Goal: Task Accomplishment & Management: Manage account settings

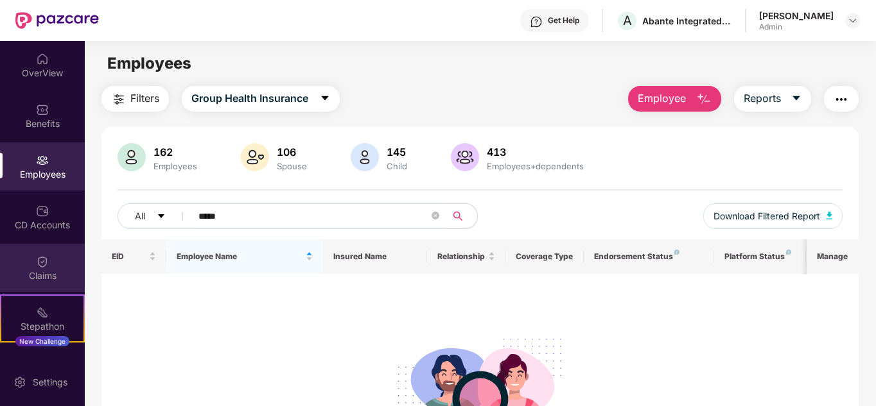
click at [32, 273] on div "Claims" at bounding box center [42, 276] width 85 height 13
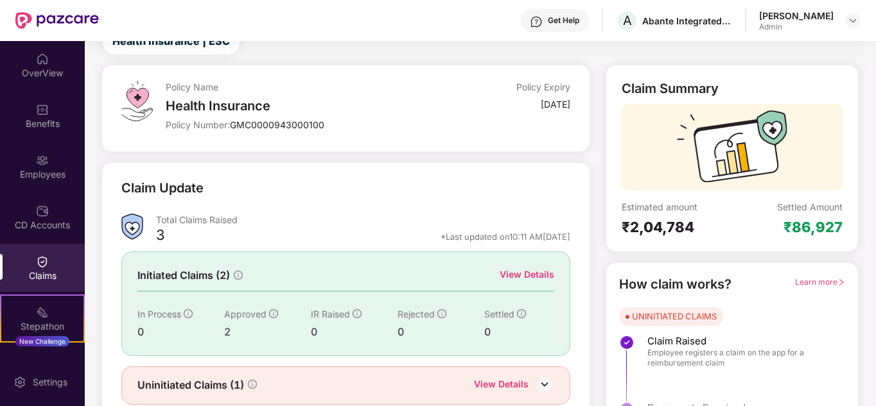
scroll to position [96, 0]
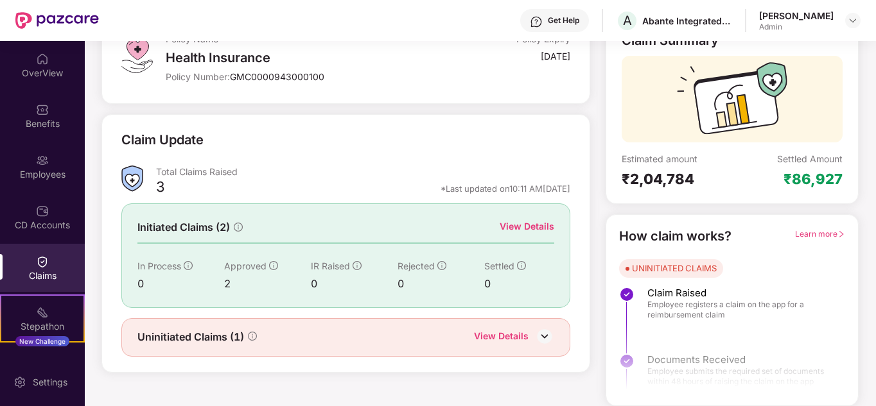
click at [505, 337] on div "View Details" at bounding box center [501, 337] width 55 height 17
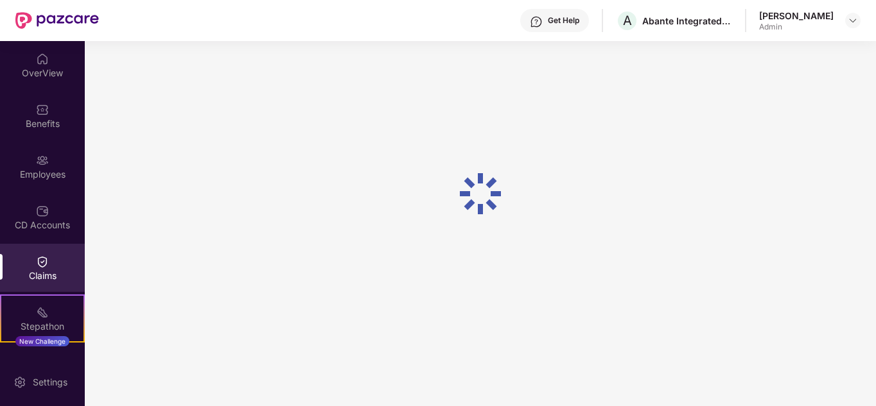
scroll to position [41, 0]
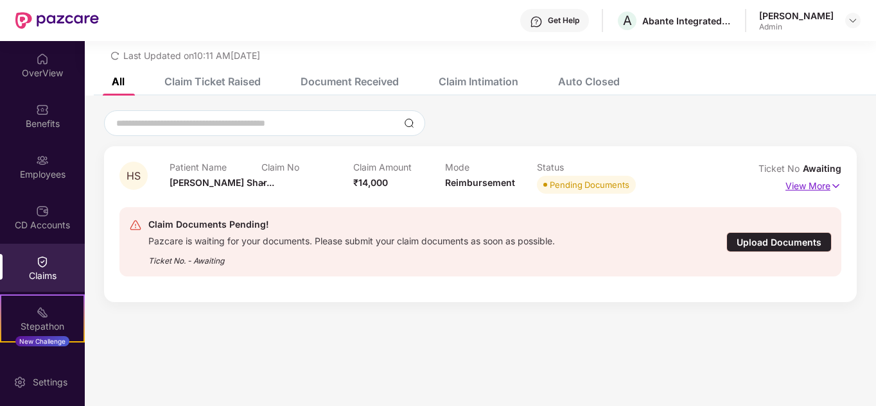
click at [826, 186] on p "View More" at bounding box center [813, 184] width 56 height 17
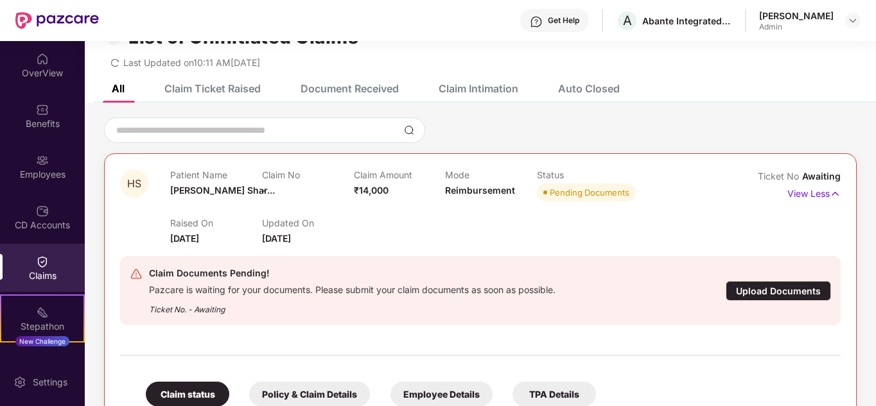
scroll to position [0, 0]
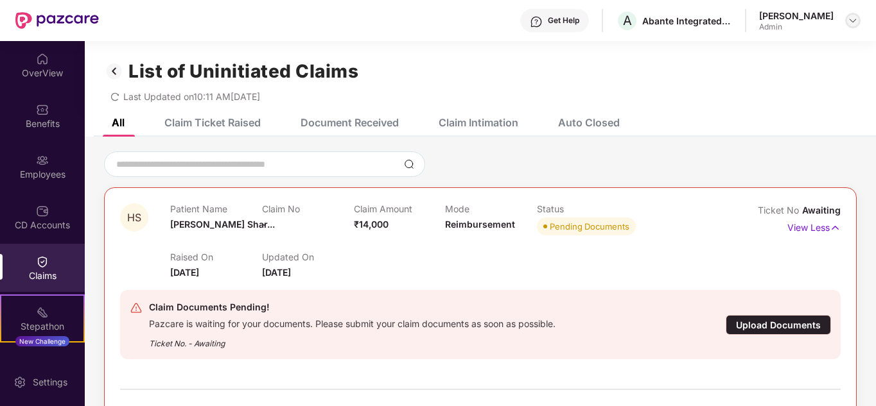
click at [851, 15] on img at bounding box center [852, 20] width 10 height 10
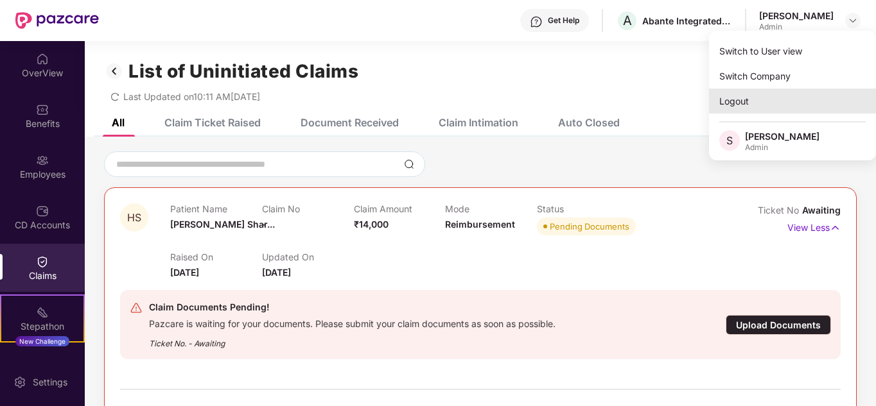
click at [757, 100] on div "Logout" at bounding box center [792, 101] width 167 height 25
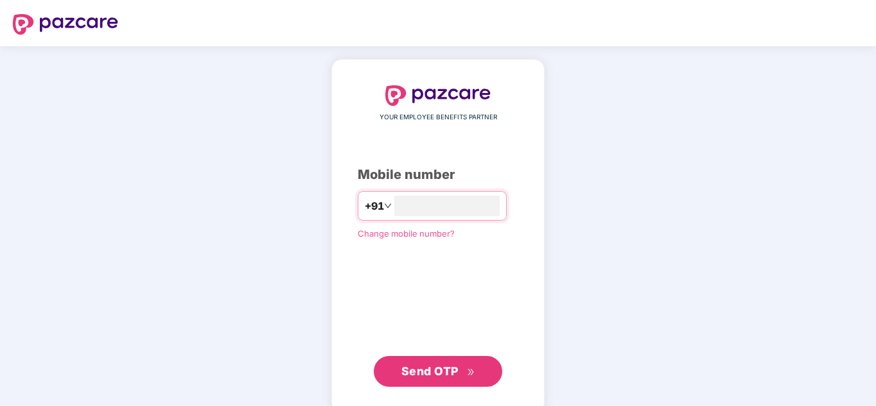
type input "**********"
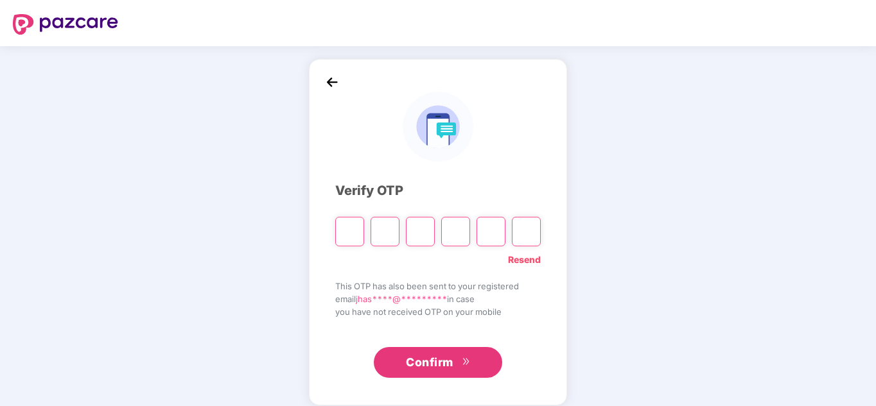
type input "*"
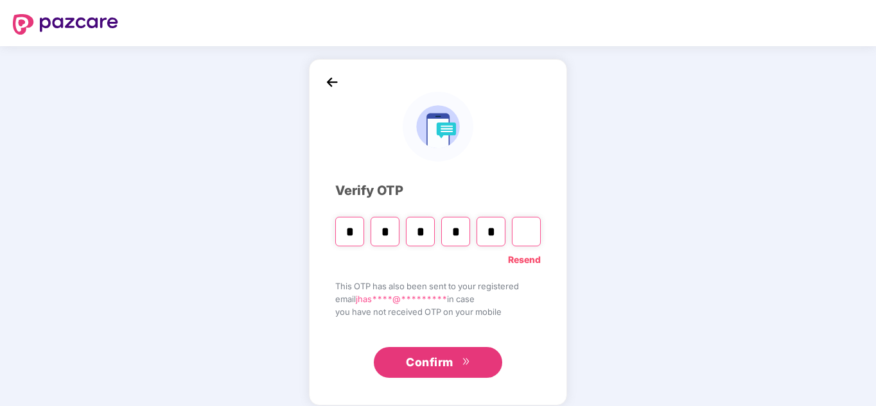
type input "*"
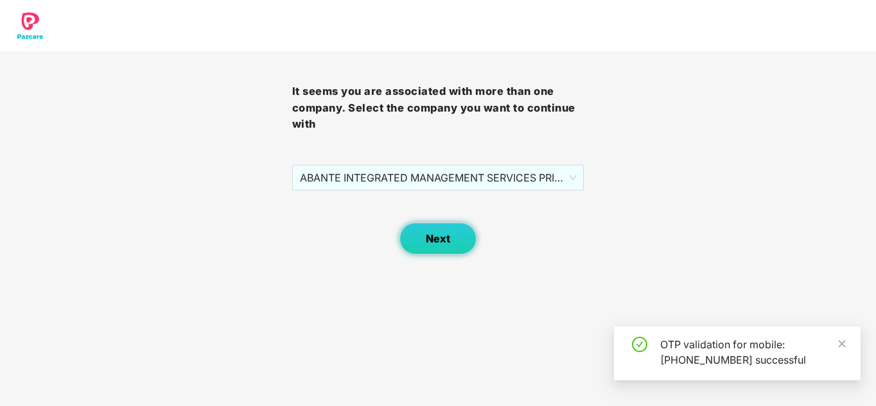
click at [443, 243] on span "Next" at bounding box center [438, 239] width 24 height 12
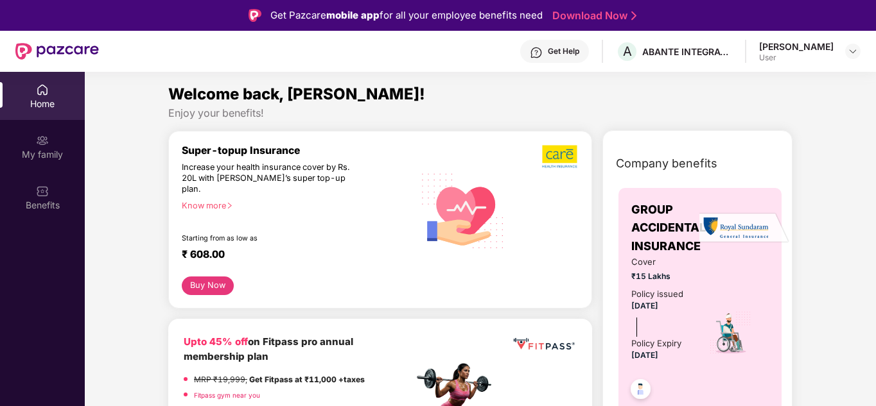
click at [37, 96] on img at bounding box center [42, 89] width 13 height 13
click at [40, 137] on img at bounding box center [42, 140] width 13 height 13
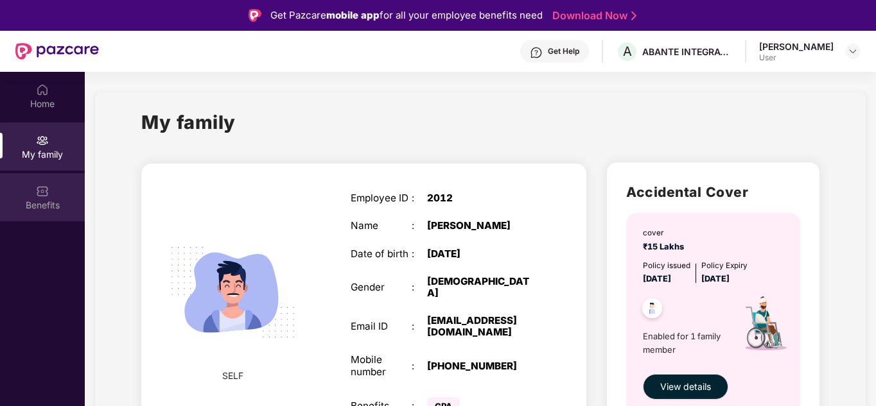
click at [51, 201] on div "Benefits" at bounding box center [42, 205] width 85 height 13
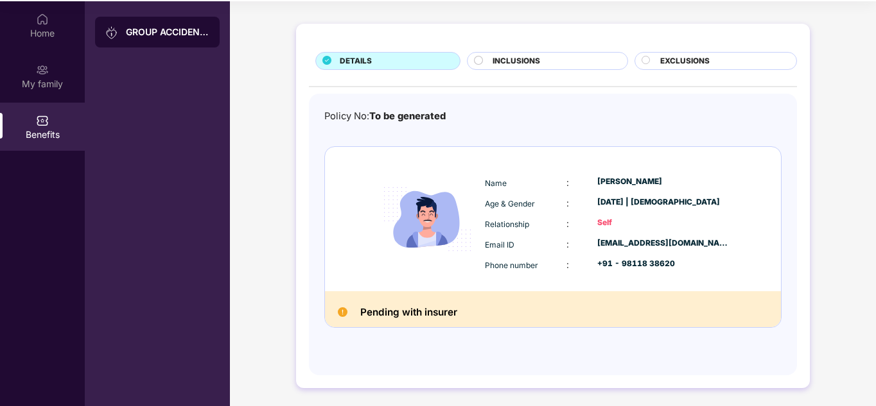
scroll to position [72, 0]
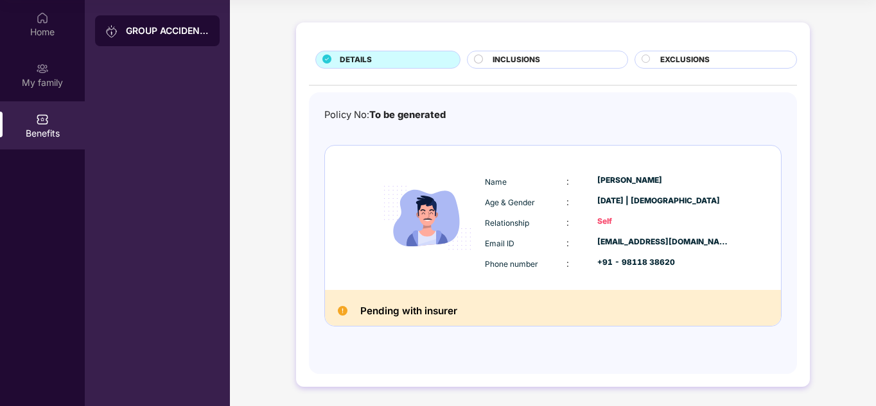
click at [506, 51] on div "INCLUSIONS" at bounding box center [547, 60] width 160 height 18
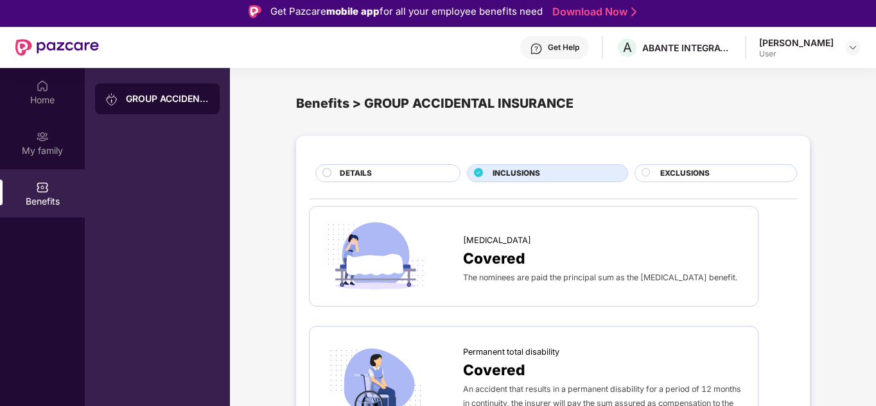
scroll to position [0, 0]
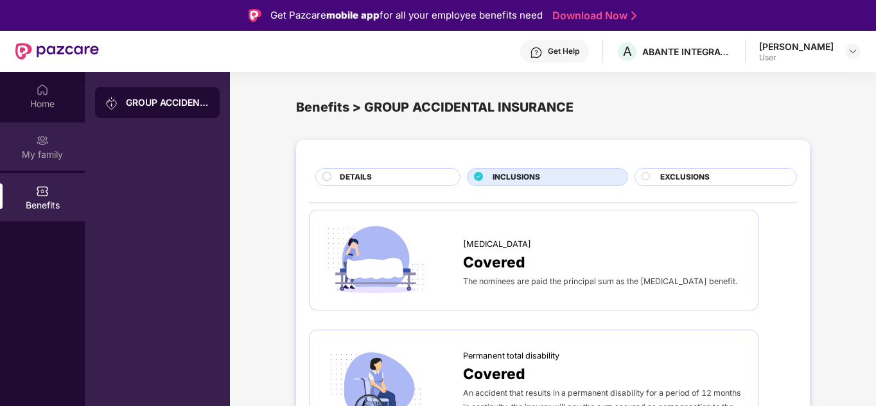
click at [46, 146] on img at bounding box center [42, 140] width 13 height 13
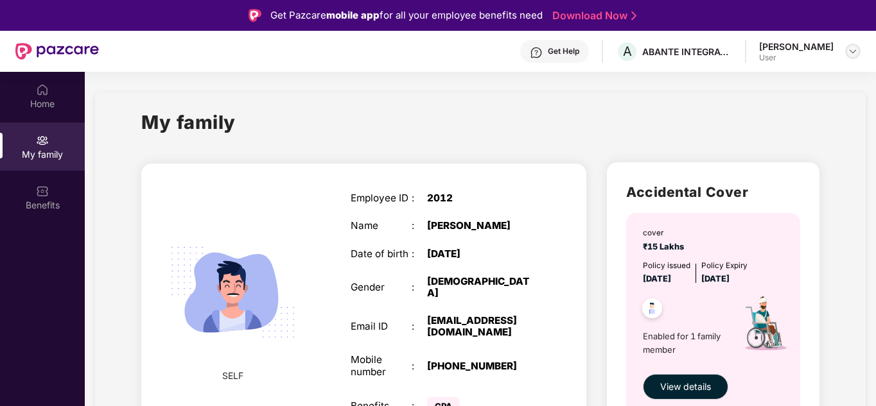
click at [852, 52] on img at bounding box center [852, 51] width 10 height 10
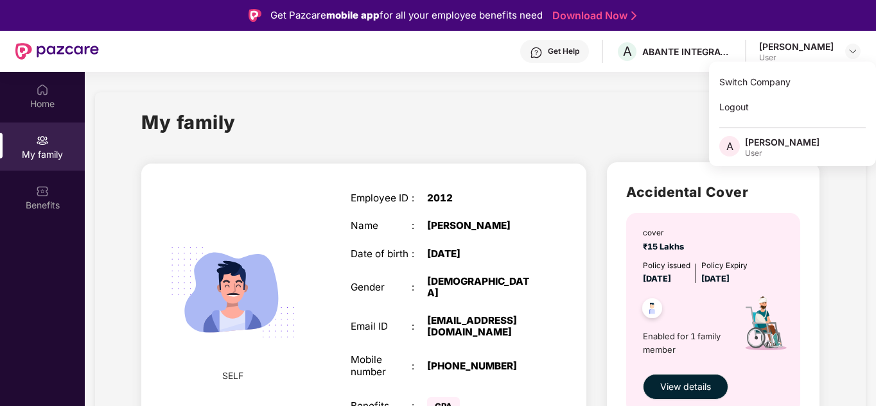
click at [462, 128] on div "My family" at bounding box center [480, 130] width 678 height 44
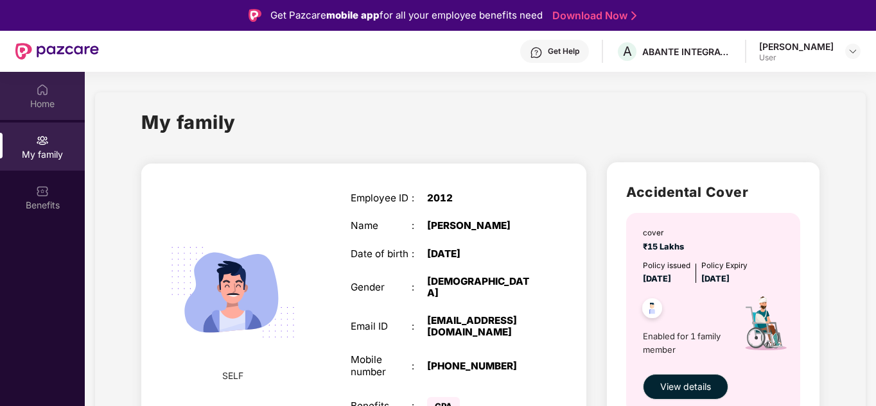
click at [42, 98] on div "Home" at bounding box center [42, 104] width 85 height 13
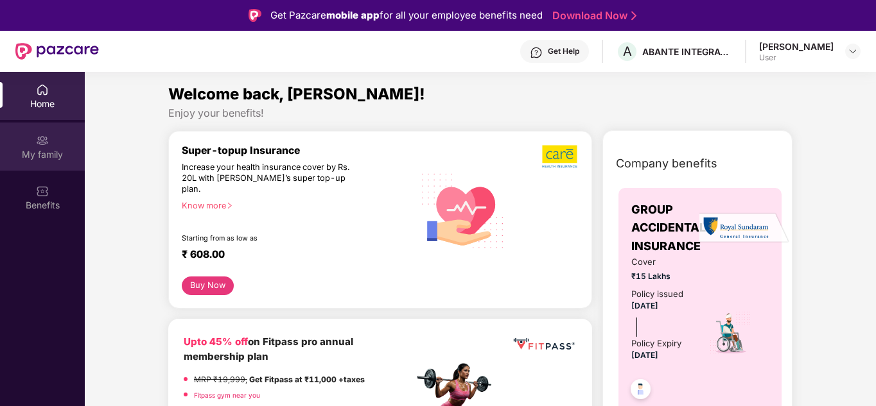
click at [43, 148] on div "My family" at bounding box center [42, 154] width 85 height 13
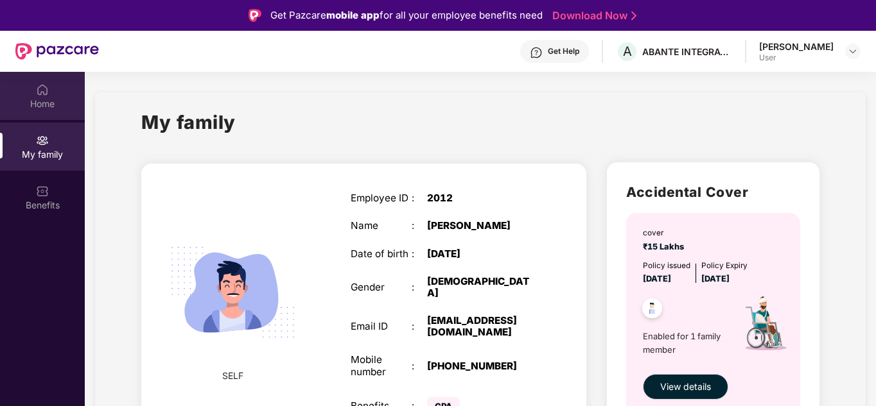
click at [35, 89] on div "Home" at bounding box center [42, 96] width 85 height 48
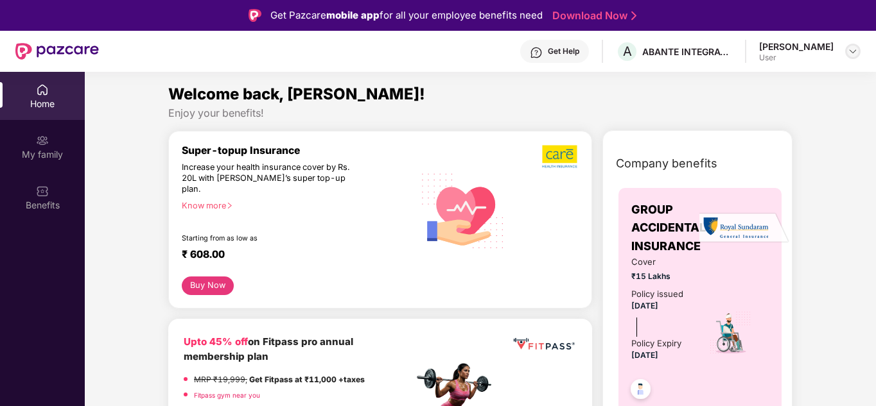
click at [854, 49] on img at bounding box center [852, 51] width 10 height 10
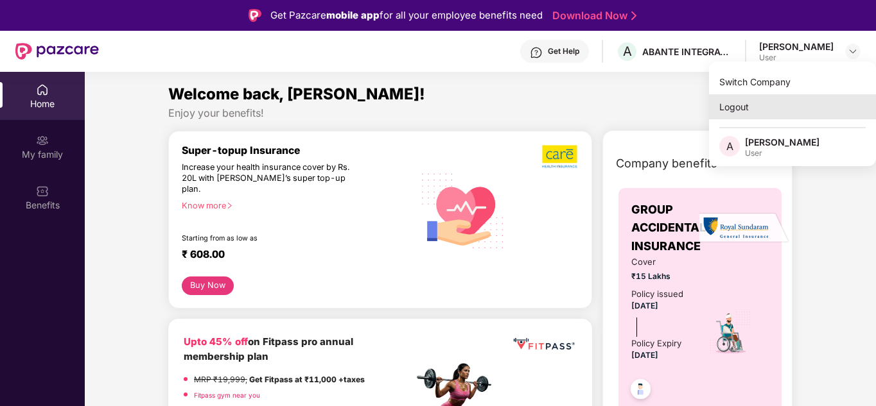
click at [760, 108] on div "Logout" at bounding box center [792, 106] width 167 height 25
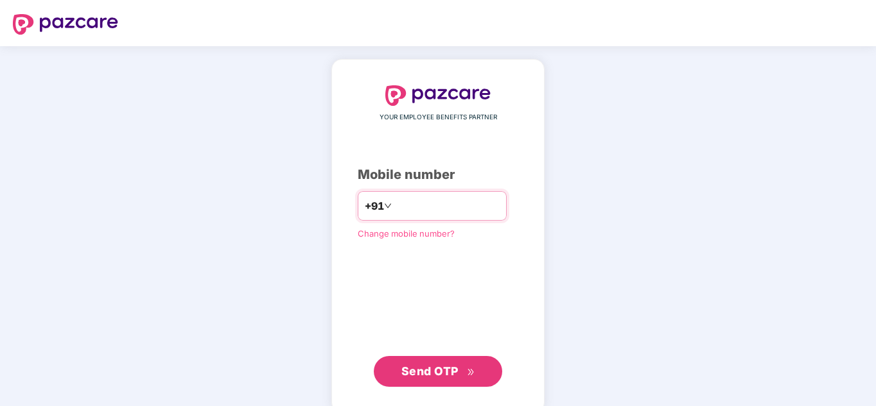
click at [401, 200] on input "number" at bounding box center [446, 206] width 105 height 21
type input "**********"
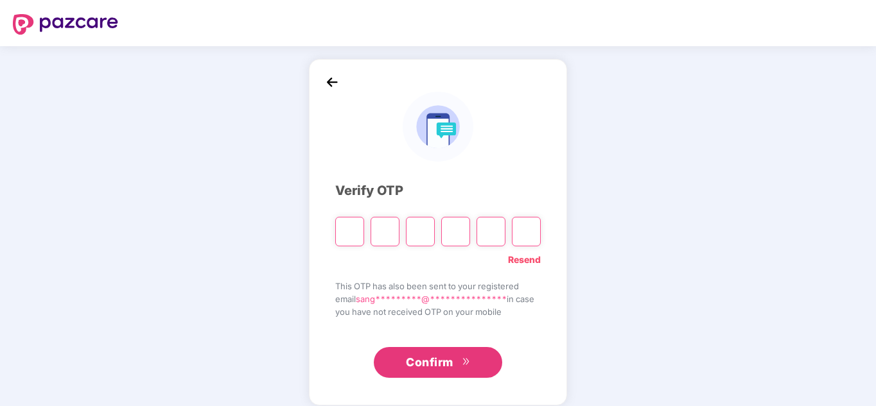
type input "*"
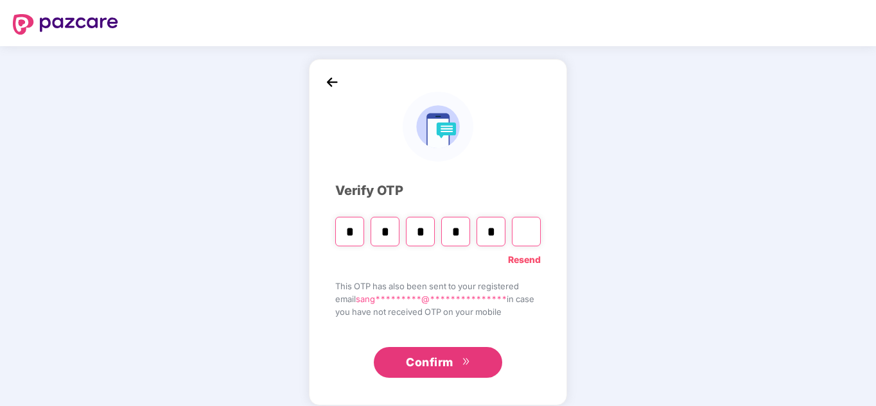
type input "*"
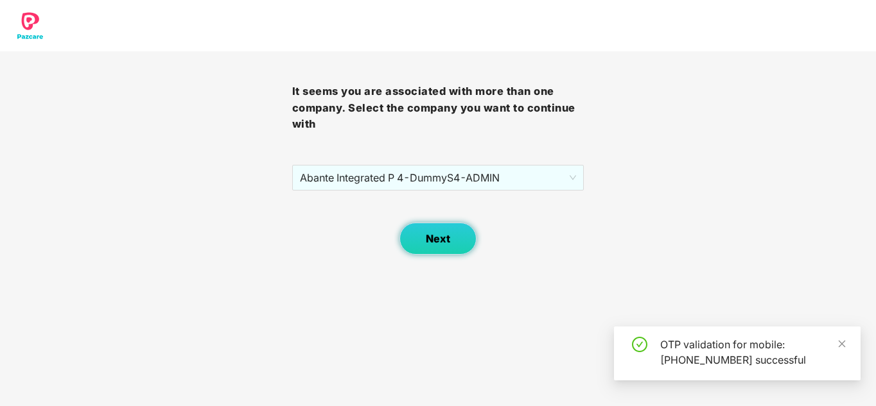
click at [449, 241] on span "Next" at bounding box center [438, 239] width 24 height 12
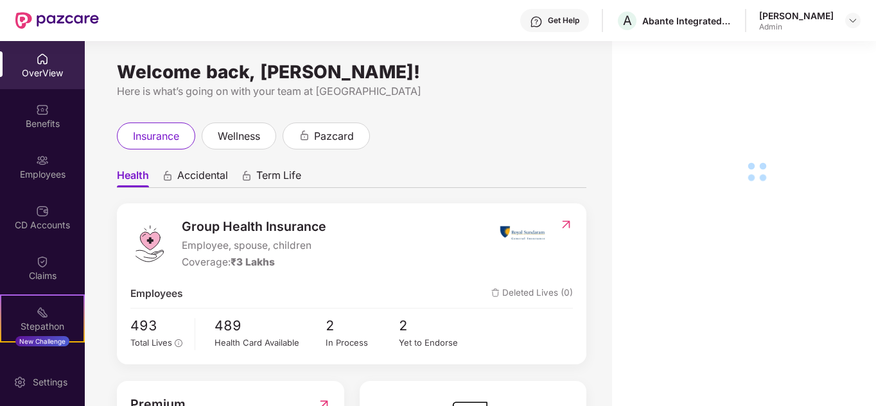
click at [31, 166] on div "Employees" at bounding box center [42, 167] width 85 height 48
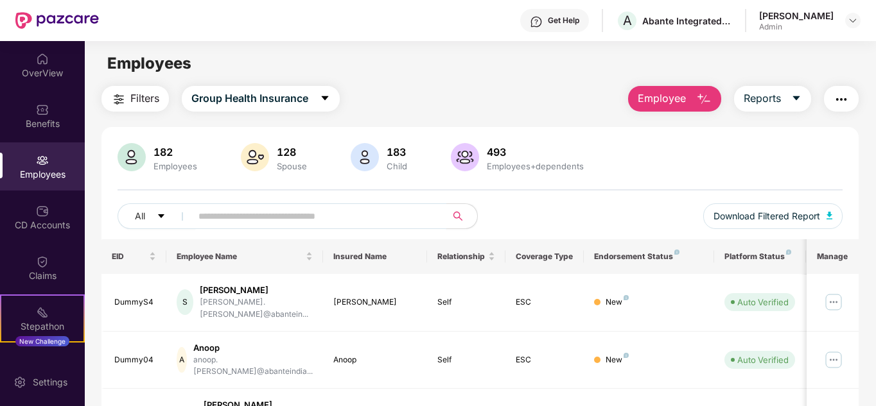
click at [217, 217] on input "text" at bounding box center [313, 216] width 230 height 19
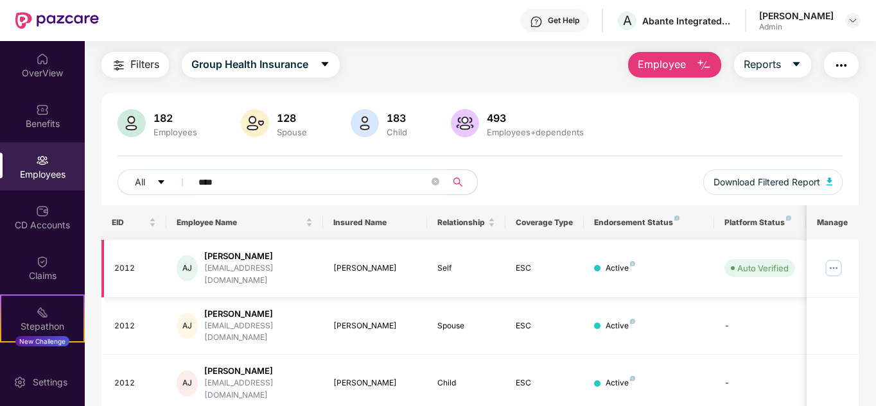
scroll to position [55, 0]
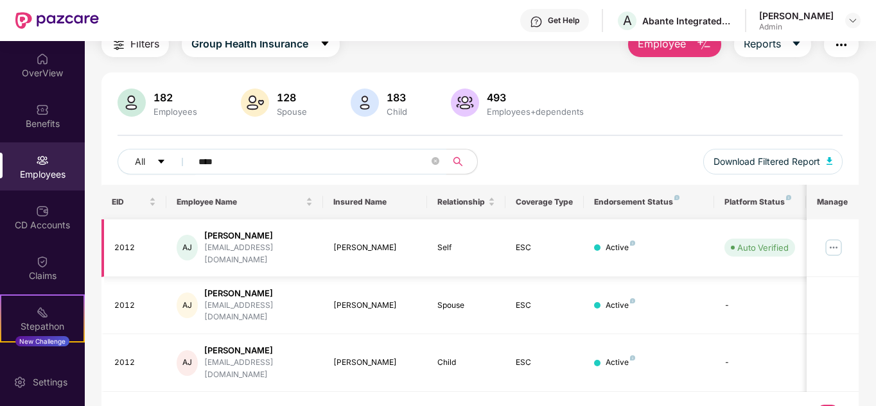
type input "****"
click at [829, 241] on img at bounding box center [833, 248] width 21 height 21
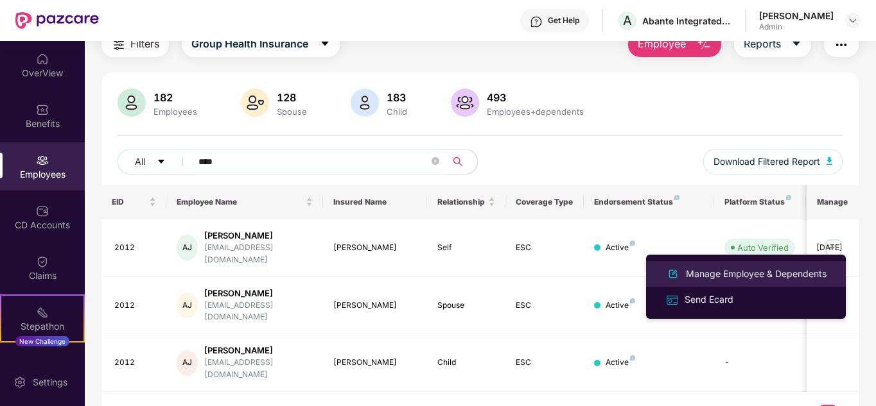
click at [714, 275] on div "Manage Employee & Dependents" at bounding box center [756, 274] width 146 height 14
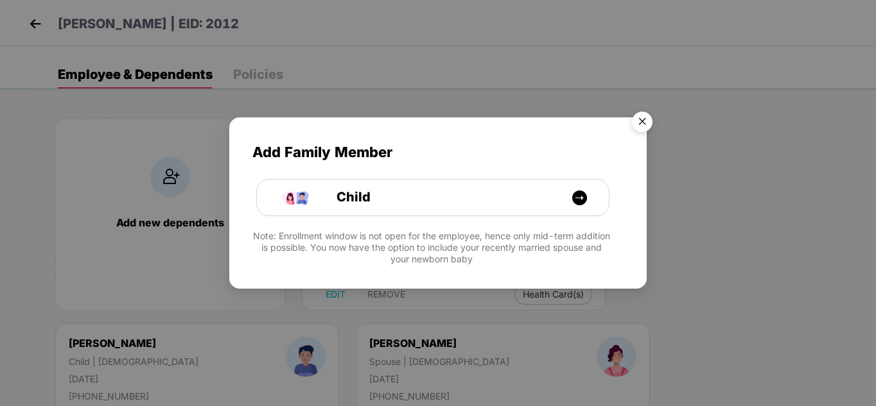
click at [654, 122] on img "Close" at bounding box center [642, 124] width 36 height 36
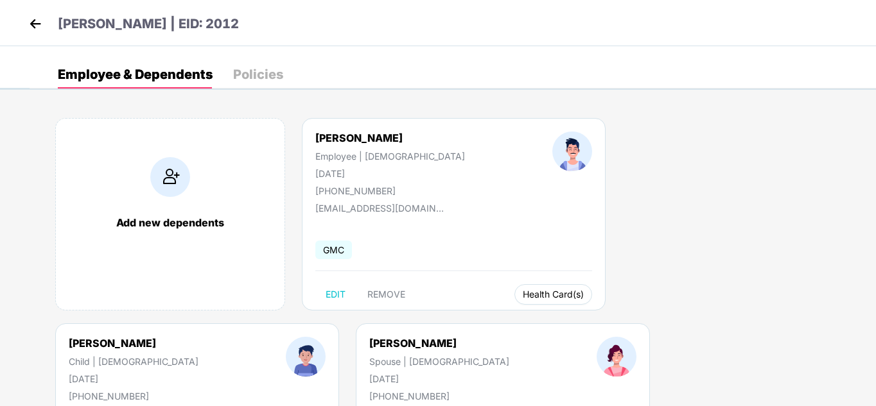
click at [523, 293] on span "Health Card(s)" at bounding box center [553, 294] width 61 height 6
click at [523, 296] on span "Health Card(s)" at bounding box center [553, 294] width 61 height 6
click at [514, 302] on button "Health Card(s)" at bounding box center [553, 294] width 78 height 21
click at [551, 318] on img at bounding box center [552, 321] width 13 height 13
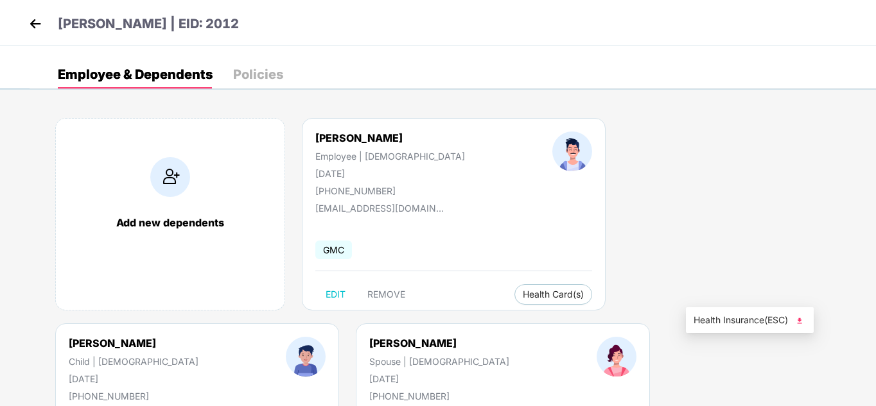
click at [801, 321] on img at bounding box center [799, 321] width 13 height 13
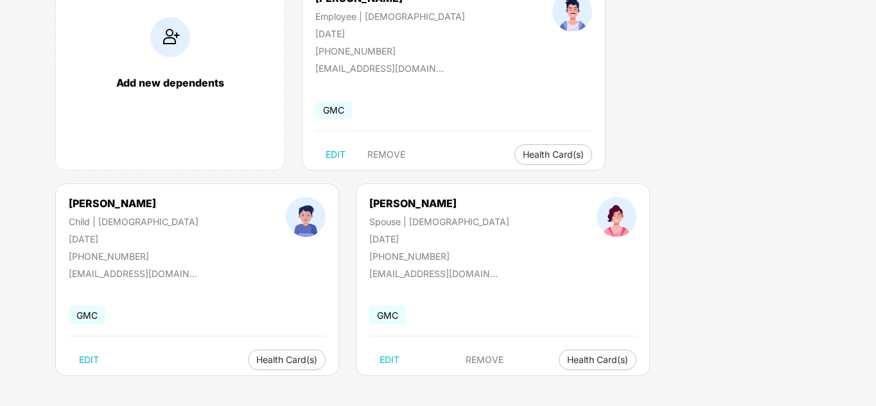
scroll to position [142, 0]
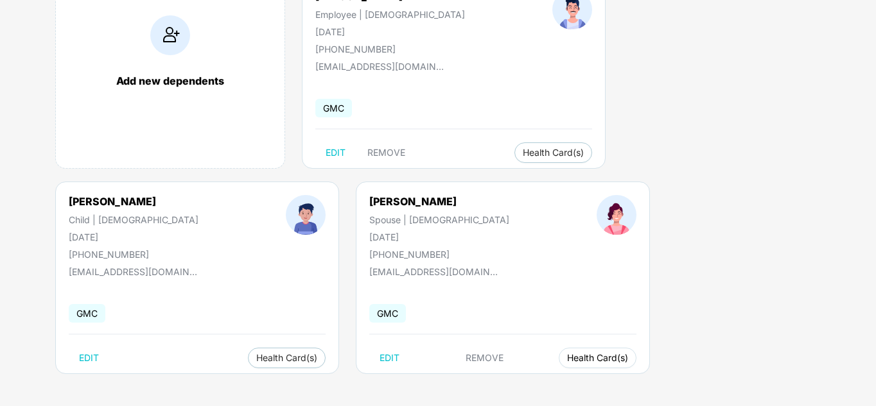
click at [567, 361] on span "Health Card(s)" at bounding box center [597, 358] width 61 height 6
click at [310, 385] on img at bounding box center [306, 384] width 13 height 13
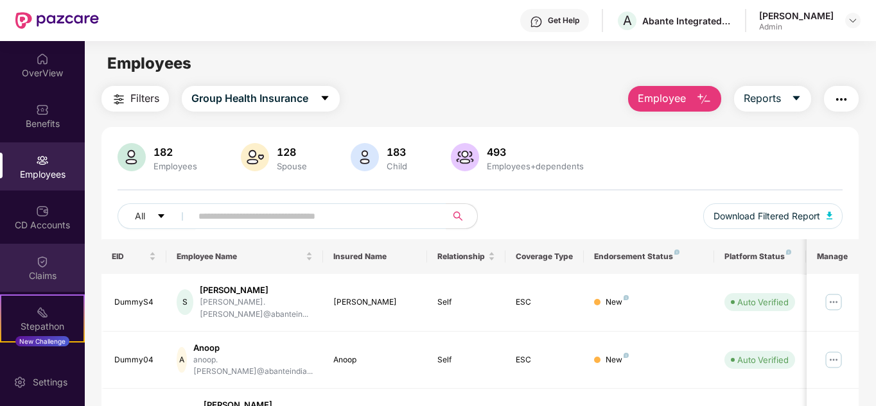
click at [41, 264] on img at bounding box center [42, 261] width 13 height 13
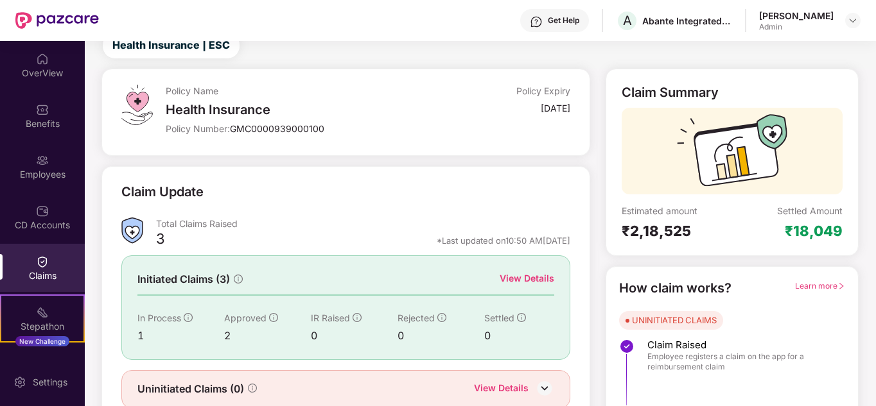
scroll to position [96, 0]
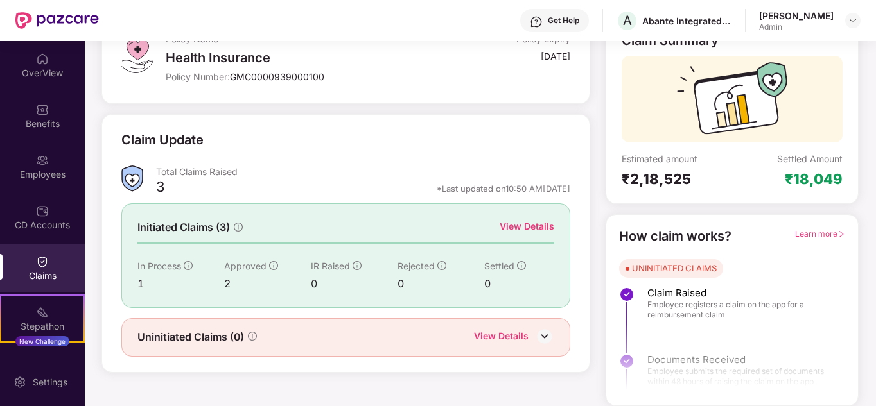
click at [520, 224] on div "View Details" at bounding box center [526, 227] width 55 height 14
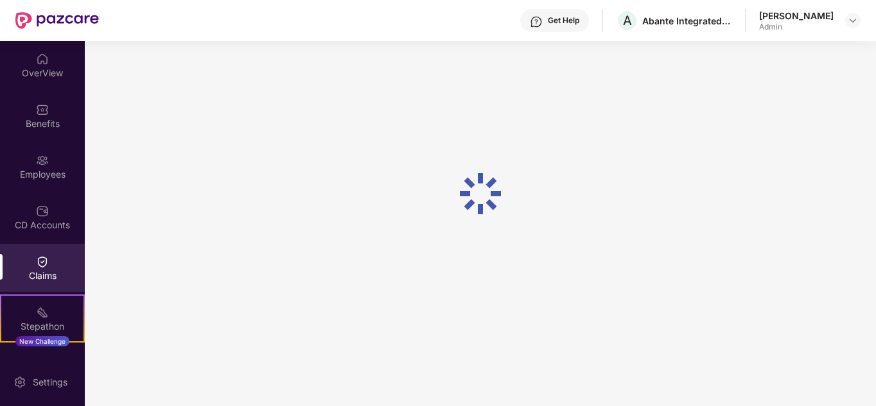
scroll to position [41, 0]
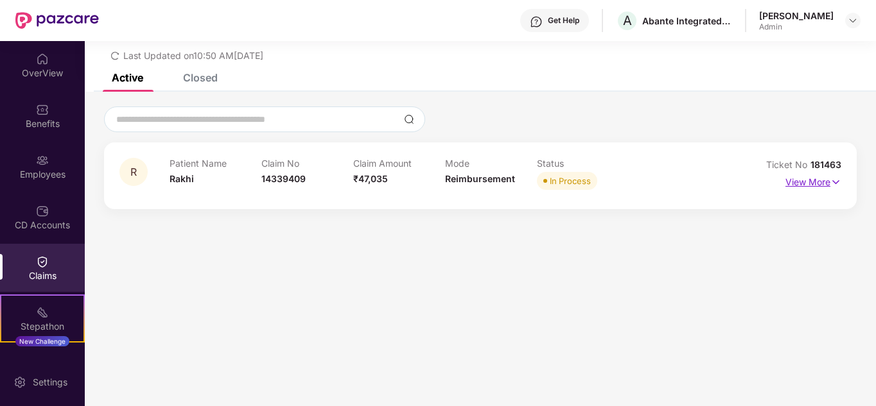
click at [826, 181] on p "View More" at bounding box center [813, 180] width 56 height 17
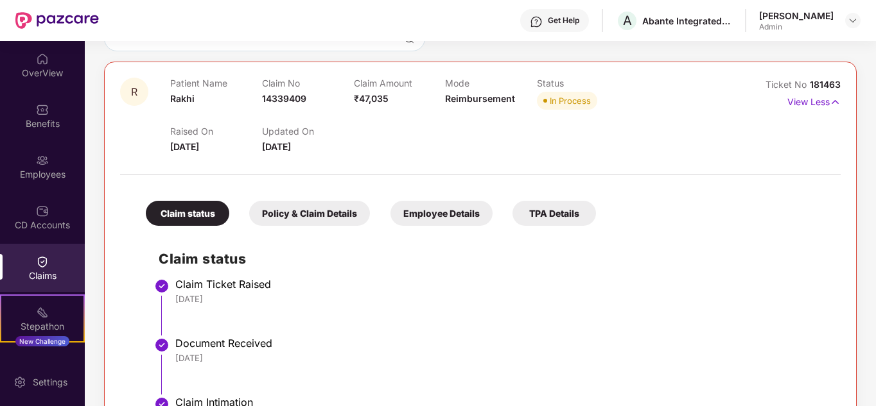
scroll to position [0, 0]
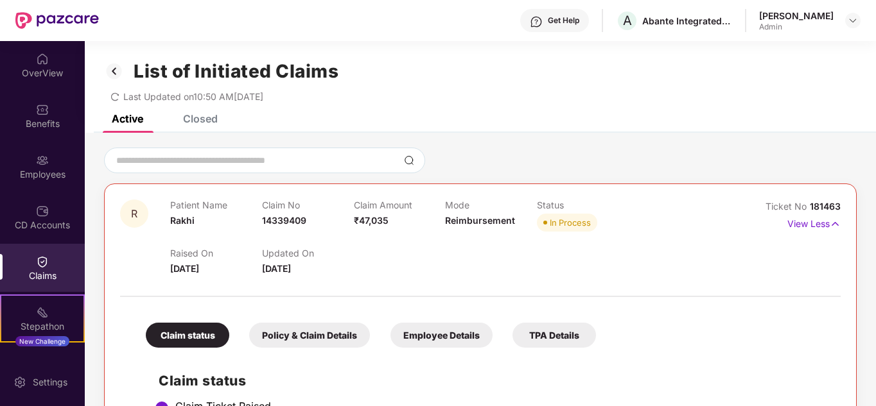
click at [114, 68] on img at bounding box center [114, 71] width 21 height 22
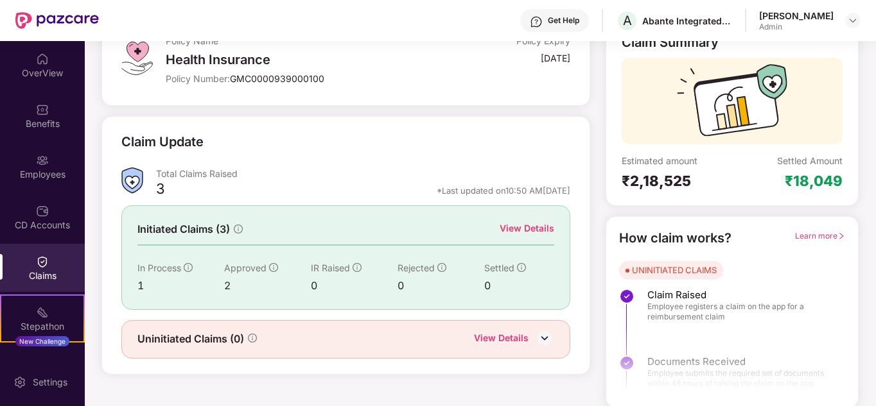
scroll to position [96, 0]
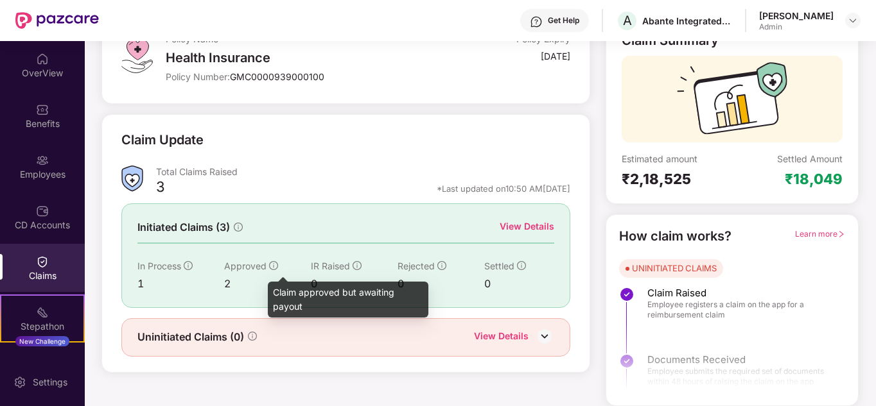
click at [275, 268] on icon "info-circle" at bounding box center [273, 265] width 9 height 9
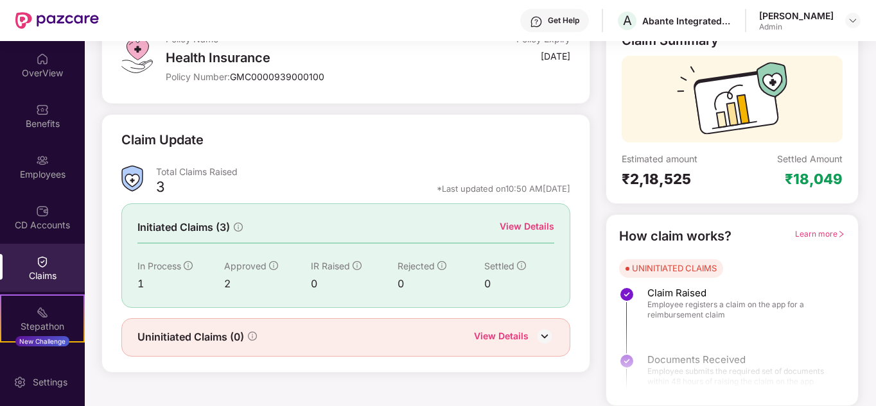
click at [543, 334] on img at bounding box center [544, 336] width 19 height 19
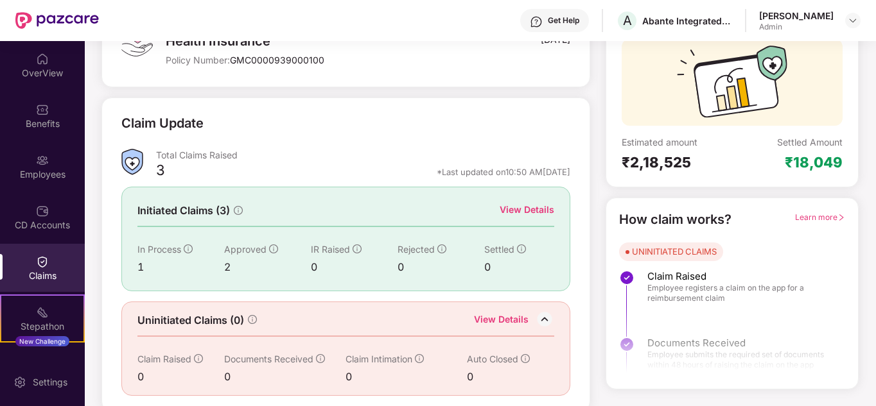
scroll to position [119, 0]
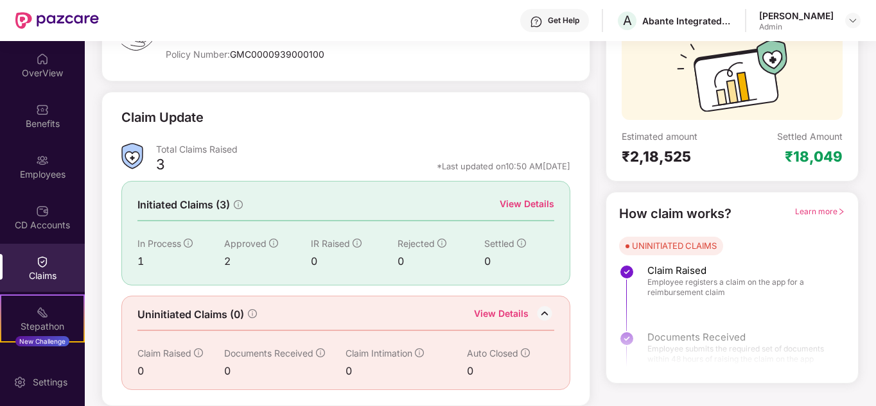
click at [159, 356] on span "Claim Raised" at bounding box center [164, 353] width 54 height 11
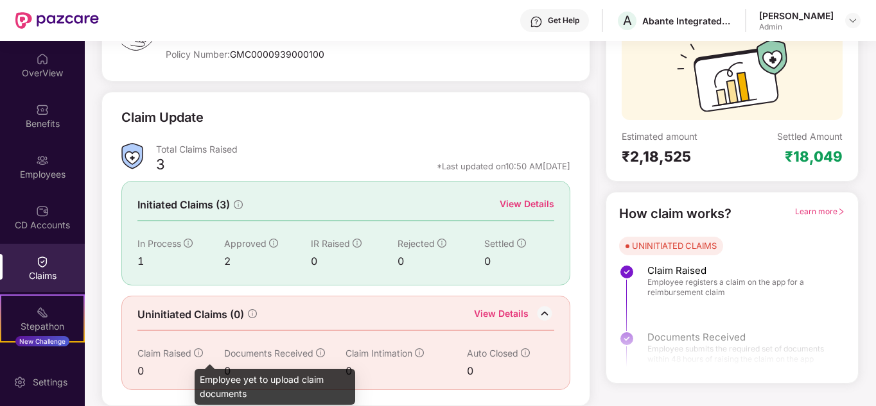
click at [202, 354] on icon "info-circle" at bounding box center [198, 353] width 9 height 9
click at [198, 354] on icon "info-circle" at bounding box center [198, 353] width 9 height 9
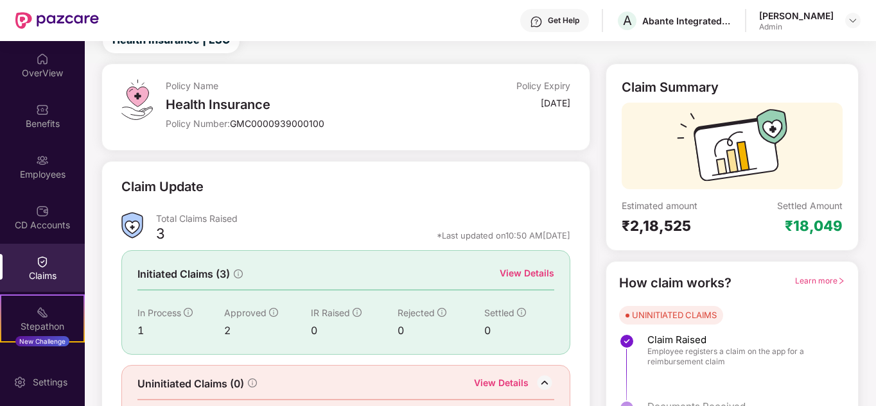
scroll to position [0, 0]
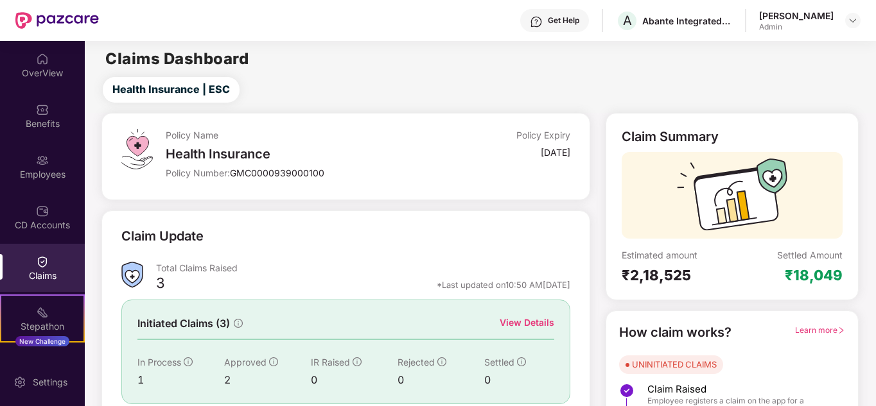
click at [123, 273] on img at bounding box center [132, 275] width 22 height 26
click at [517, 324] on div "View Details" at bounding box center [526, 323] width 55 height 14
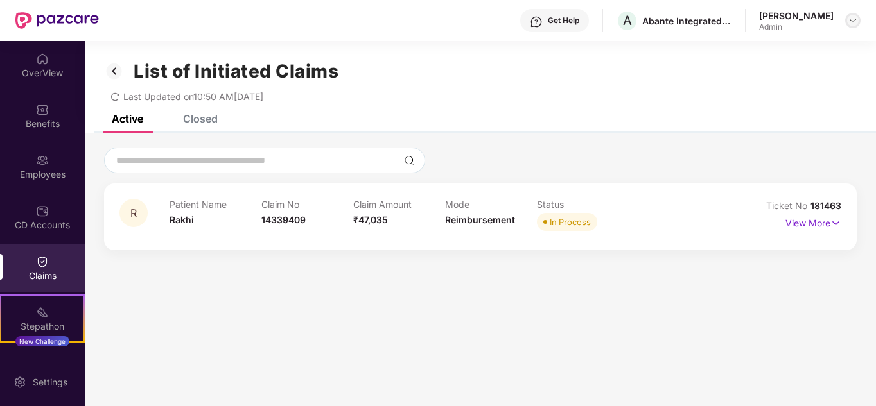
click at [855, 20] on img at bounding box center [852, 20] width 10 height 10
click at [569, 144] on div "R Patient Name Rakhi Claim No 14339409 Claim Amount ₹47,035 Mode Reimbursement …" at bounding box center [480, 198] width 791 height 130
click at [35, 270] on div "Claims" at bounding box center [42, 276] width 85 height 13
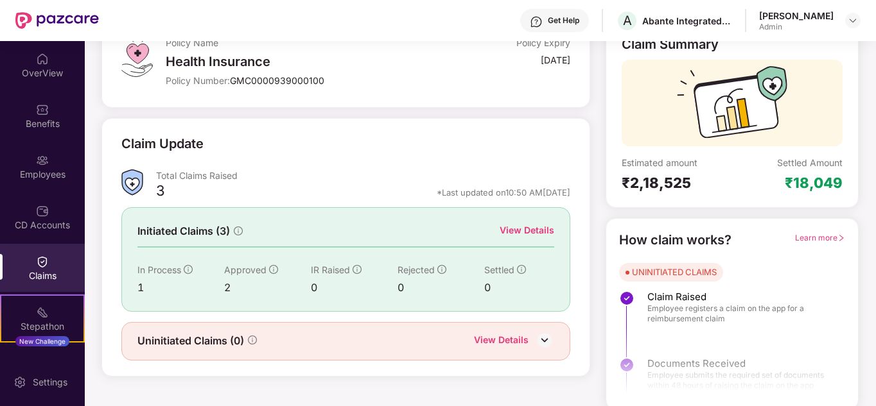
scroll to position [96, 0]
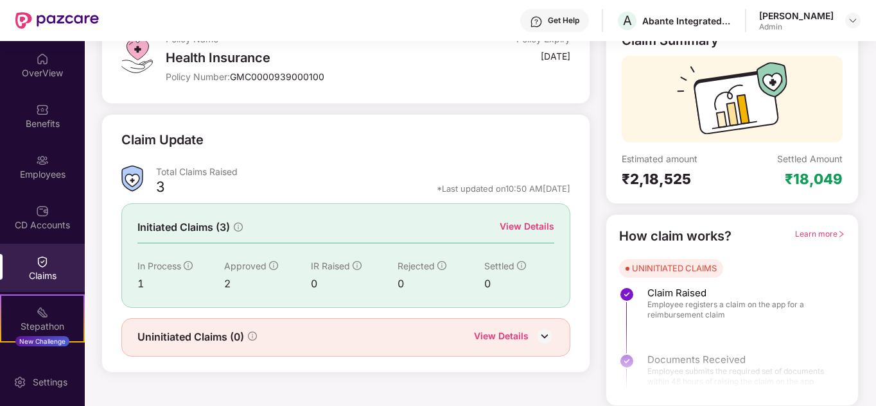
click at [808, 232] on span "Learn more" at bounding box center [820, 234] width 50 height 10
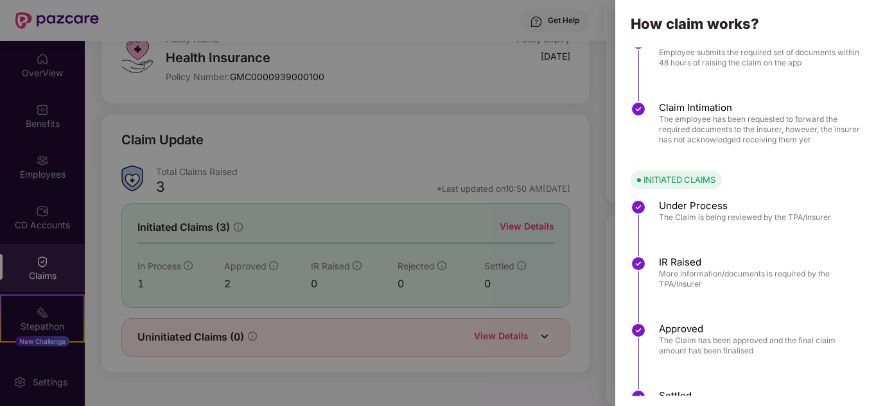
scroll to position [160, 0]
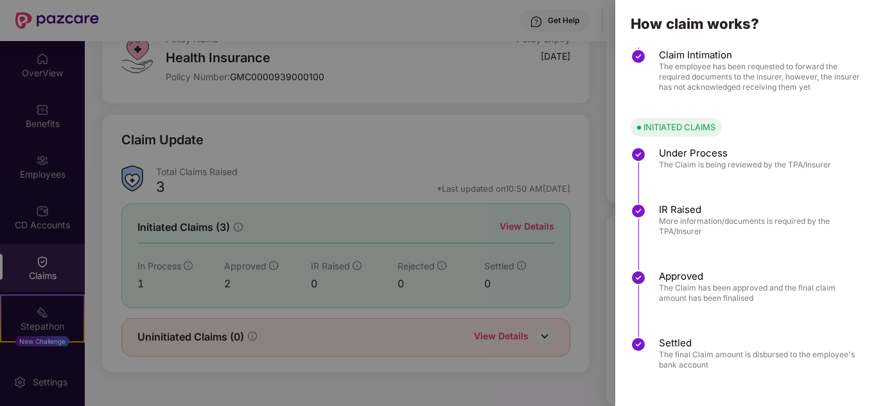
click at [368, 305] on div at bounding box center [438, 203] width 876 height 406
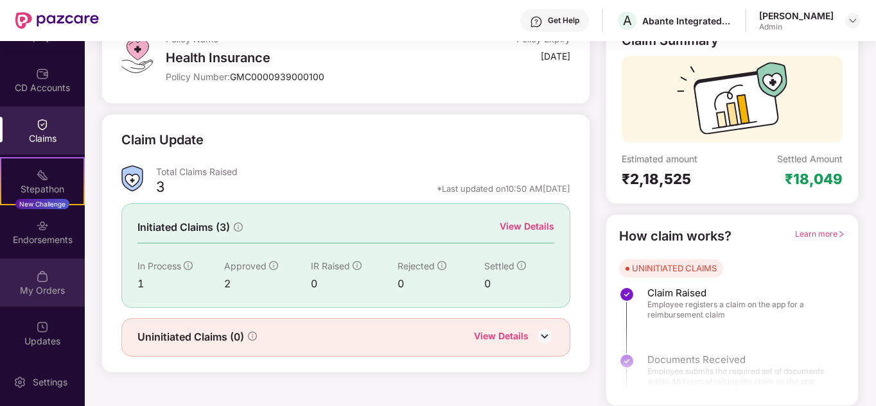
scroll to position [139, 0]
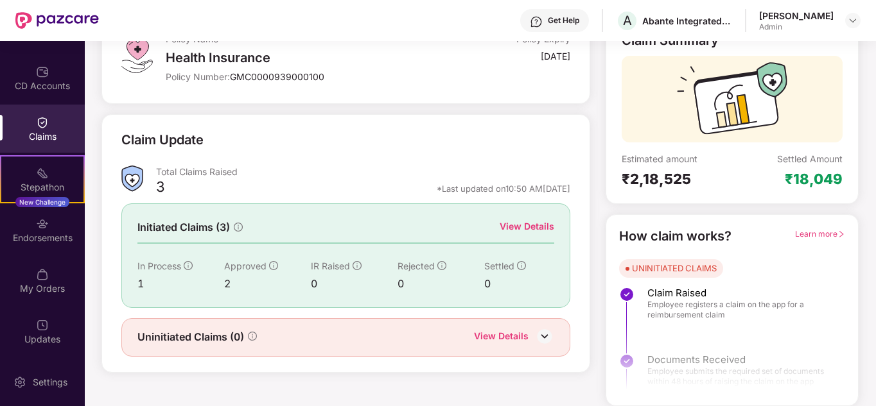
click at [40, 118] on img at bounding box center [42, 122] width 13 height 13
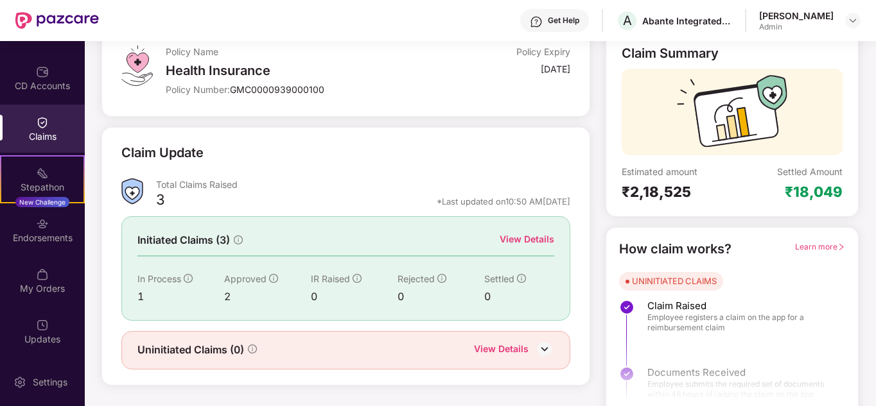
scroll to position [96, 0]
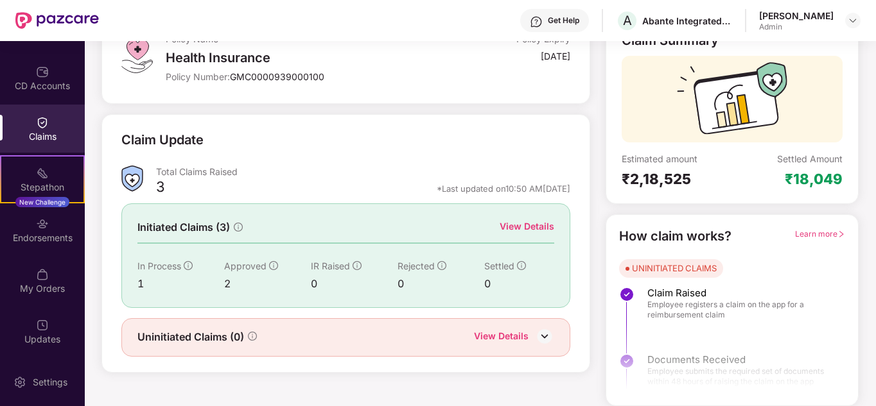
click at [238, 174] on div "Total Claims Raised" at bounding box center [362, 172] width 413 height 12
click at [361, 268] on div "IR Raised" at bounding box center [354, 266] width 87 height 14
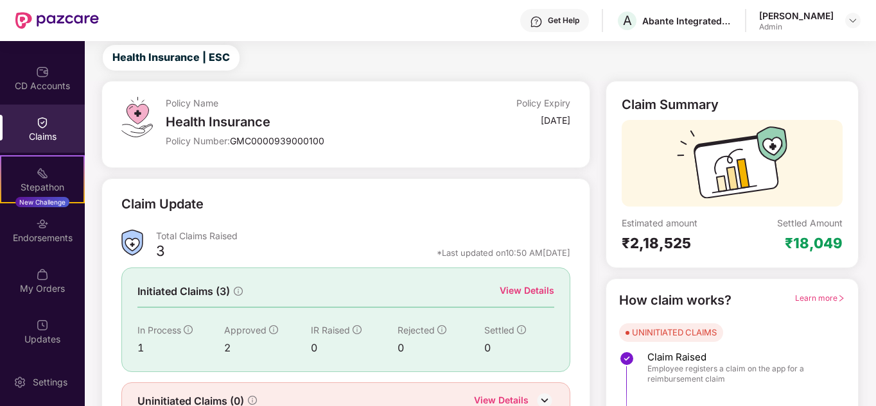
scroll to position [0, 0]
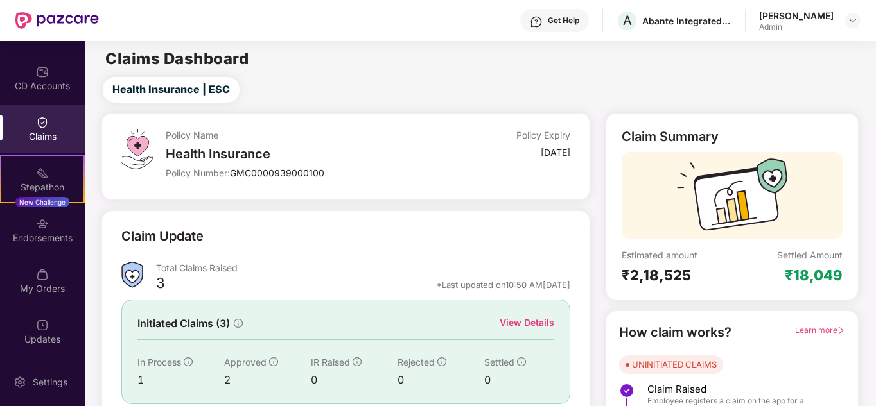
click at [298, 176] on span "GMC0000939000100" at bounding box center [277, 173] width 94 height 11
drag, startPoint x: 178, startPoint y: 153, endPoint x: 282, endPoint y: 153, distance: 104.0
click at [282, 153] on div "Health Insurance" at bounding box center [300, 153] width 269 height 15
click at [348, 162] on div "Policy Name Health Insurance Policy Number: GMC0000939000100" at bounding box center [300, 156] width 269 height 55
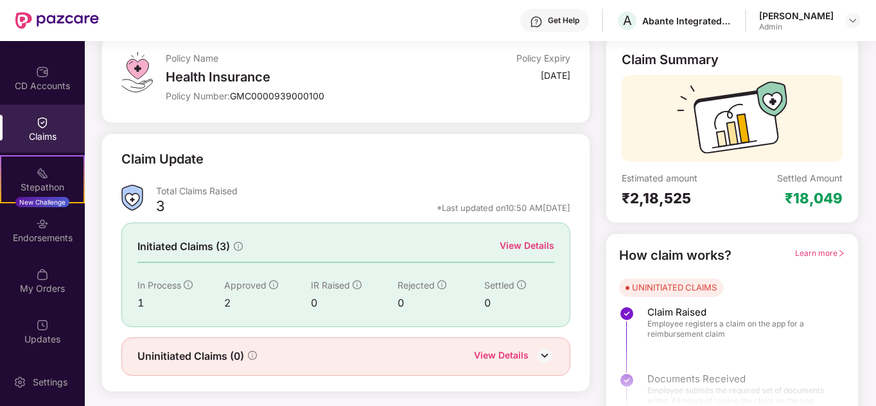
scroll to position [96, 0]
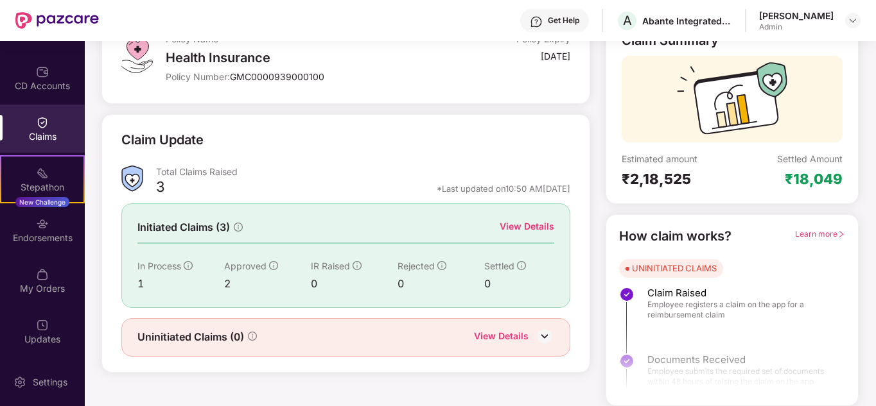
click at [539, 224] on div "View Details" at bounding box center [526, 227] width 55 height 14
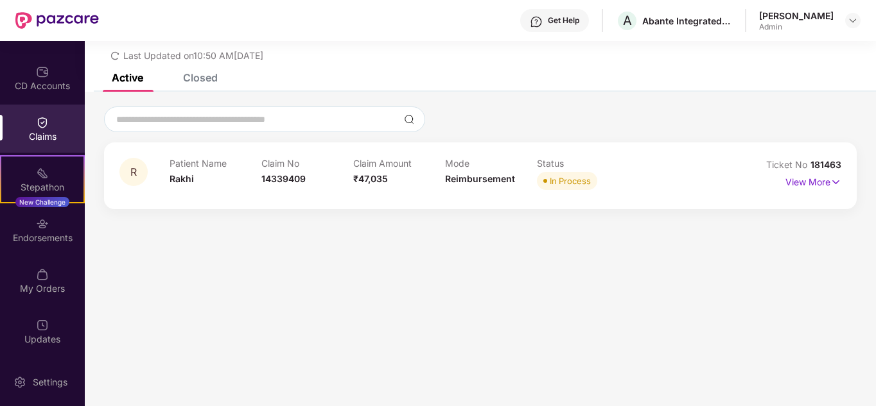
scroll to position [0, 0]
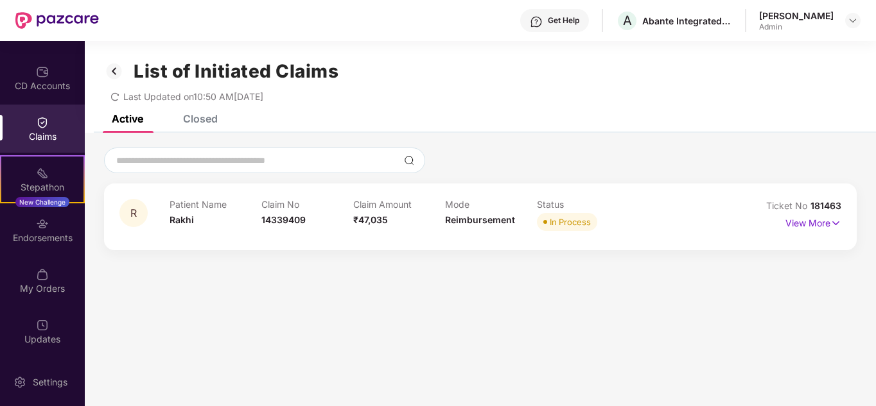
click at [37, 129] on div "Claims" at bounding box center [42, 129] width 85 height 48
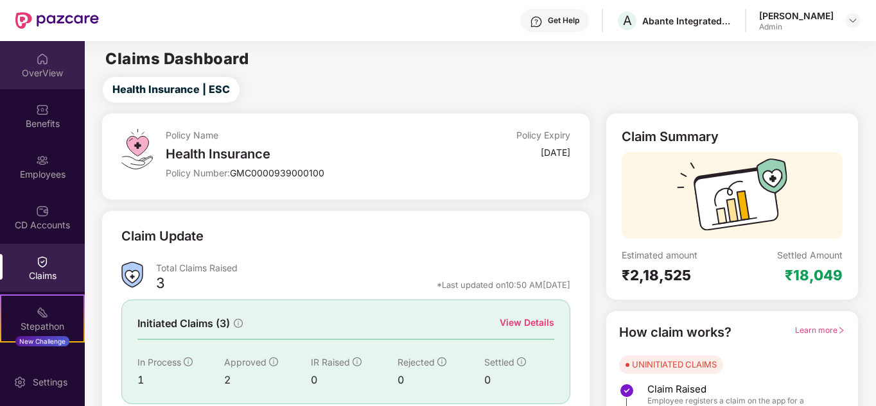
click at [31, 72] on div "OverView" at bounding box center [42, 73] width 85 height 13
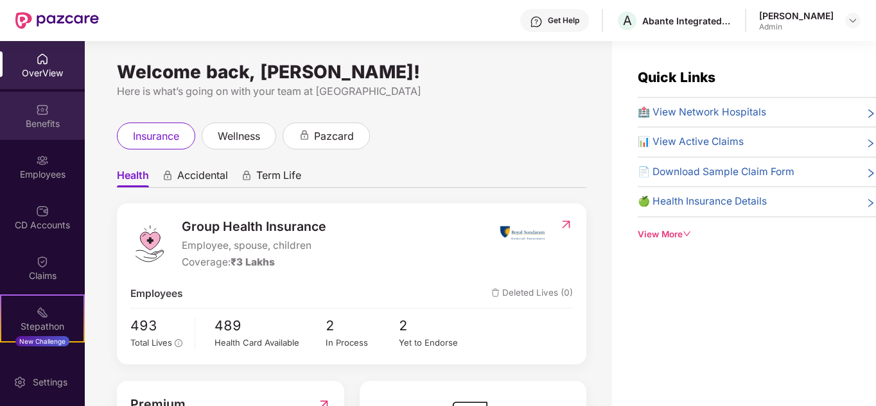
click at [33, 117] on div "Benefits" at bounding box center [42, 123] width 85 height 13
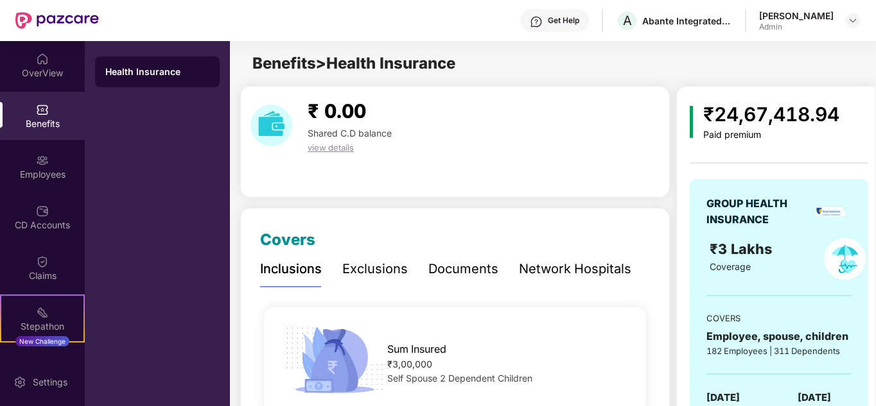
click at [612, 270] on div "Network Hospitals" at bounding box center [575, 269] width 112 height 20
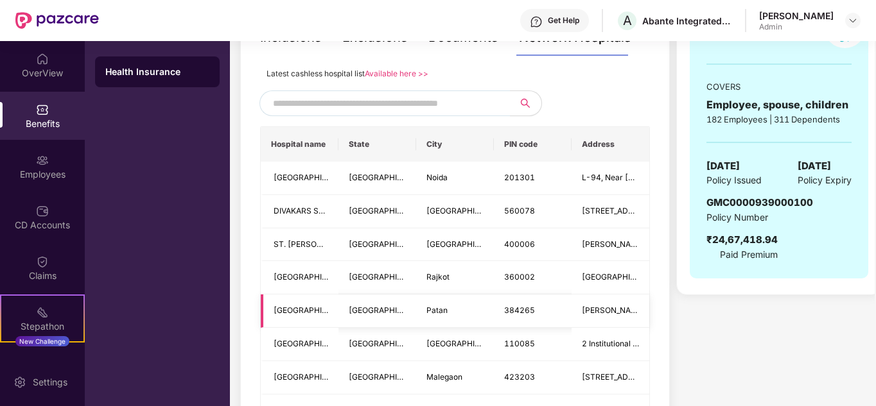
scroll to position [257, 0]
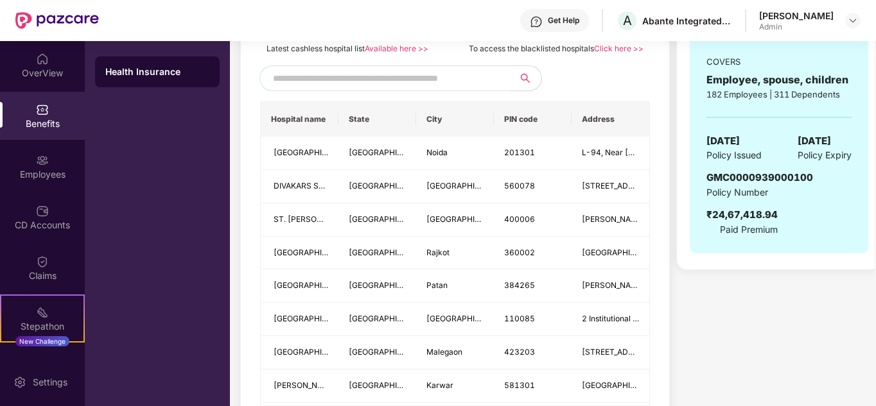
click at [308, 74] on input "text" at bounding box center [383, 78] width 220 height 19
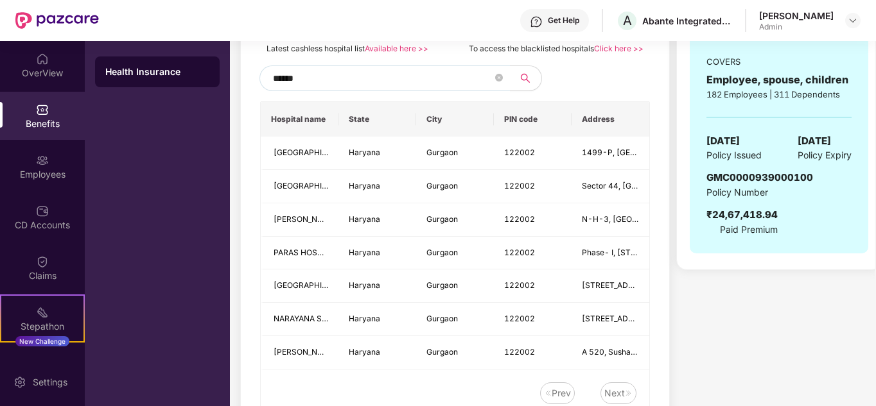
type input "******"
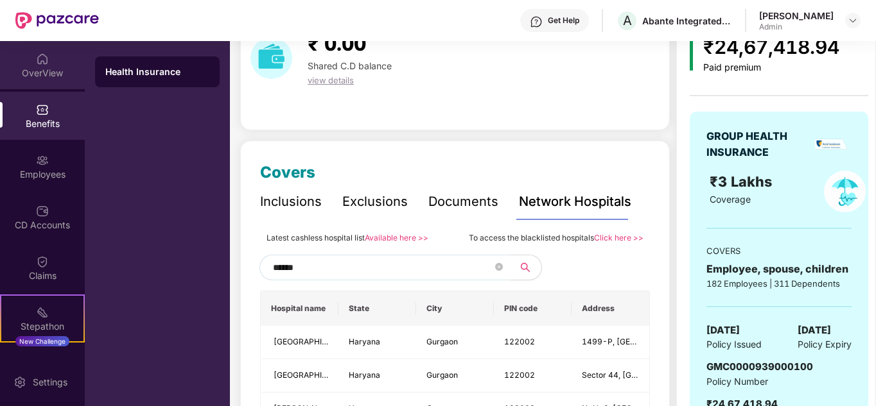
scroll to position [64, 0]
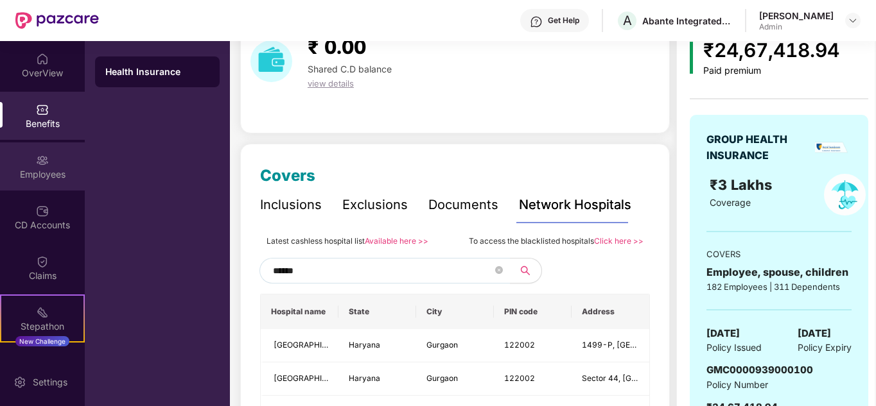
click at [48, 162] on div "Employees" at bounding box center [42, 167] width 85 height 48
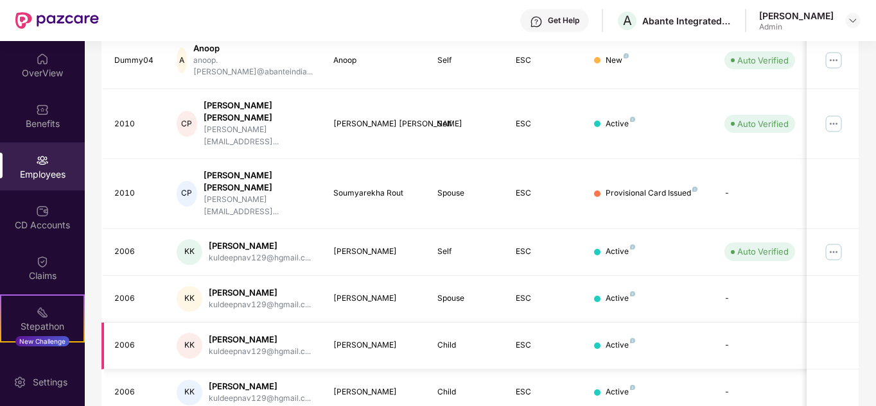
scroll to position [383, 0]
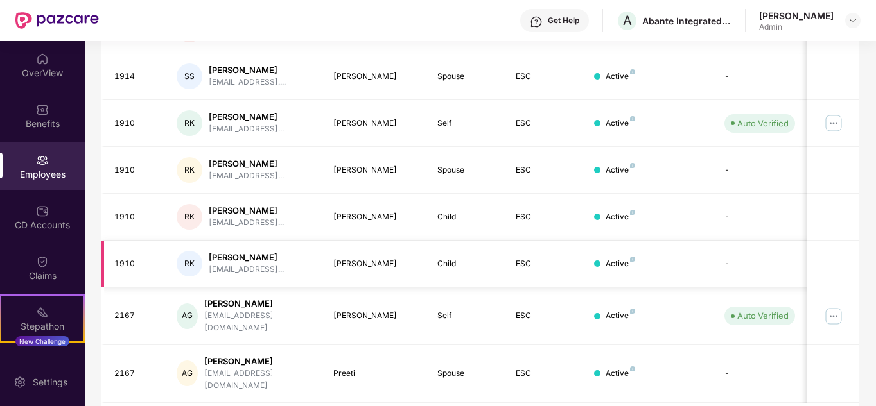
scroll to position [0, 0]
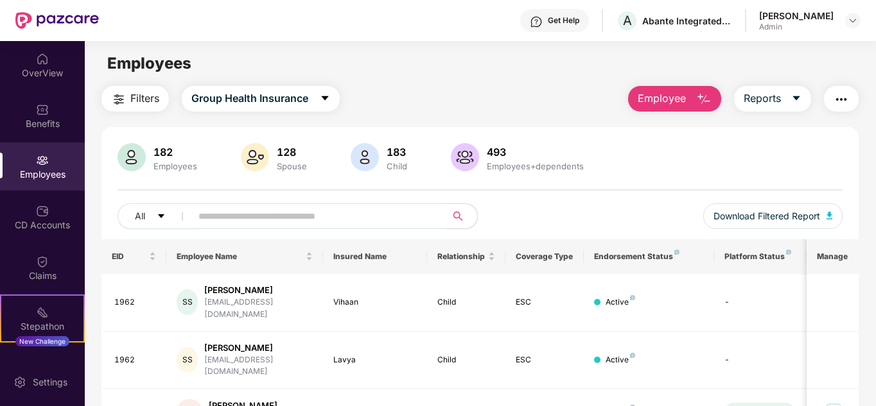
click at [229, 220] on input "text" at bounding box center [313, 216] width 230 height 19
type input "****"
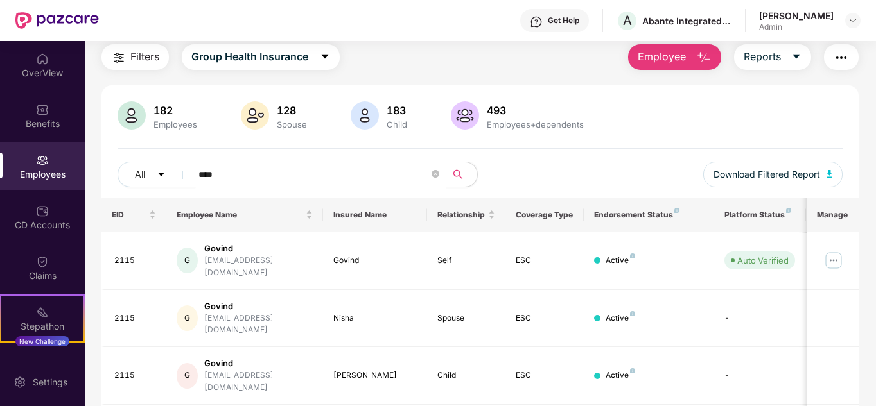
scroll to position [101, 0]
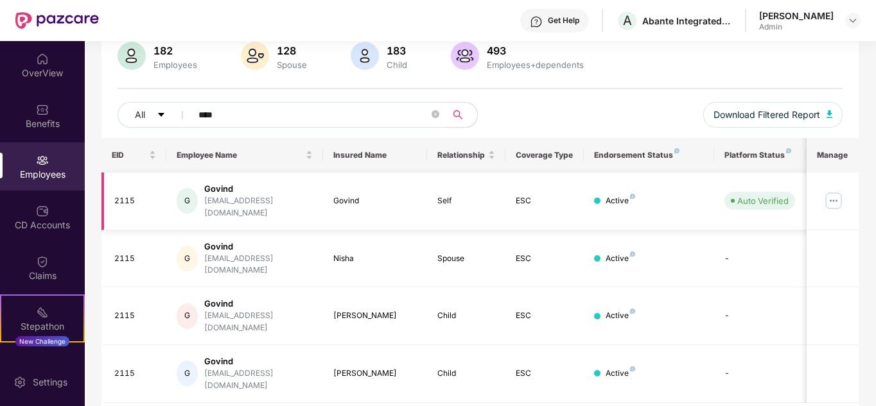
click at [839, 195] on img at bounding box center [833, 201] width 21 height 21
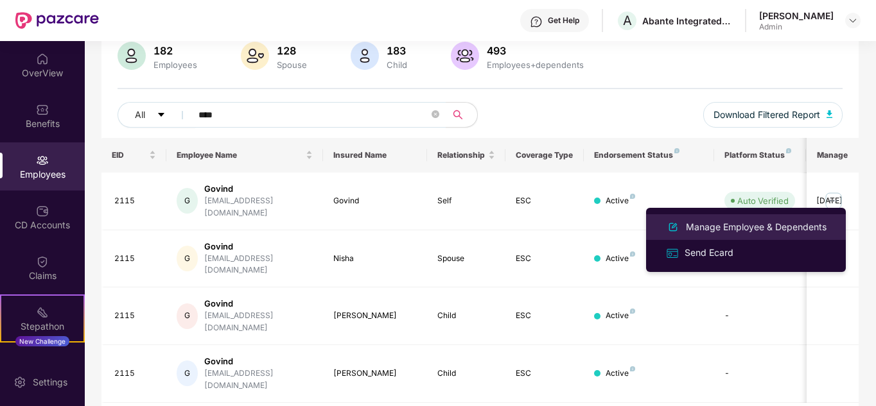
click at [741, 221] on div "Manage Employee & Dependents" at bounding box center [756, 227] width 146 height 14
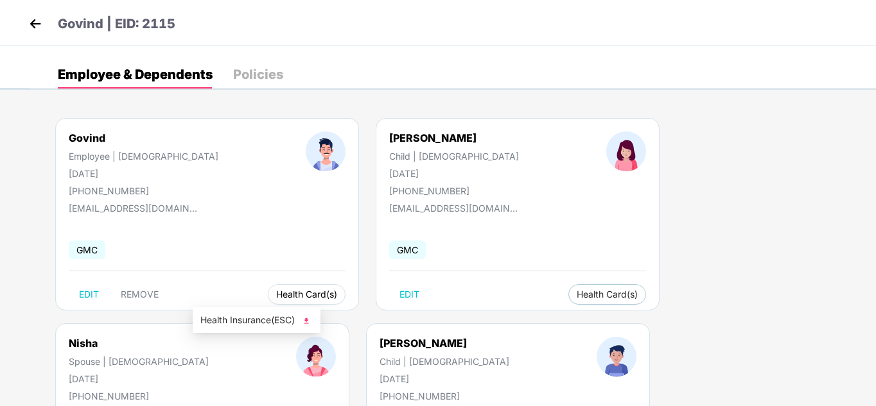
click at [276, 297] on span "Health Card(s)" at bounding box center [306, 294] width 61 height 6
click at [311, 319] on img at bounding box center [306, 321] width 13 height 13
click at [576, 298] on span "Health Card(s)" at bounding box center [606, 294] width 61 height 6
click at [558, 320] on img at bounding box center [552, 321] width 13 height 13
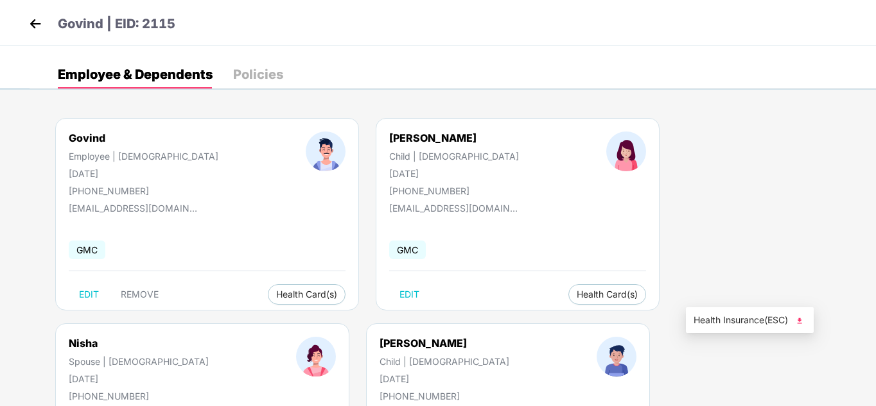
click at [805, 320] on img at bounding box center [799, 321] width 13 height 13
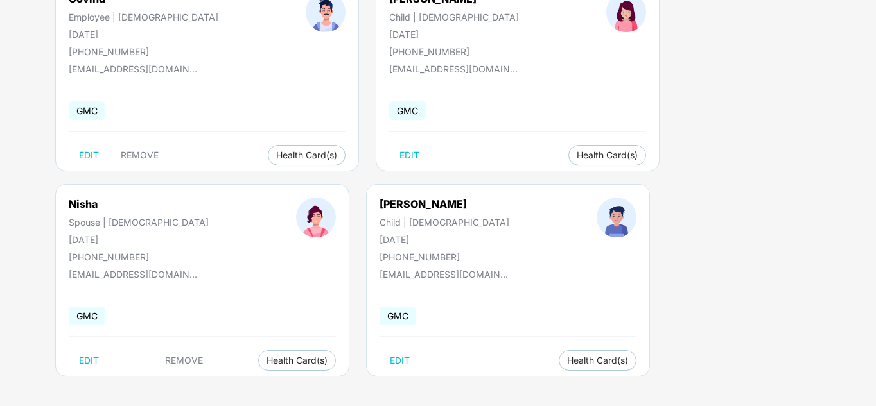
scroll to position [142, 0]
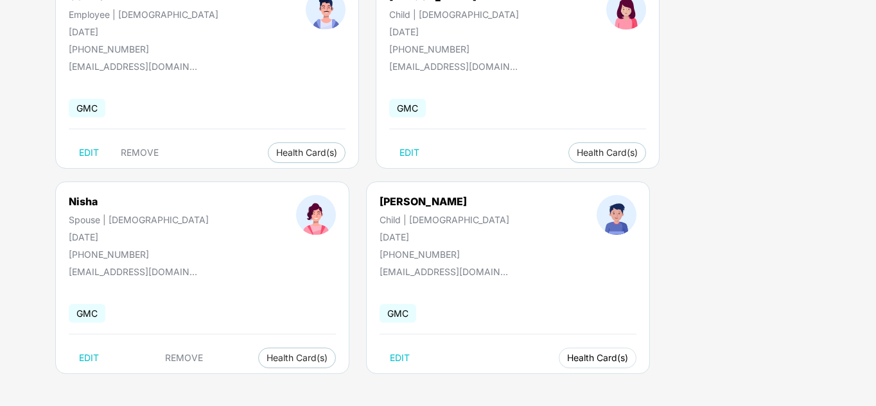
click at [567, 358] on span "Health Card(s)" at bounding box center [597, 358] width 61 height 6
click at [308, 385] on img at bounding box center [306, 384] width 13 height 13
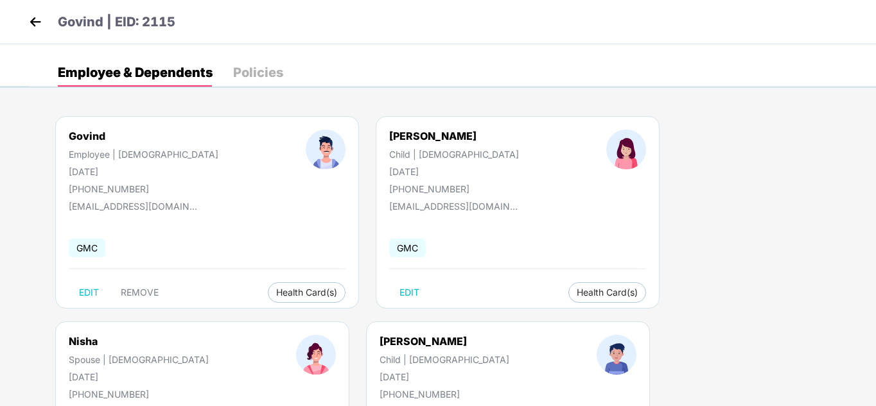
scroll to position [0, 0]
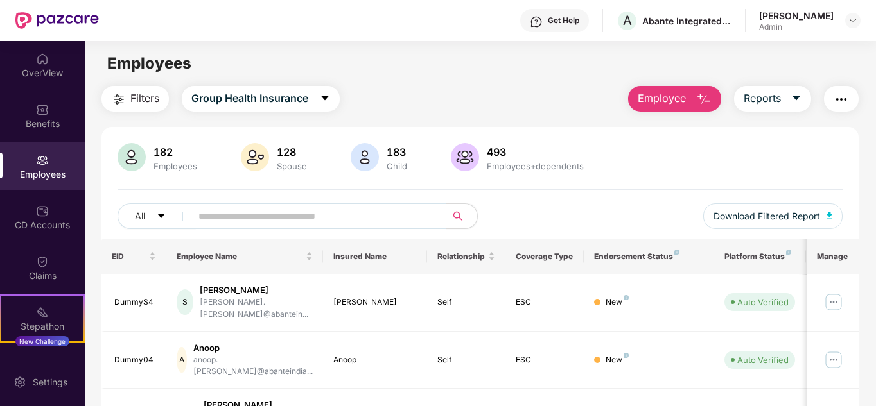
click at [300, 215] on input "text" at bounding box center [313, 216] width 230 height 19
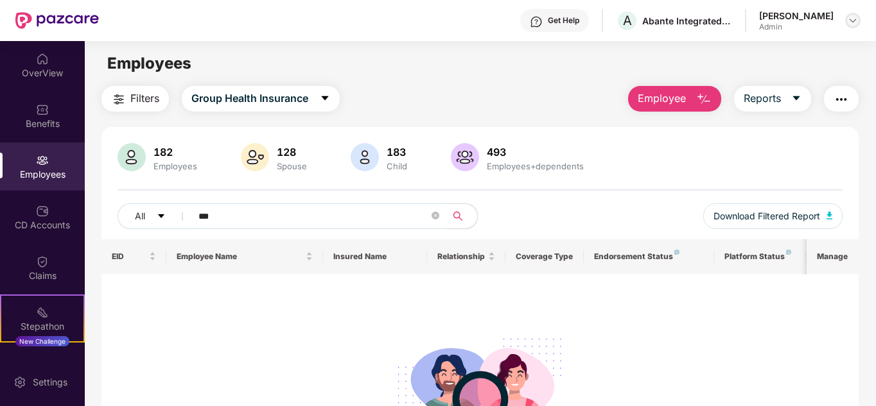
type input "***"
click at [851, 21] on img at bounding box center [852, 20] width 10 height 10
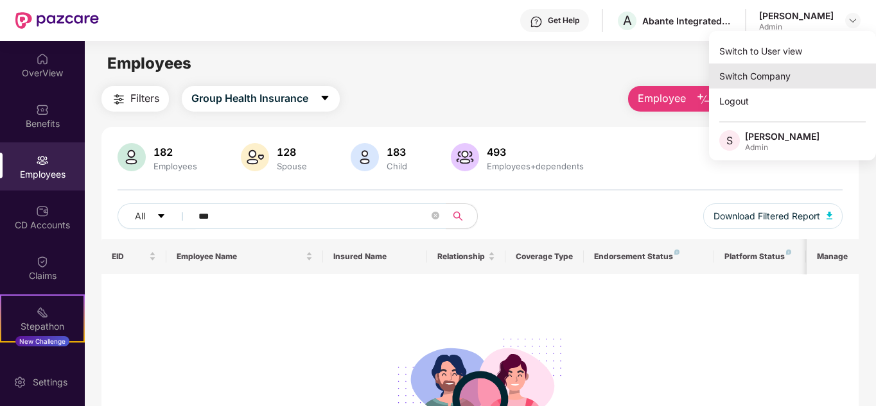
click at [744, 84] on div "Switch Company" at bounding box center [792, 76] width 167 height 25
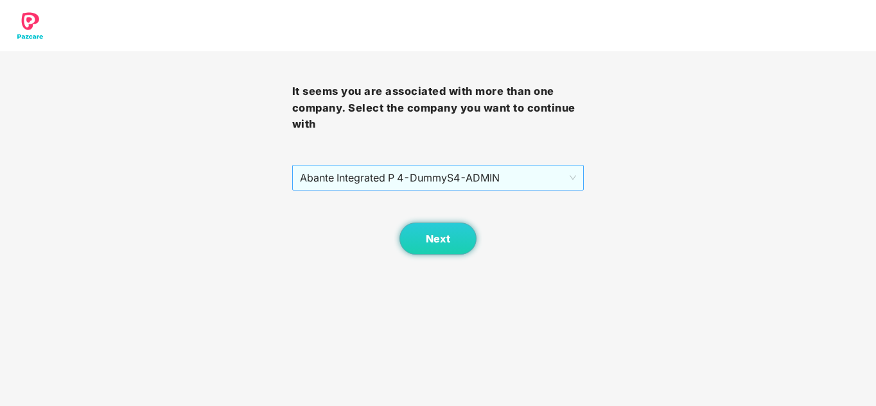
click at [397, 177] on span "Abante Integrated P 4 - DummyS4 - ADMIN" at bounding box center [438, 178] width 277 height 24
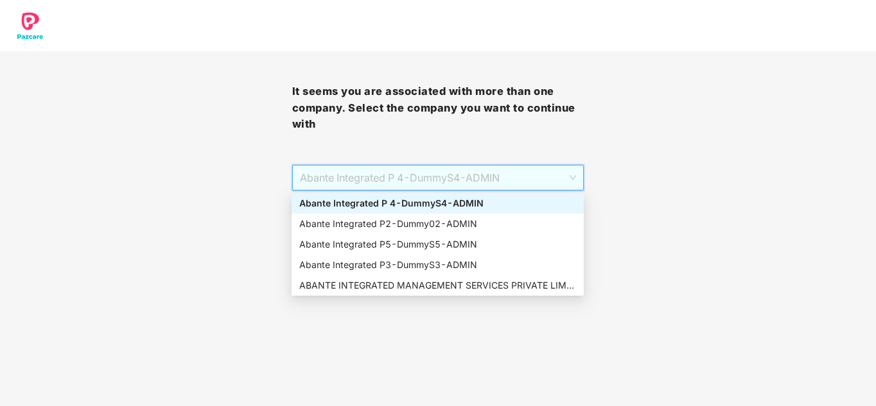
click at [390, 203] on div "Abante Integrated P 4 - DummyS4 - ADMIN" at bounding box center [437, 203] width 277 height 14
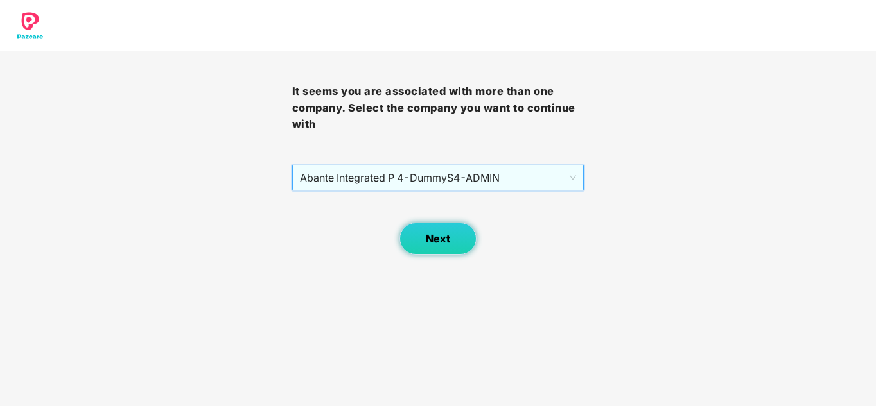
click at [425, 237] on button "Next" at bounding box center [437, 239] width 77 height 32
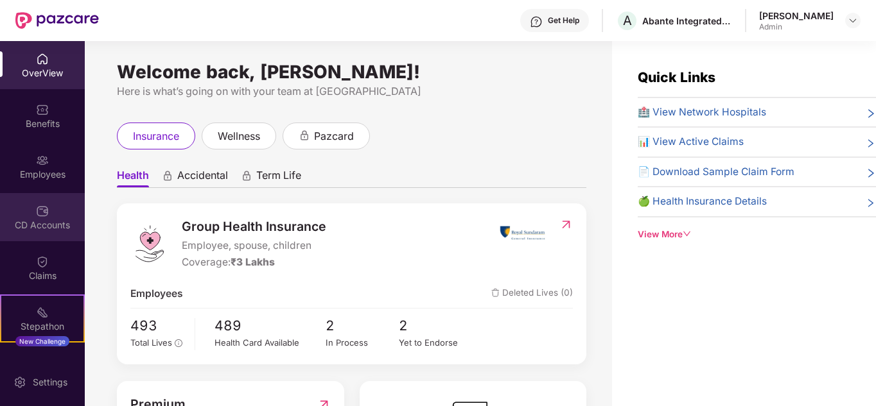
click at [53, 214] on div "CD Accounts" at bounding box center [42, 217] width 85 height 48
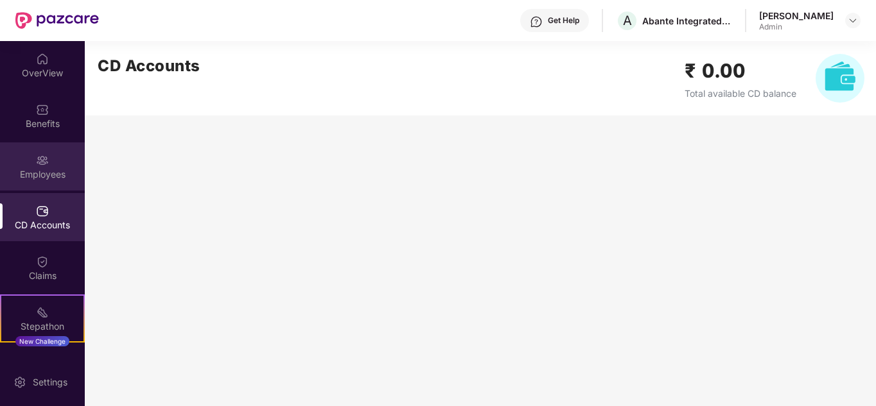
click at [46, 168] on div "Employees" at bounding box center [42, 174] width 85 height 13
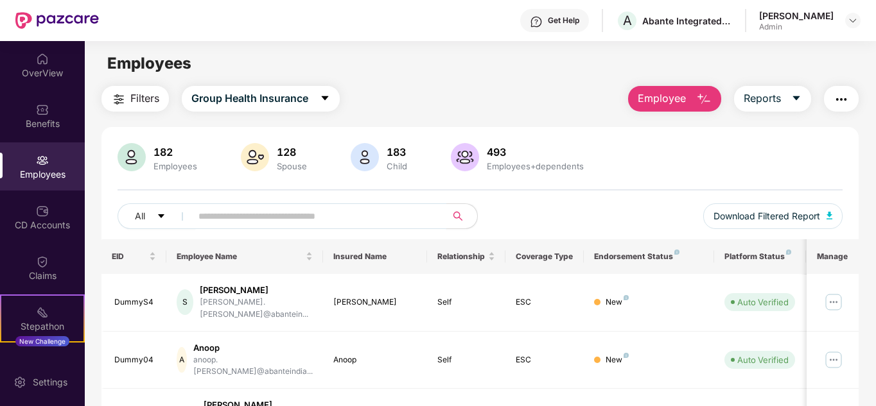
click at [254, 220] on input "text" at bounding box center [313, 216] width 230 height 19
type input "***"
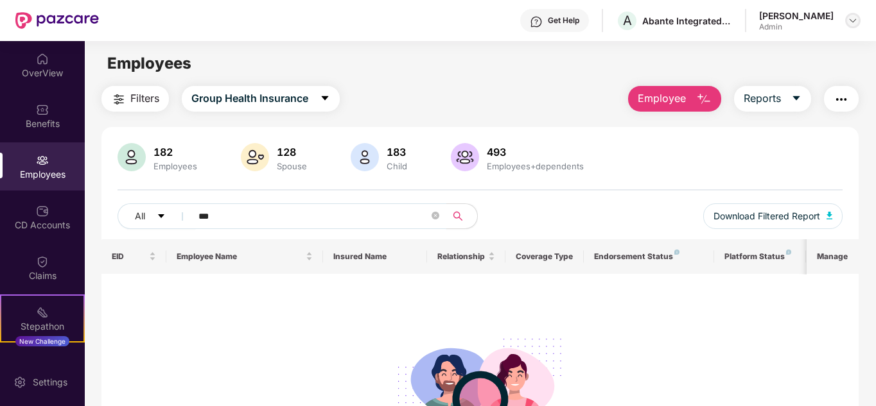
click at [848, 17] on img at bounding box center [852, 20] width 10 height 10
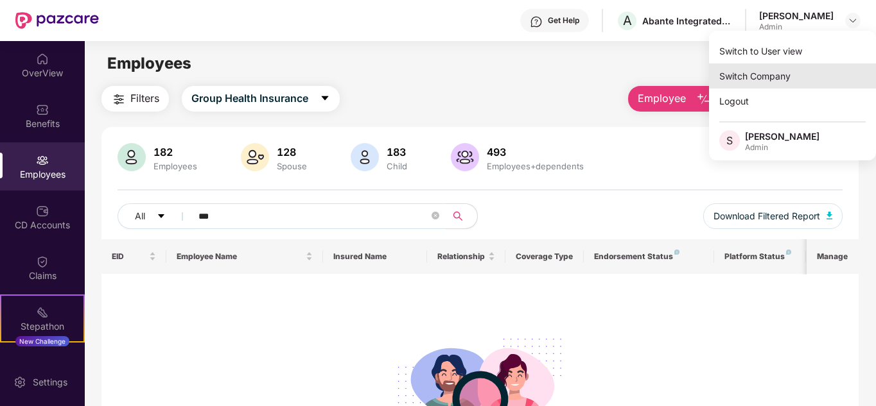
click at [764, 78] on div "Switch Company" at bounding box center [792, 76] width 167 height 25
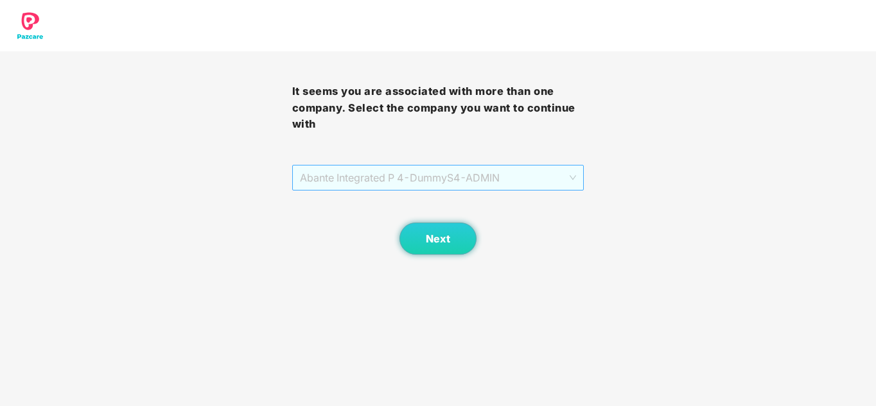
click at [411, 178] on span "Abante Integrated P 4 - DummyS4 - ADMIN" at bounding box center [438, 178] width 277 height 24
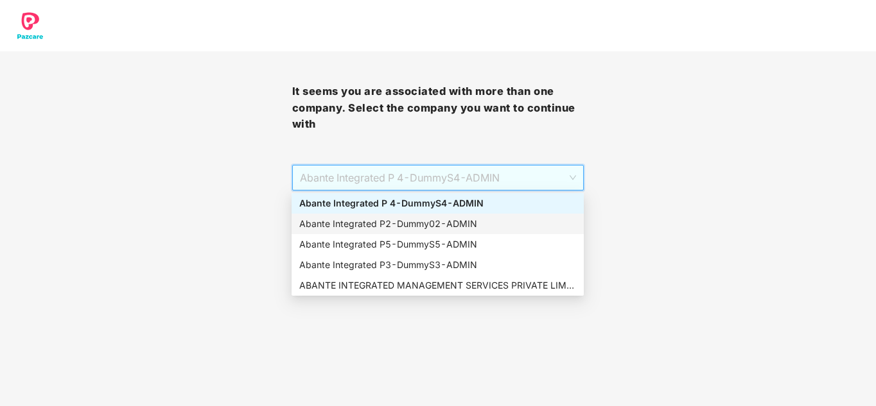
click at [393, 220] on div "Abante Integrated P2 - Dummy02 - ADMIN" at bounding box center [437, 224] width 277 height 14
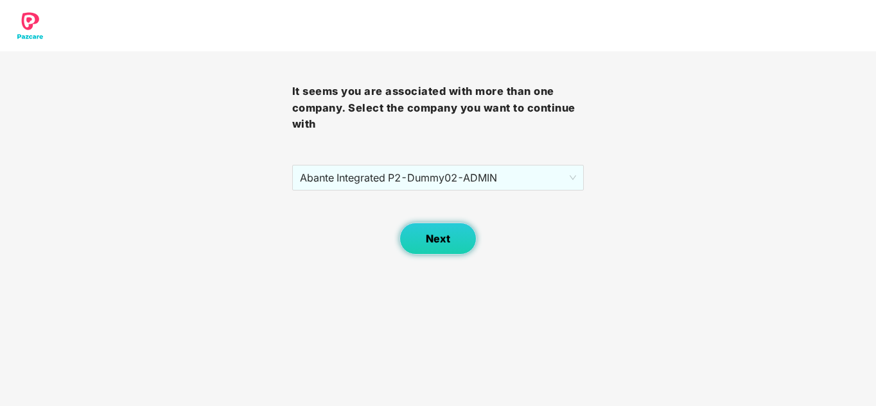
click at [418, 241] on button "Next" at bounding box center [437, 239] width 77 height 32
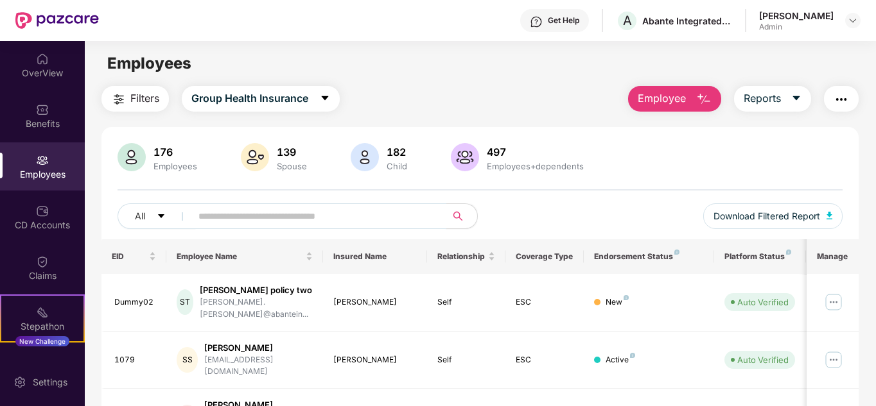
click at [251, 214] on input "text" at bounding box center [313, 216] width 230 height 19
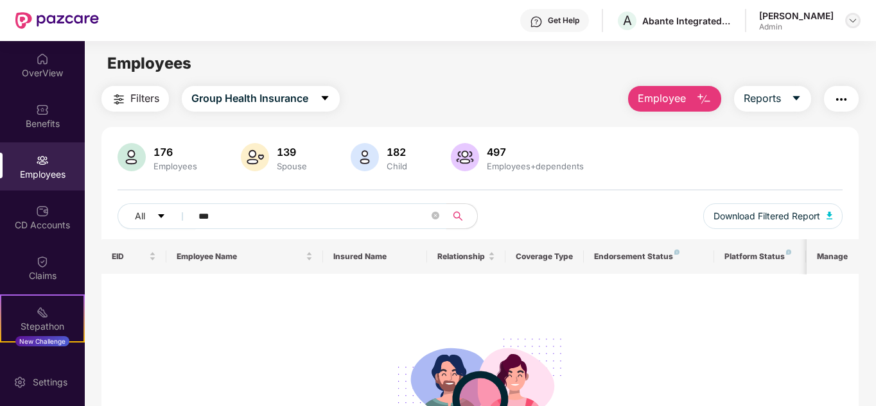
type input "***"
click at [852, 19] on img at bounding box center [852, 20] width 10 height 10
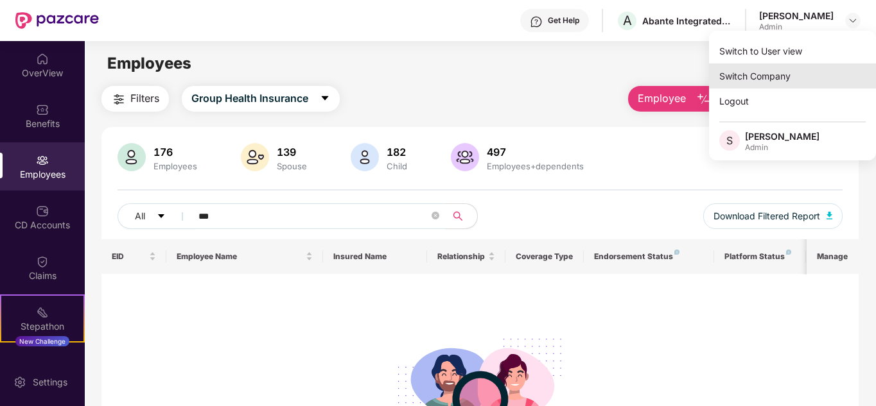
click at [779, 78] on div "Switch Company" at bounding box center [792, 76] width 167 height 25
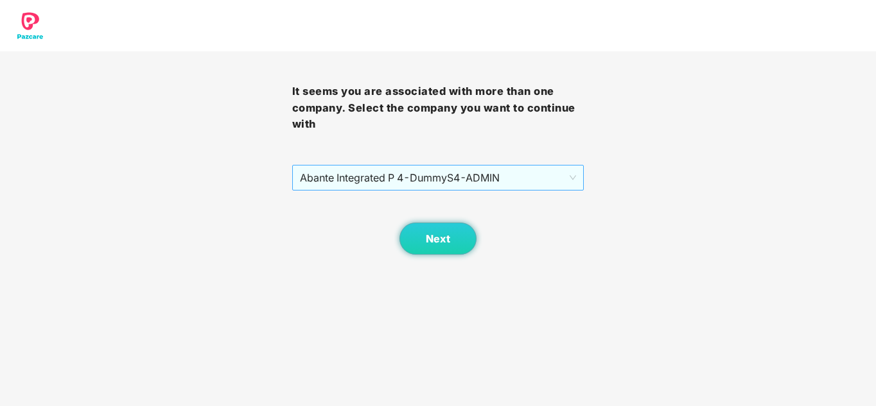
click at [413, 171] on span "Abante Integrated P 4 - DummyS4 - ADMIN" at bounding box center [438, 178] width 277 height 24
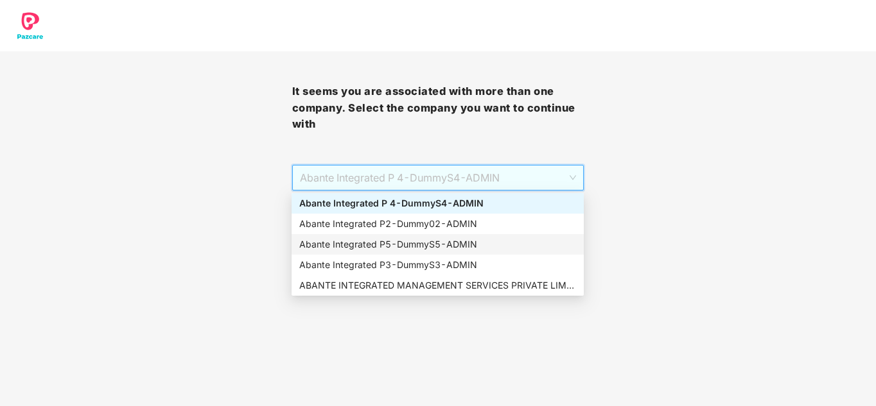
click at [387, 245] on div "Abante Integrated P5 - DummyS5 - ADMIN" at bounding box center [437, 245] width 277 height 14
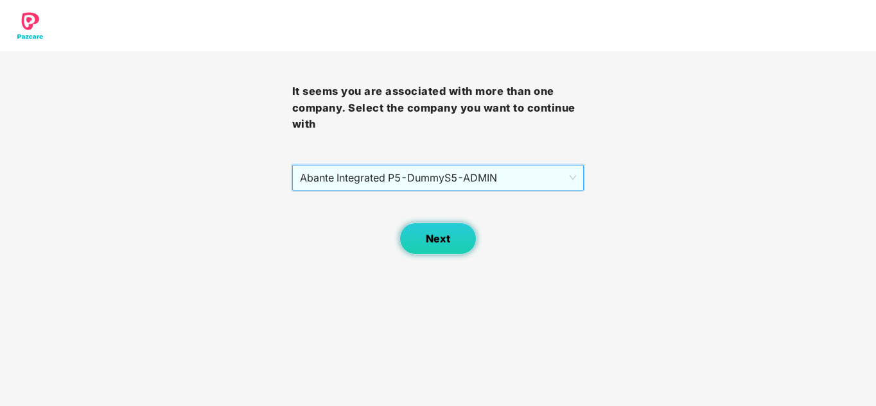
click at [431, 239] on span "Next" at bounding box center [438, 239] width 24 height 12
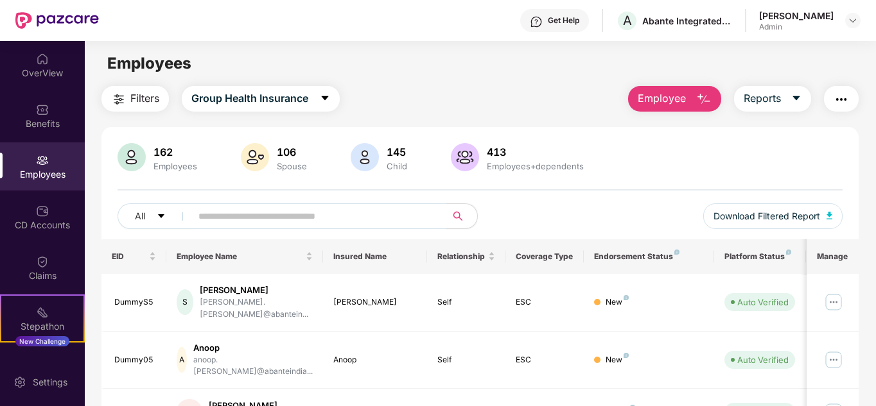
click at [228, 217] on input "text" at bounding box center [313, 216] width 230 height 19
type input "*"
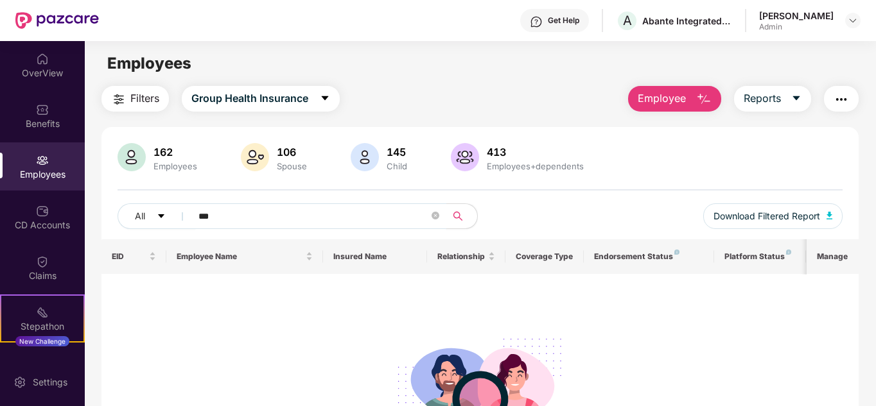
type input "***"
click at [861, 17] on header "Get Help A Abante Integrated P5 [PERSON_NAME] Admin" at bounding box center [438, 20] width 876 height 41
click at [857, 22] on img at bounding box center [852, 20] width 10 height 10
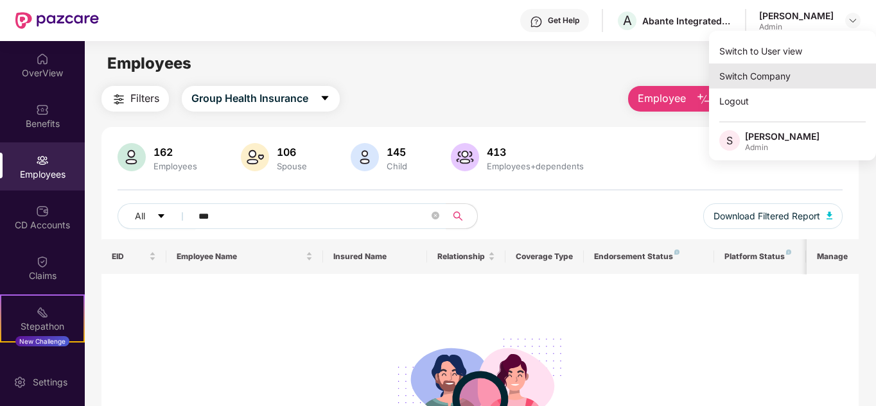
click at [793, 75] on div "Switch Company" at bounding box center [792, 76] width 167 height 25
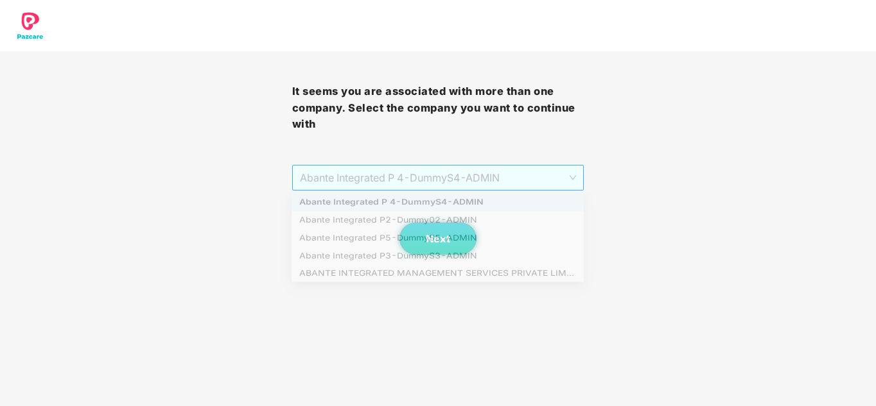
click at [478, 182] on span "Abante Integrated P 4 - DummyS4 - ADMIN" at bounding box center [438, 178] width 277 height 24
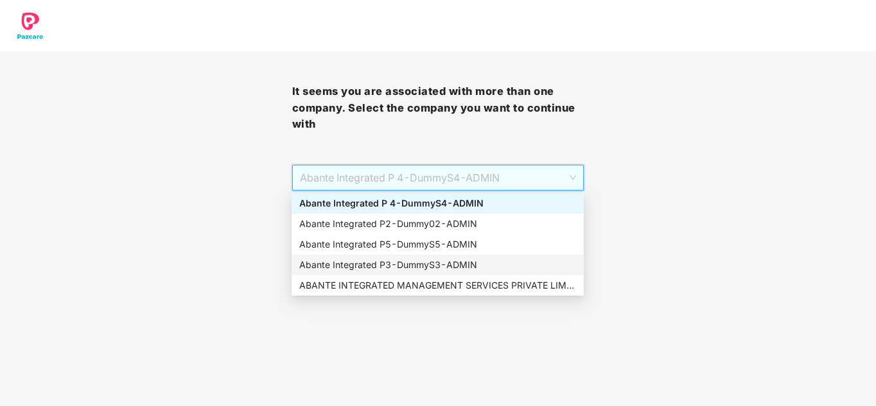
click at [399, 264] on div "Abante Integrated P3 - DummyS3 - ADMIN" at bounding box center [437, 265] width 277 height 14
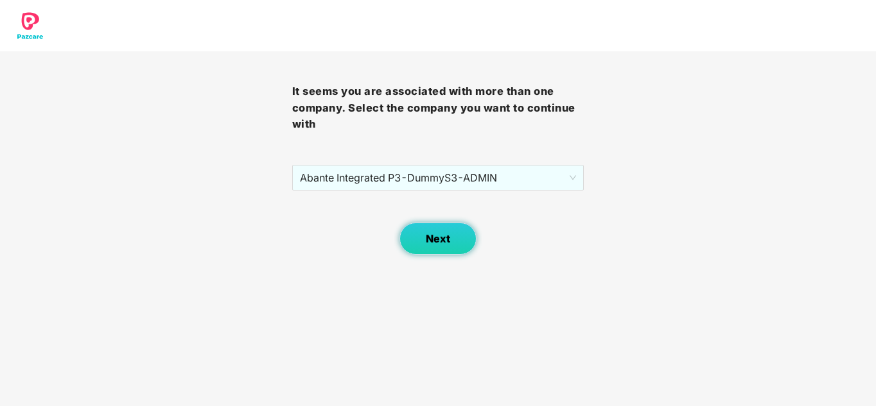
click at [420, 243] on button "Next" at bounding box center [437, 239] width 77 height 32
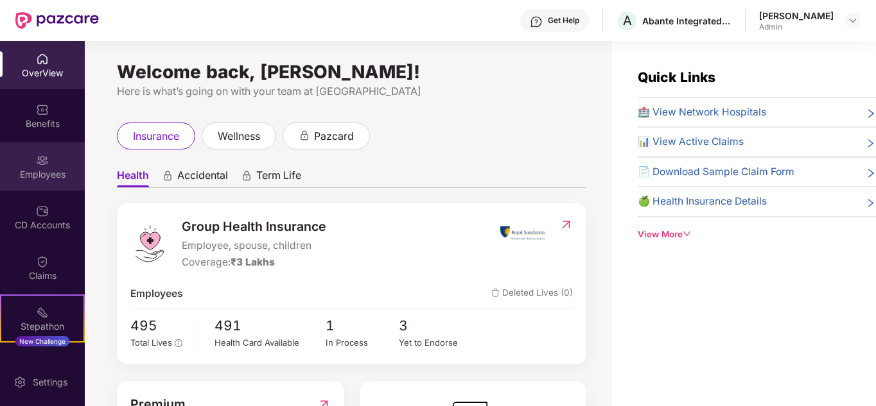
click at [40, 154] on img at bounding box center [42, 160] width 13 height 13
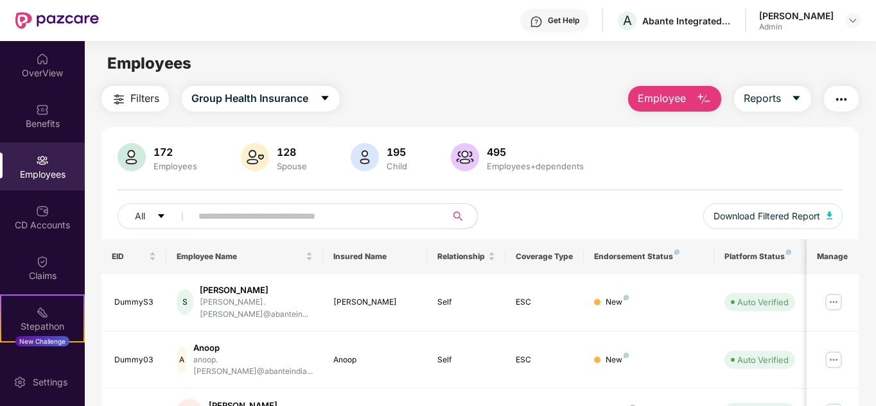
click at [255, 224] on input "text" at bounding box center [313, 216] width 230 height 19
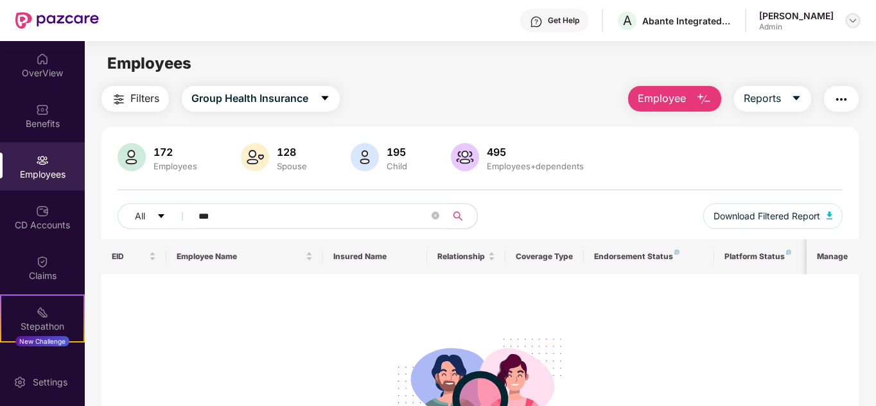
type input "***"
click at [854, 18] on img at bounding box center [852, 20] width 10 height 10
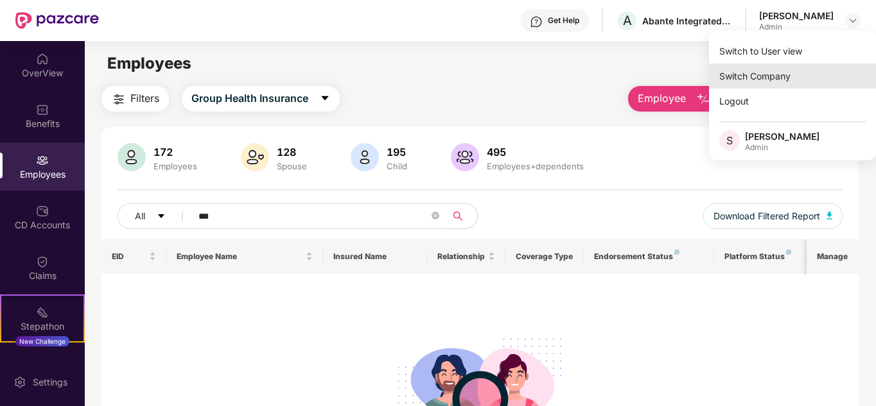
click at [785, 76] on div "Switch Company" at bounding box center [792, 76] width 167 height 25
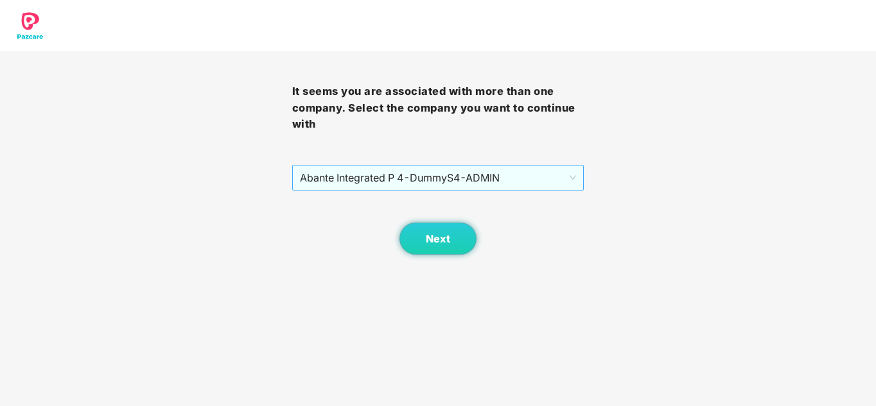
click at [325, 173] on span "Abante Integrated P 4 - DummyS4 - ADMIN" at bounding box center [438, 178] width 277 height 24
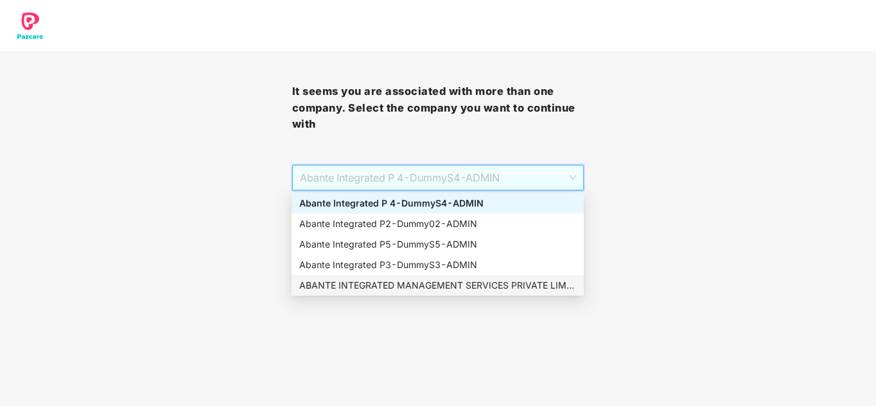
click at [339, 283] on div "ABANTE INTEGRATED MANAGEMENT SERVICES PRIVATE LIMITED - 660 - ADMIN" at bounding box center [437, 286] width 277 height 14
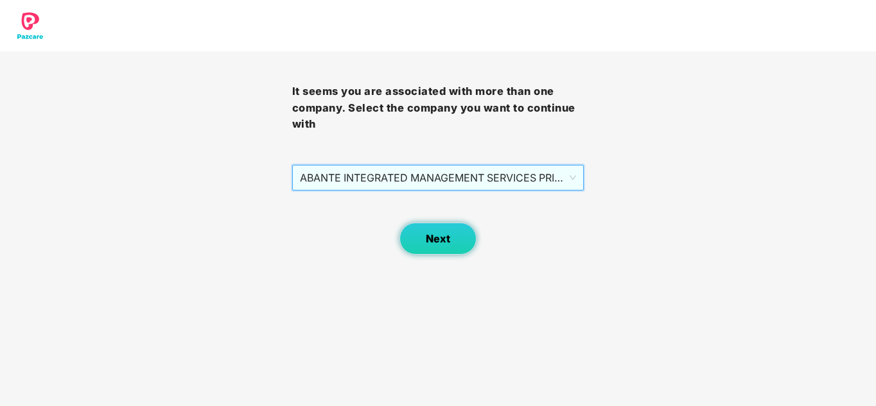
click at [450, 239] on button "Next" at bounding box center [437, 239] width 77 height 32
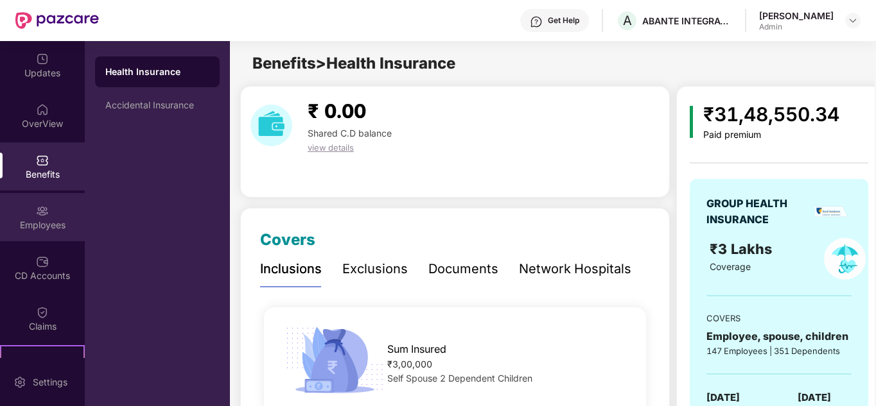
click at [56, 218] on div "Employees" at bounding box center [42, 217] width 85 height 48
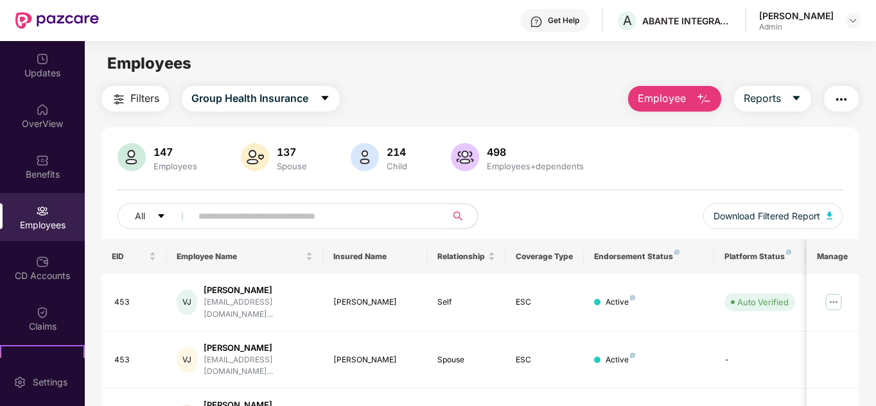
click at [229, 221] on input "text" at bounding box center [313, 216] width 230 height 19
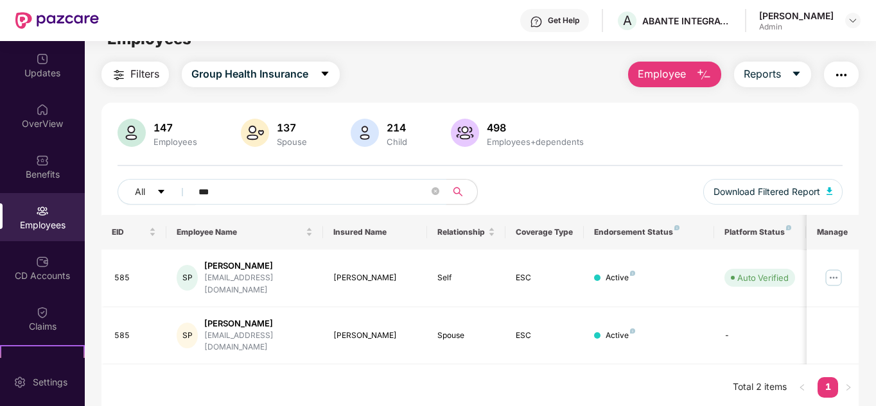
scroll to position [41, 0]
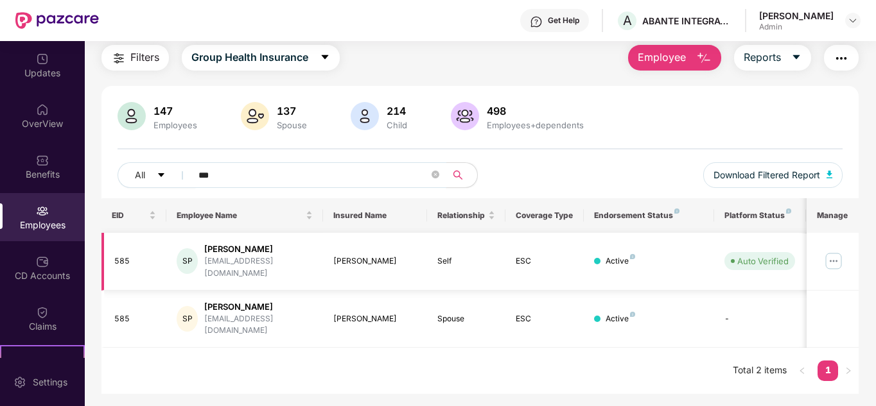
type input "***"
click at [831, 261] on img at bounding box center [833, 261] width 21 height 21
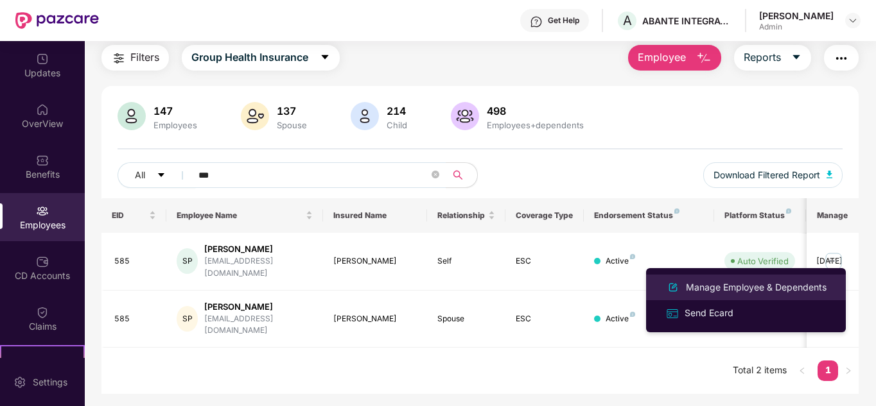
click at [746, 278] on li "Manage Employee & Dependents" at bounding box center [746, 288] width 200 height 26
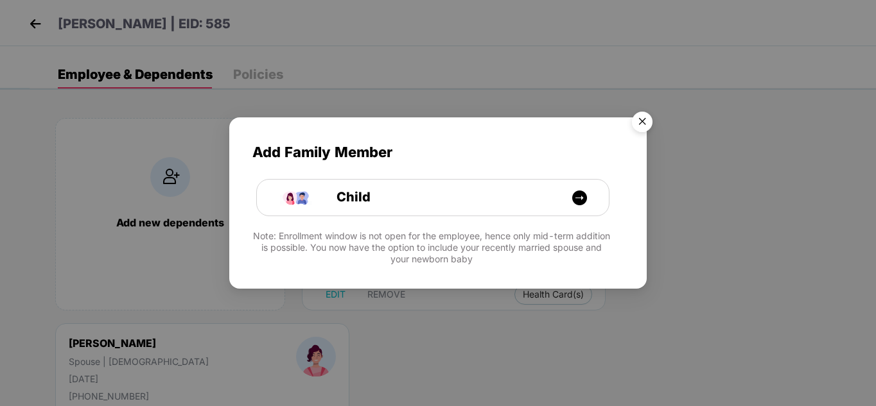
click at [641, 118] on img "Close" at bounding box center [642, 124] width 36 height 36
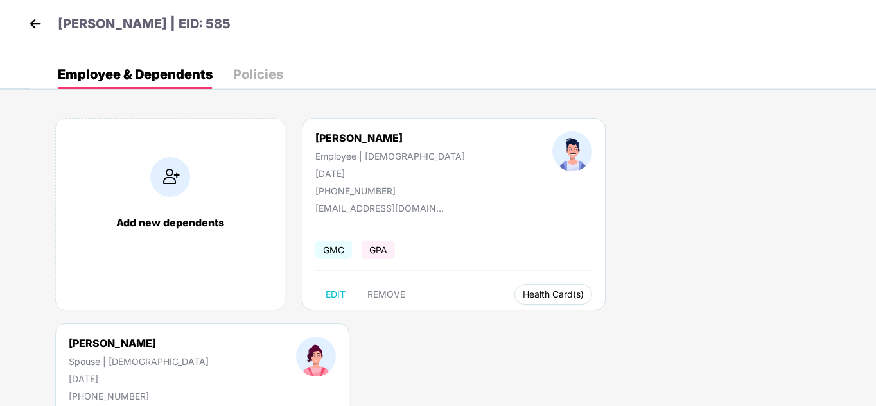
click at [523, 293] on span "Health Card(s)" at bounding box center [553, 294] width 61 height 6
click at [569, 321] on img at bounding box center [567, 321] width 13 height 13
click at [815, 321] on img at bounding box center [814, 321] width 13 height 13
click at [42, 24] on img at bounding box center [35, 23] width 19 height 19
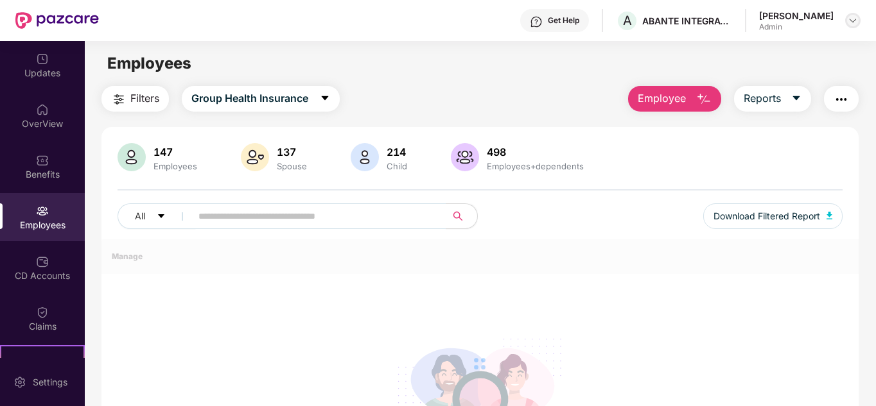
click at [851, 13] on div at bounding box center [852, 20] width 15 height 15
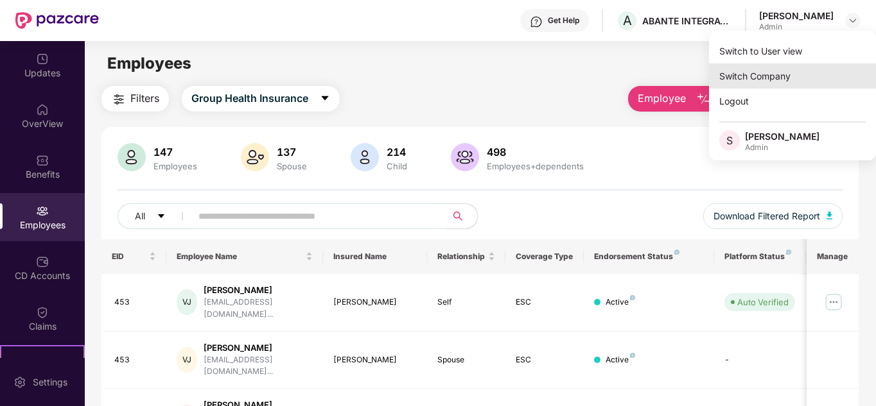
click at [770, 68] on div "Switch Company" at bounding box center [792, 76] width 167 height 25
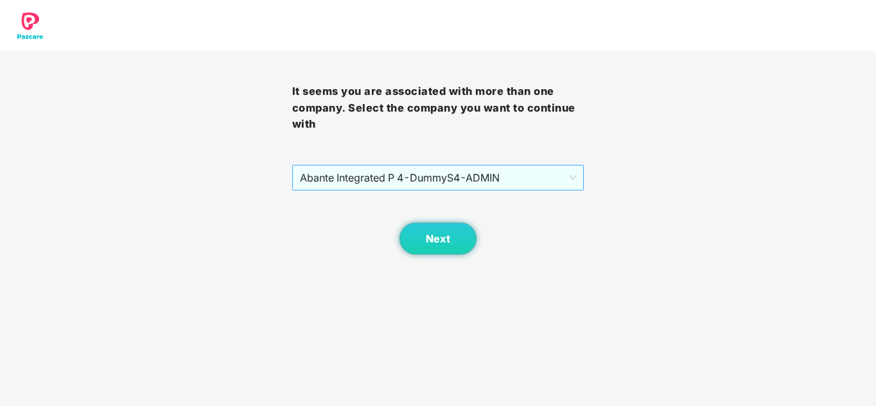
click at [325, 178] on span "Abante Integrated P 4 - DummyS4 - ADMIN" at bounding box center [438, 178] width 277 height 24
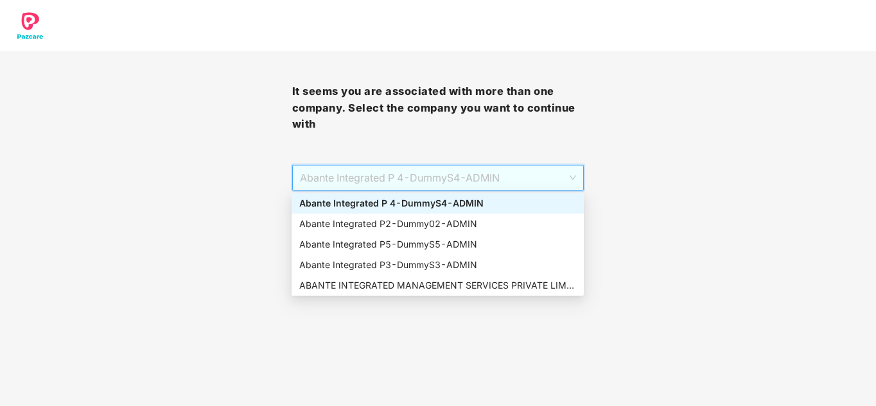
click at [434, 200] on div "Abante Integrated P 4 - DummyS4 - ADMIN" at bounding box center [437, 203] width 277 height 14
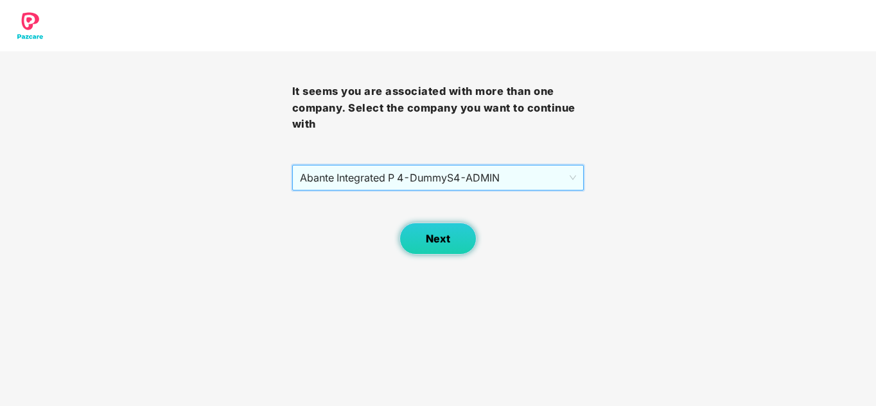
click at [450, 244] on button "Next" at bounding box center [437, 239] width 77 height 32
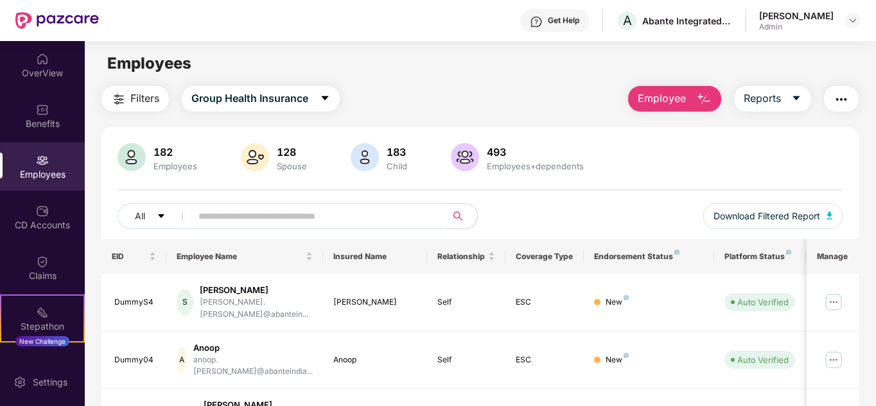
click at [209, 221] on input "text" at bounding box center [313, 216] width 230 height 19
type input "****"
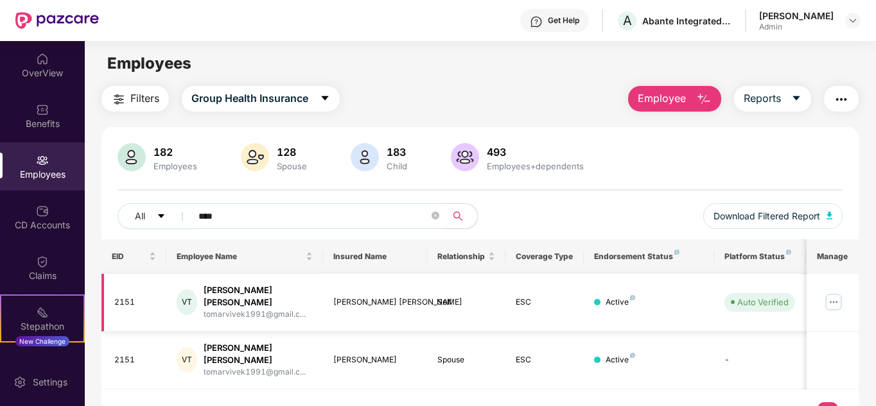
click at [835, 293] on img at bounding box center [833, 302] width 21 height 21
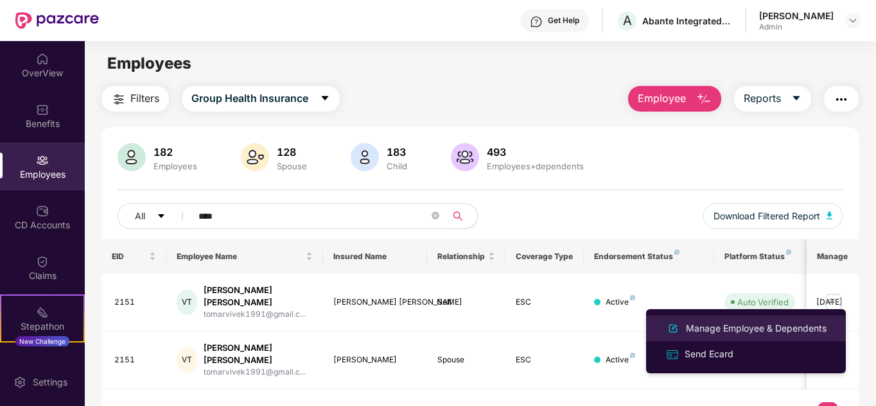
click at [786, 325] on div "Manage Employee & Dependents" at bounding box center [756, 329] width 146 height 14
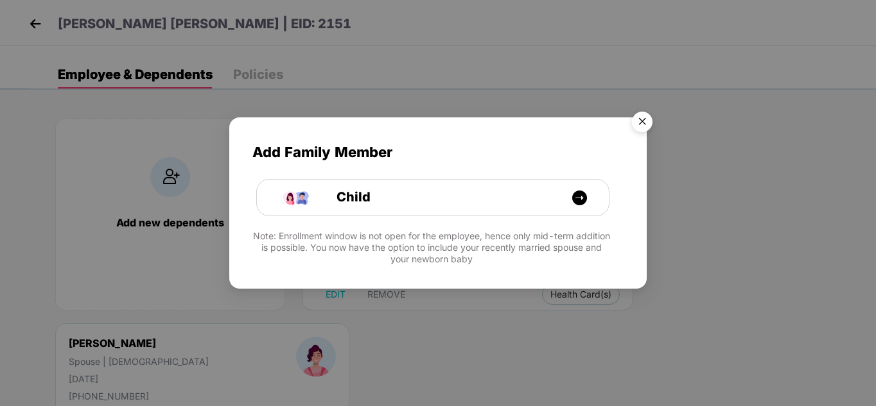
click at [643, 121] on img "Close" at bounding box center [642, 124] width 36 height 36
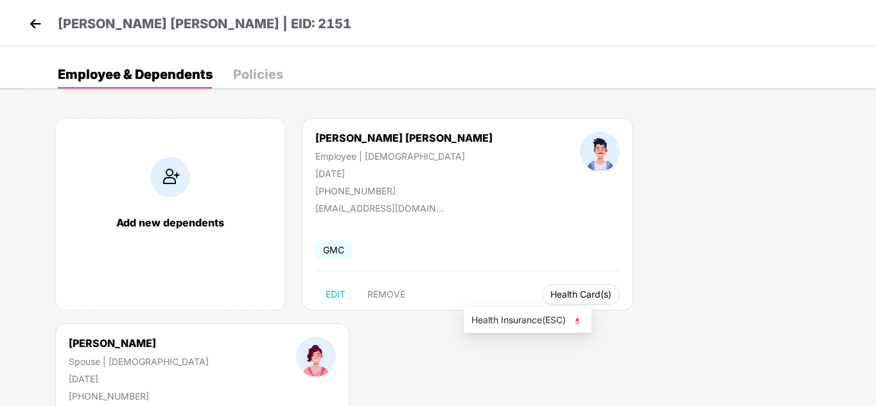
click at [550, 291] on span "Health Card(s)" at bounding box center [580, 294] width 61 height 6
click at [581, 321] on img at bounding box center [577, 321] width 13 height 13
drag, startPoint x: 763, startPoint y: 288, endPoint x: 770, endPoint y: 290, distance: 7.5
click at [828, 319] on img at bounding box center [827, 321] width 13 height 13
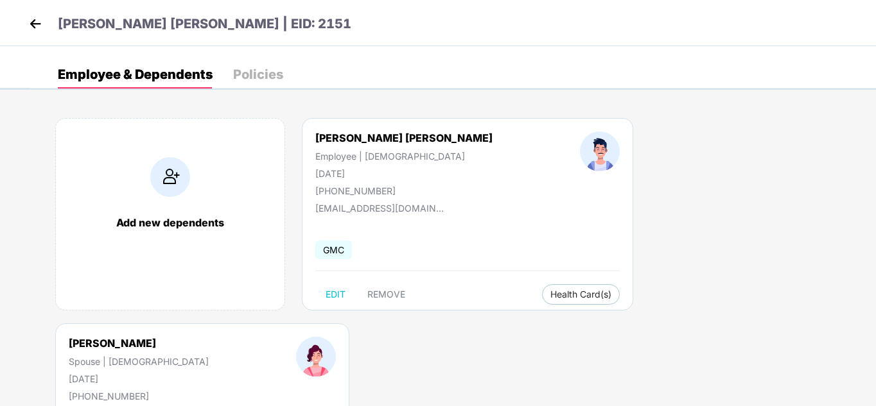
click at [35, 23] on img at bounding box center [35, 23] width 19 height 19
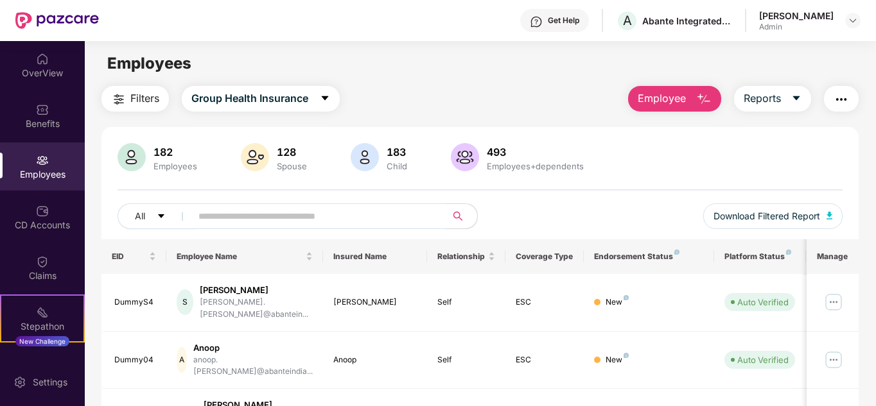
click at [224, 212] on input "text" at bounding box center [313, 216] width 230 height 19
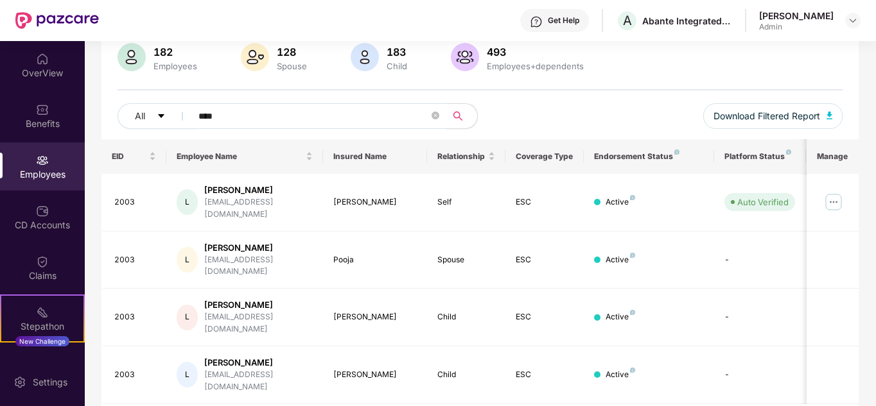
scroll to position [101, 0]
type input "****"
click at [836, 195] on img at bounding box center [833, 201] width 21 height 21
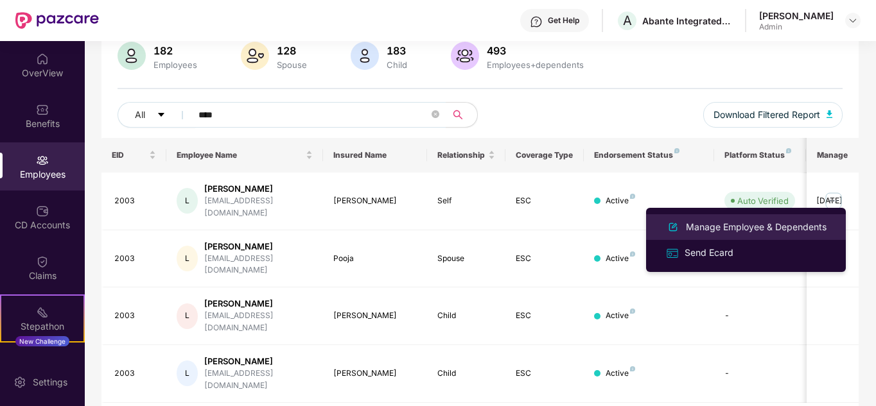
click at [714, 225] on div "Manage Employee & Dependents" at bounding box center [756, 227] width 146 height 14
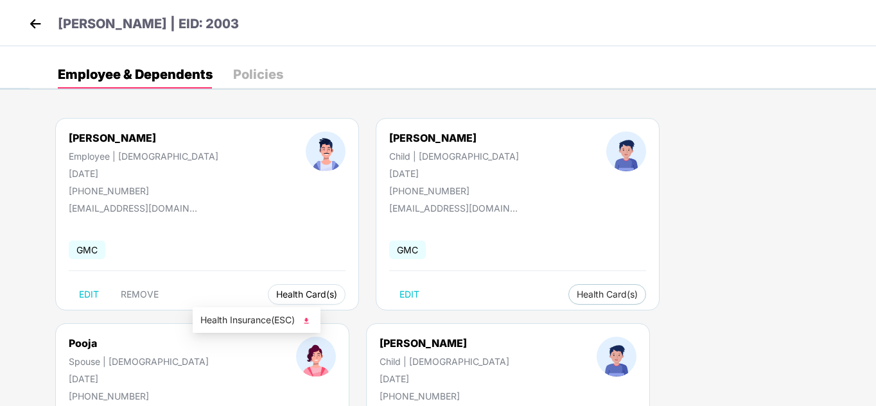
click at [268, 287] on button "Health Card(s)" at bounding box center [307, 294] width 78 height 21
click at [276, 291] on span "Health Card(s)" at bounding box center [306, 294] width 61 height 6
click at [308, 320] on div "[PERSON_NAME] Employee | [DEMOGRAPHIC_DATA] [DATE] [PHONE_NUMBER] [EMAIL_ADDRES…" at bounding box center [453, 323] width 846 height 449
click at [268, 304] on button "Health Card(s)" at bounding box center [307, 294] width 78 height 21
click at [309, 319] on img at bounding box center [306, 321] width 13 height 13
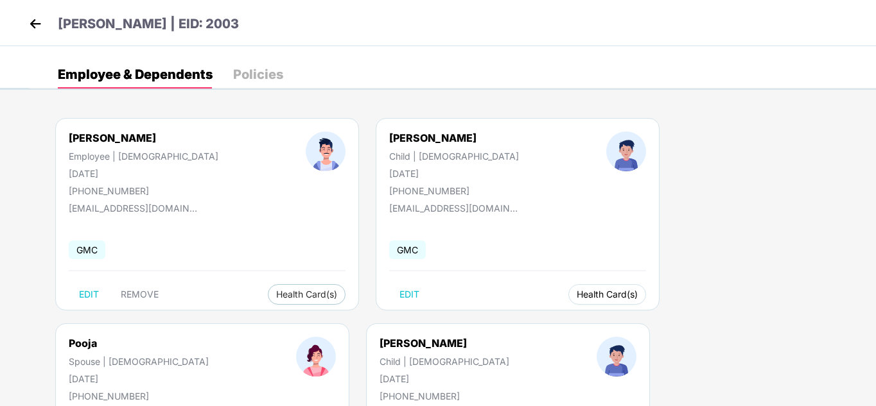
click at [576, 296] on span "Health Card(s)" at bounding box center [606, 294] width 61 height 6
click at [557, 321] on img at bounding box center [553, 321] width 13 height 13
click at [802, 318] on img at bounding box center [799, 321] width 13 height 13
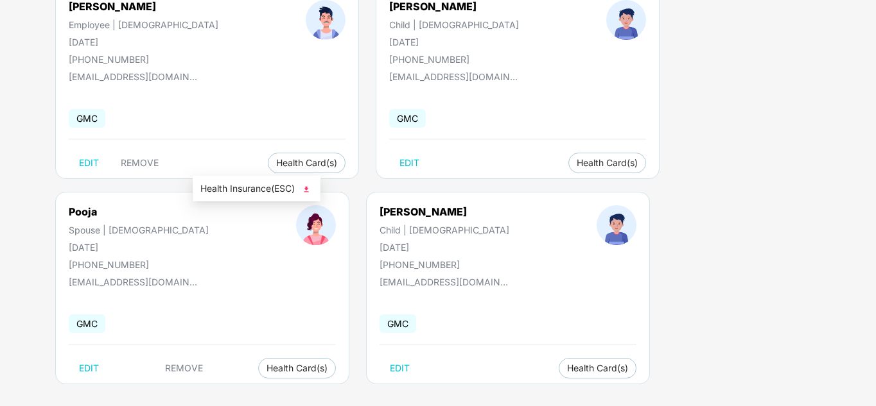
scroll to position [142, 0]
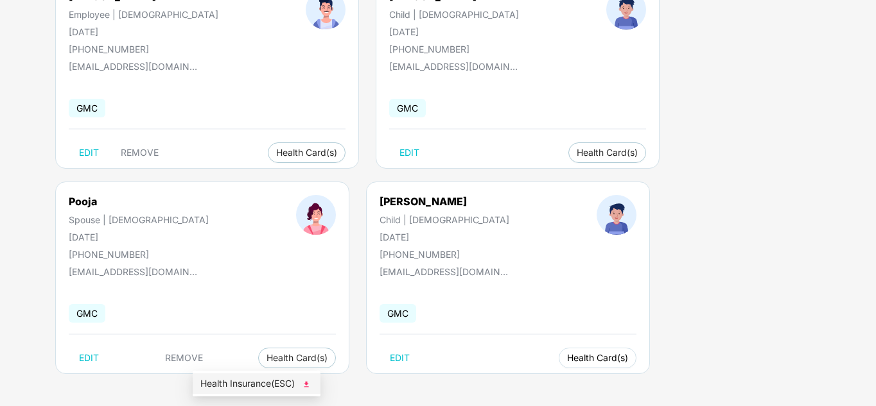
drag, startPoint x: 256, startPoint y: 357, endPoint x: 288, endPoint y: 383, distance: 41.1
click at [567, 359] on span "Health Card(s)" at bounding box center [597, 358] width 61 height 6
click at [309, 385] on img at bounding box center [306, 384] width 13 height 13
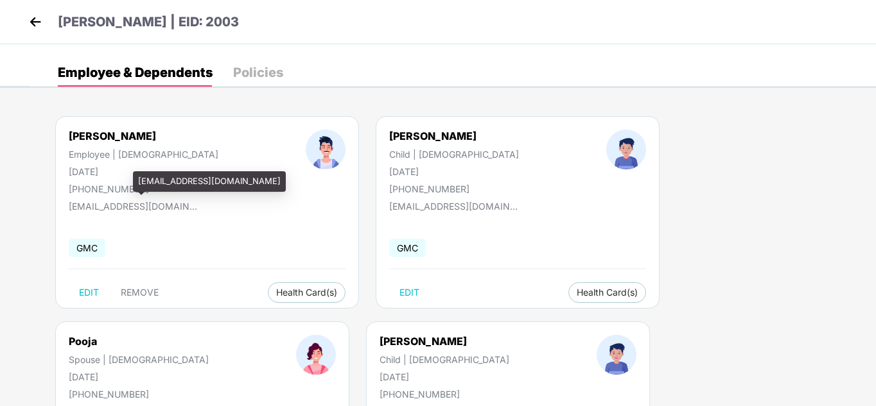
scroll to position [0, 0]
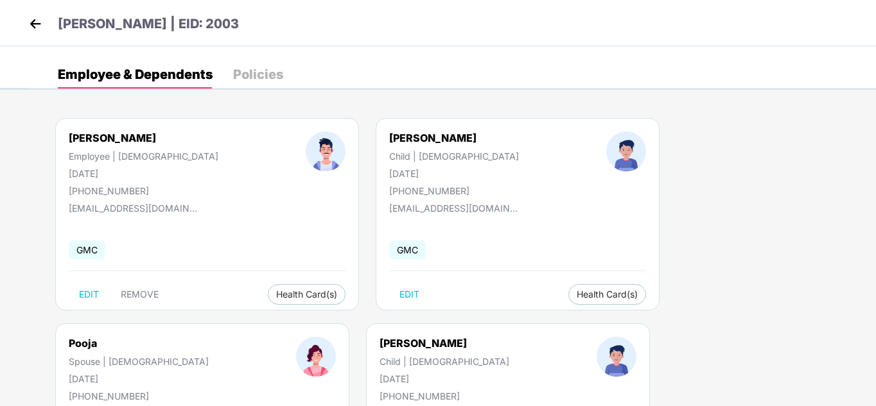
click at [30, 23] on img at bounding box center [35, 23] width 19 height 19
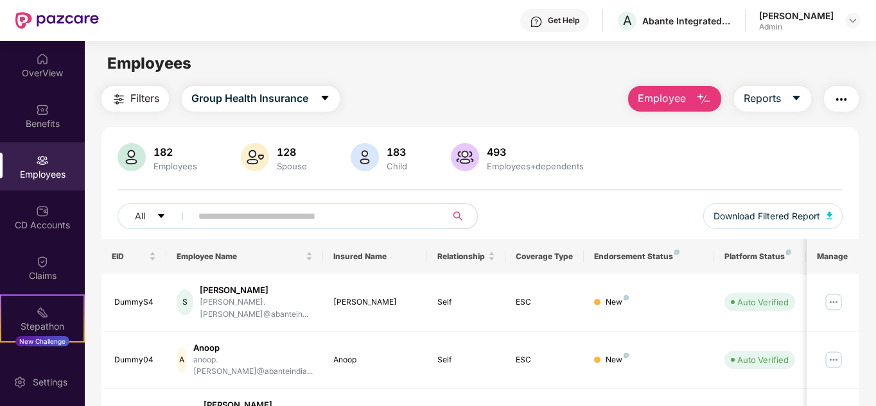
click at [200, 212] on input "text" at bounding box center [313, 216] width 230 height 19
type input "****"
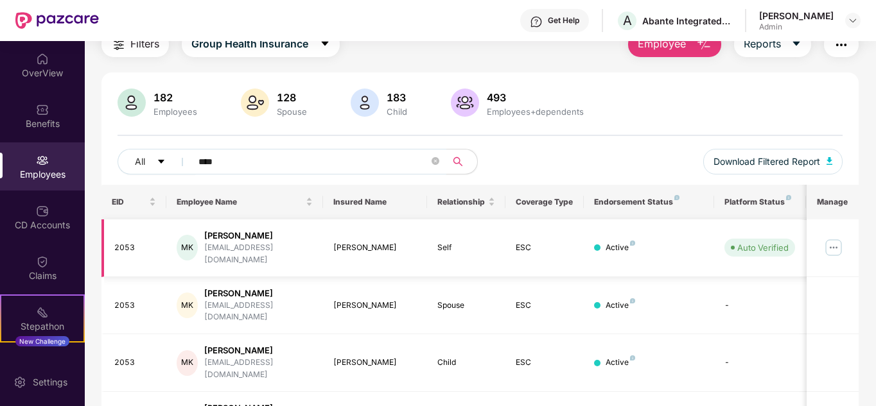
scroll to position [101, 0]
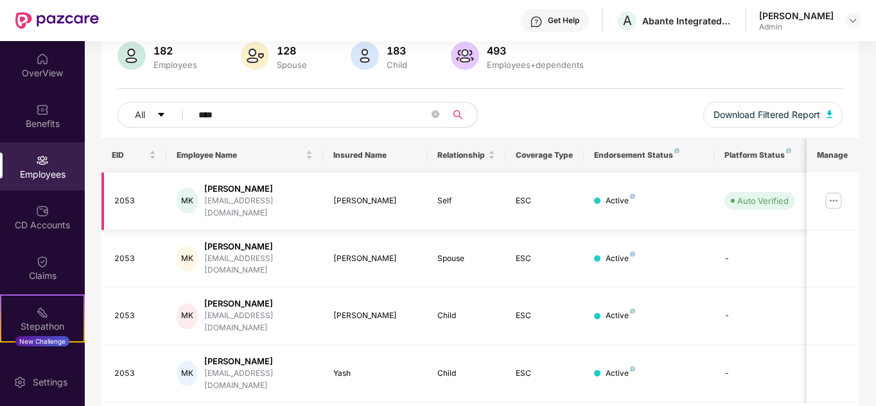
click at [837, 193] on img at bounding box center [833, 201] width 21 height 21
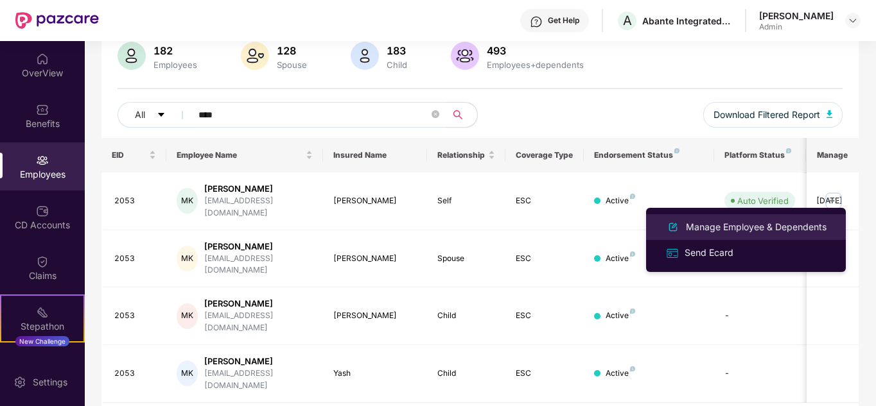
click at [723, 229] on div "Manage Employee & Dependents" at bounding box center [756, 227] width 146 height 14
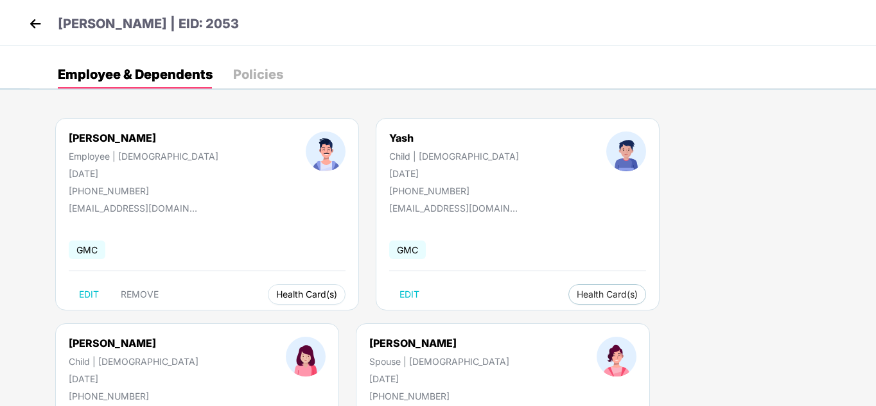
click at [268, 302] on button "Health Card(s)" at bounding box center [307, 294] width 78 height 21
click at [311, 322] on img at bounding box center [307, 321] width 13 height 13
drag, startPoint x: 496, startPoint y: 295, endPoint x: 538, endPoint y: 322, distance: 49.7
click at [576, 295] on span "Health Card(s)" at bounding box center [606, 294] width 61 height 6
click at [555, 319] on img at bounding box center [554, 321] width 13 height 13
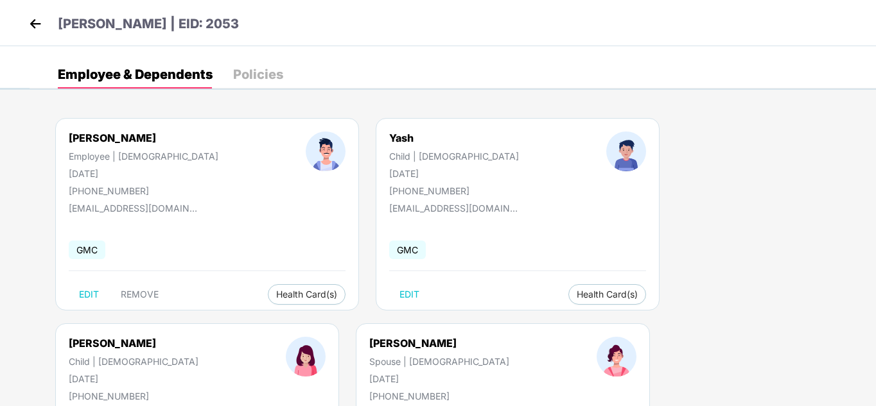
click at [804, 321] on img at bounding box center [800, 321] width 13 height 13
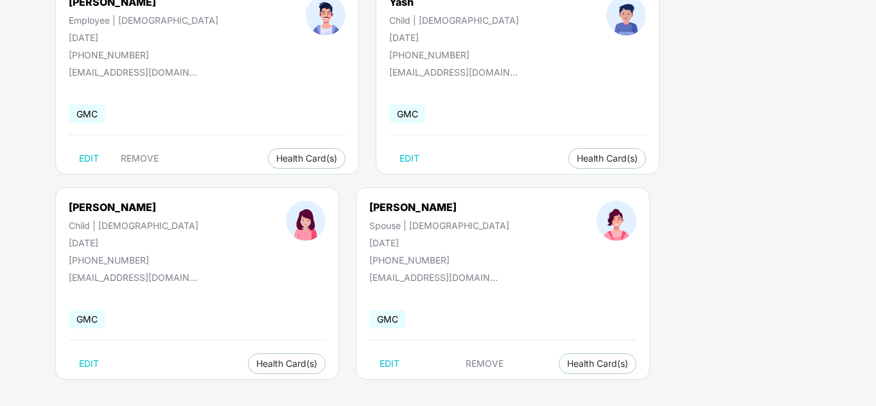
scroll to position [142, 0]
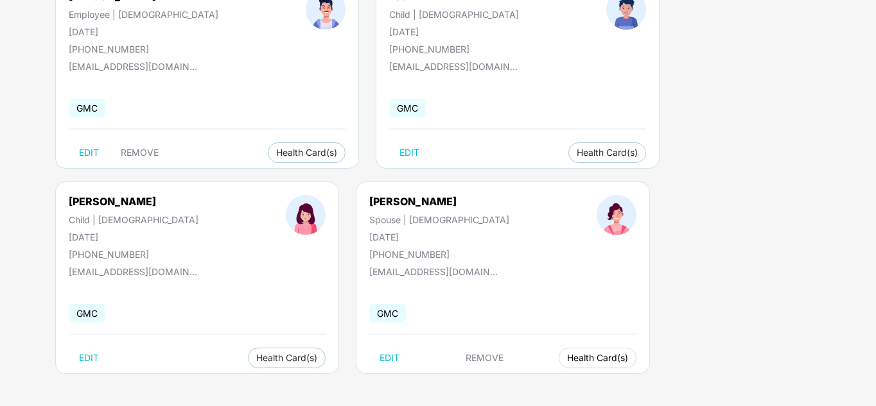
click at [567, 355] on span "Health Card(s)" at bounding box center [597, 358] width 61 height 6
click at [310, 381] on img at bounding box center [306, 384] width 13 height 13
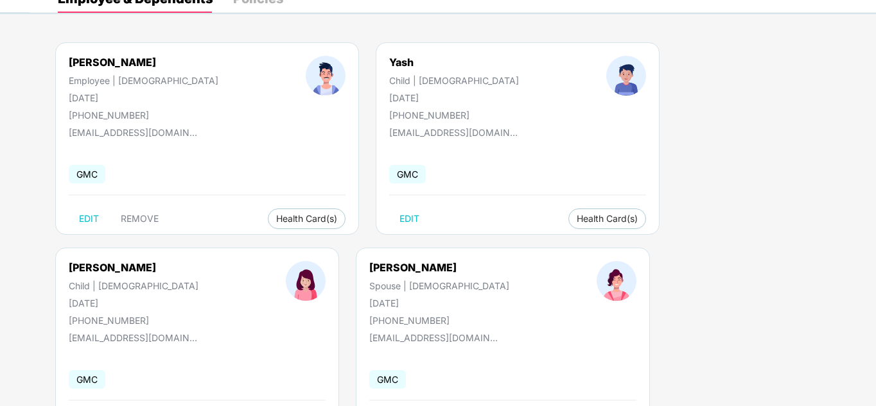
scroll to position [0, 0]
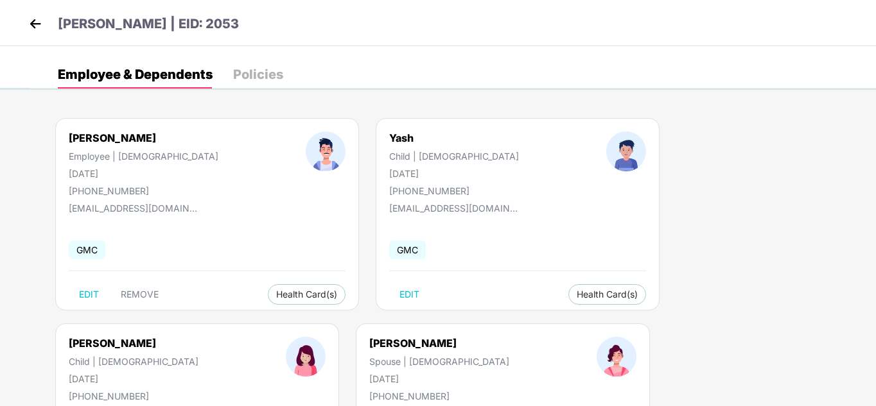
click at [32, 24] on img at bounding box center [35, 23] width 19 height 19
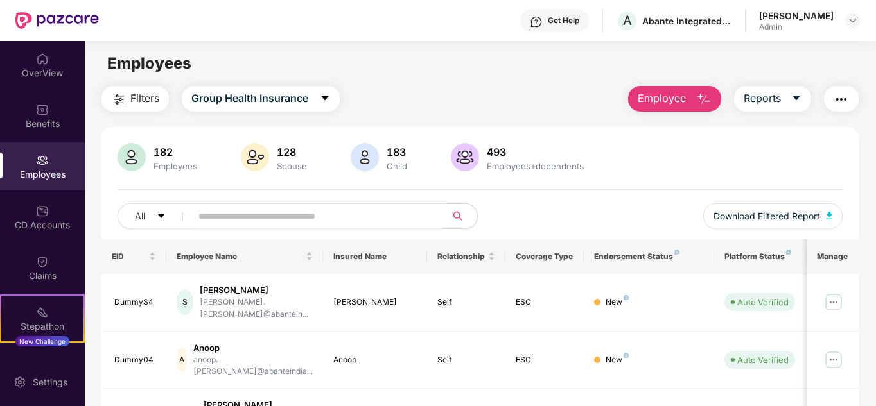
click at [295, 217] on input "text" at bounding box center [313, 216] width 230 height 19
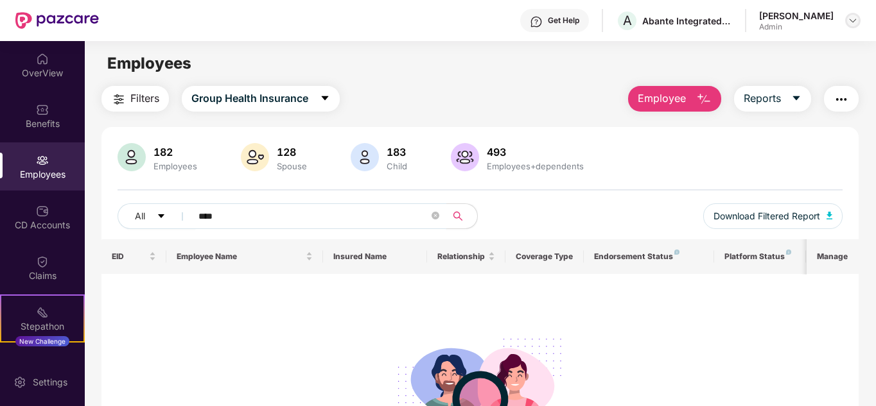
type input "****"
click at [850, 17] on img at bounding box center [852, 20] width 10 height 10
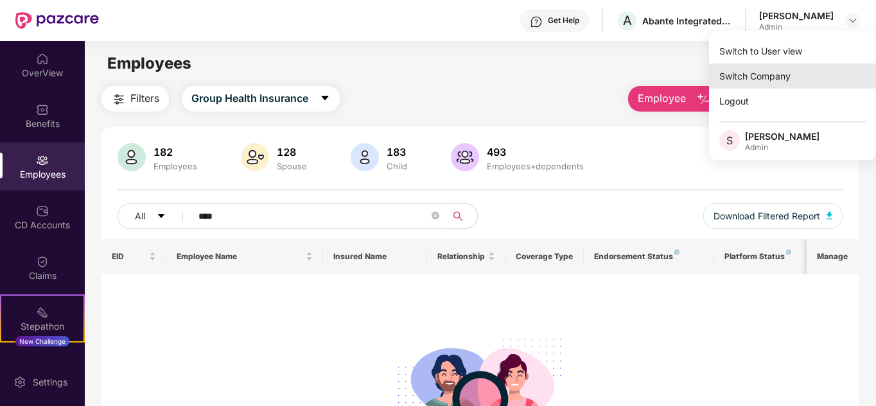
click at [760, 74] on div "Switch Company" at bounding box center [792, 76] width 167 height 25
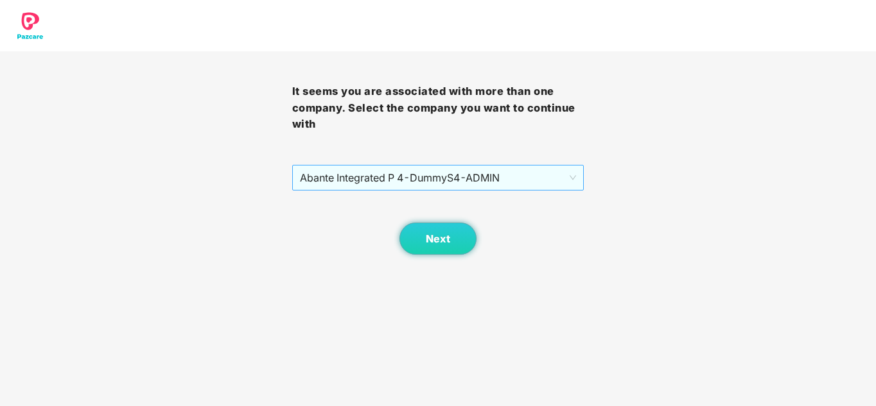
click at [361, 177] on span "Abante Integrated P 4 - DummyS4 - ADMIN" at bounding box center [438, 178] width 277 height 24
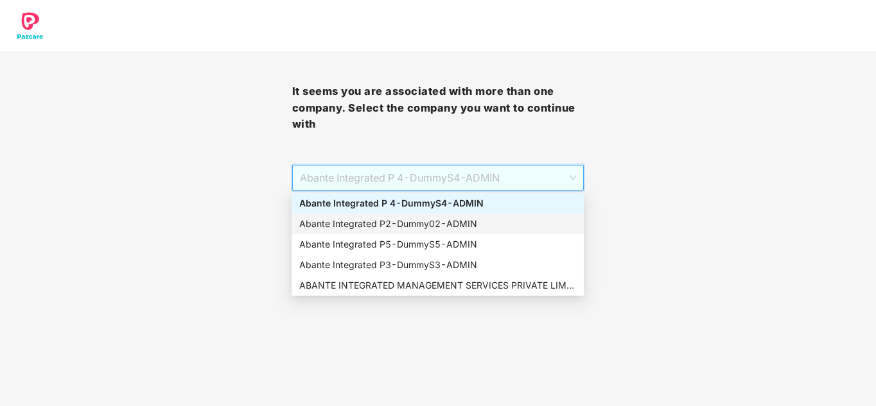
drag, startPoint x: 366, startPoint y: 221, endPoint x: 366, endPoint y: 280, distance: 58.4
click at [366, 222] on div "Abante Integrated P2 - Dummy02 - ADMIN" at bounding box center [437, 224] width 277 height 14
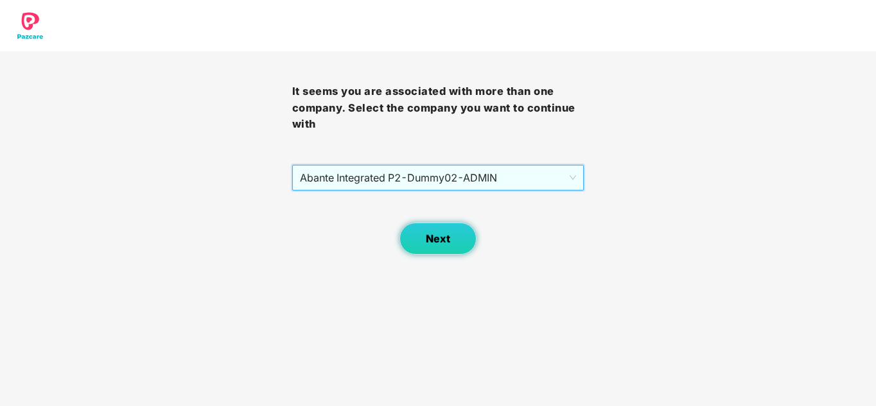
click at [431, 239] on span "Next" at bounding box center [438, 239] width 24 height 12
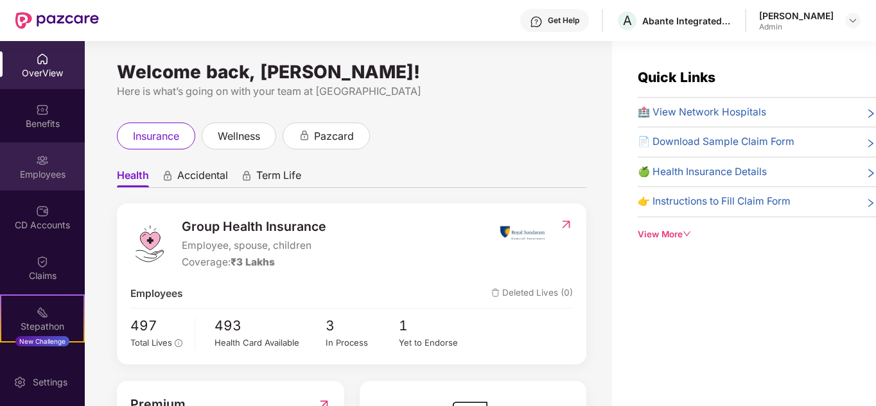
click at [36, 163] on img at bounding box center [42, 160] width 13 height 13
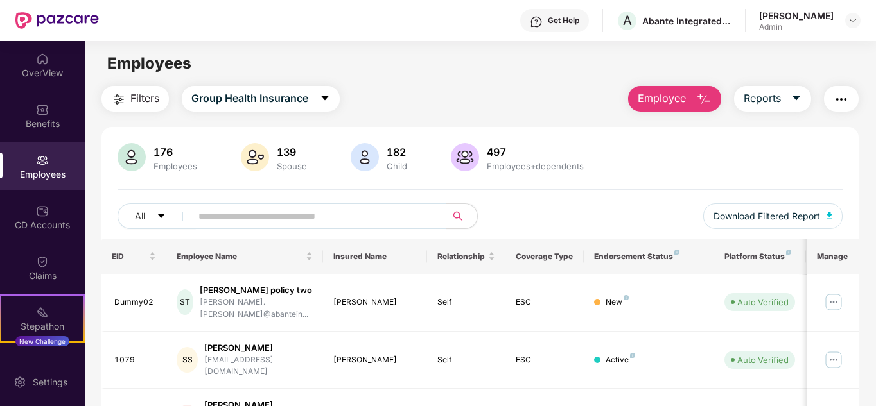
click at [235, 218] on input "text" at bounding box center [313, 216] width 230 height 19
type input "****"
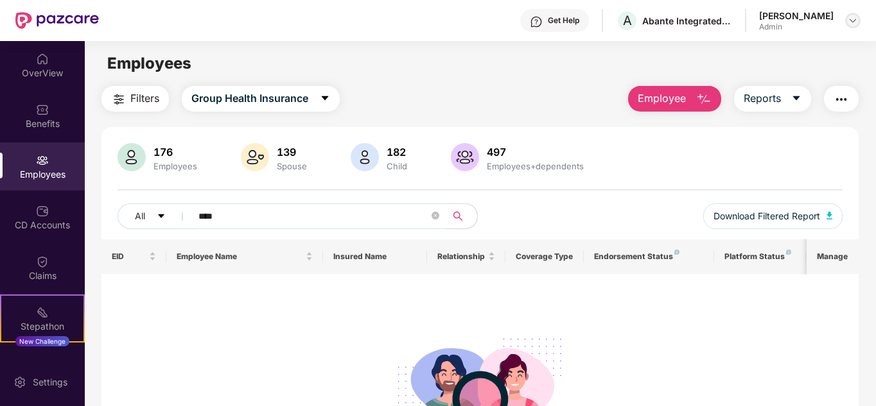
click at [847, 22] on img at bounding box center [852, 20] width 10 height 10
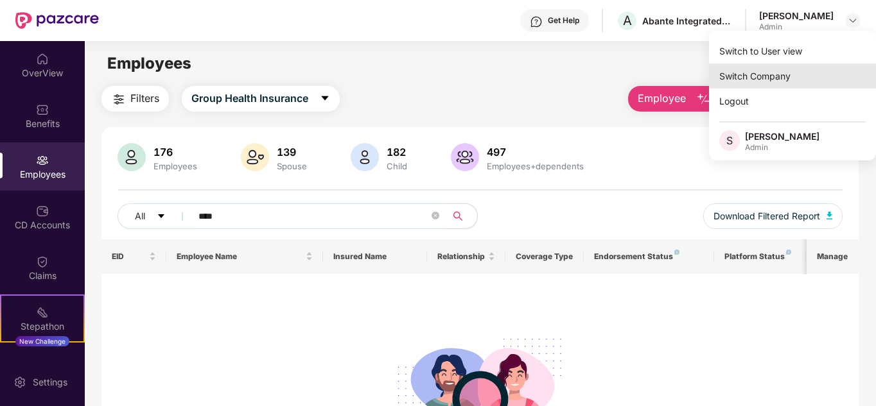
click at [793, 73] on div "Switch Company" at bounding box center [792, 76] width 167 height 25
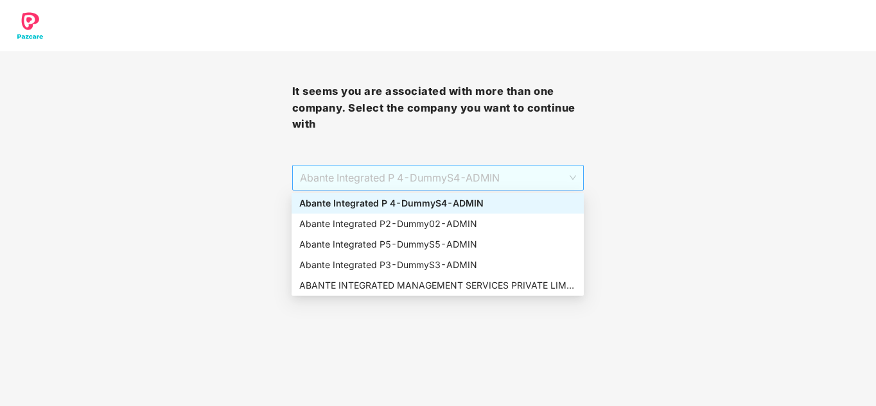
click at [490, 182] on span "Abante Integrated P 4 - DummyS4 - ADMIN" at bounding box center [438, 178] width 277 height 24
click at [394, 241] on div "Abante Integrated P5 - DummyS5 - ADMIN" at bounding box center [437, 245] width 277 height 14
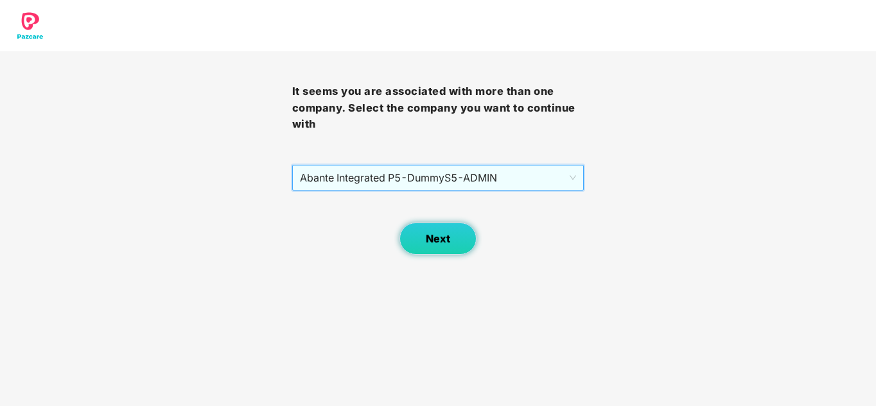
click at [437, 232] on button "Next" at bounding box center [437, 239] width 77 height 32
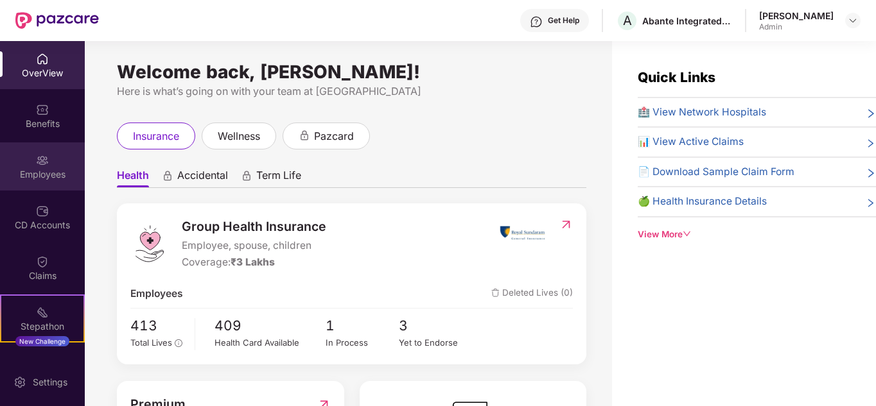
click at [47, 157] on div "Employees" at bounding box center [42, 167] width 85 height 48
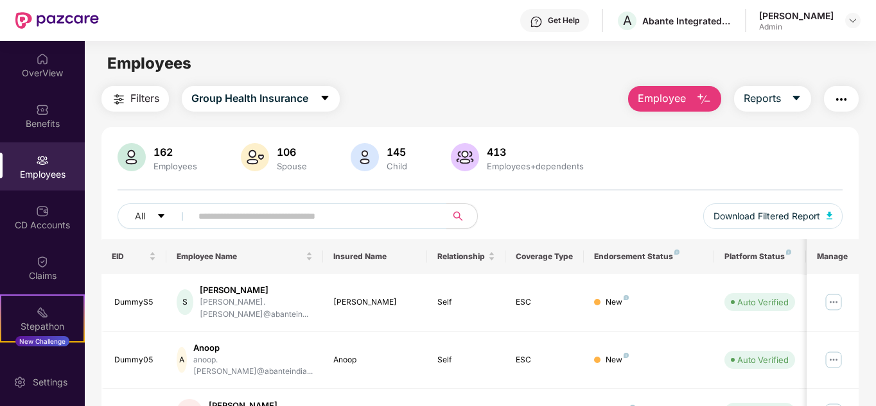
click at [277, 216] on input "text" at bounding box center [313, 216] width 230 height 19
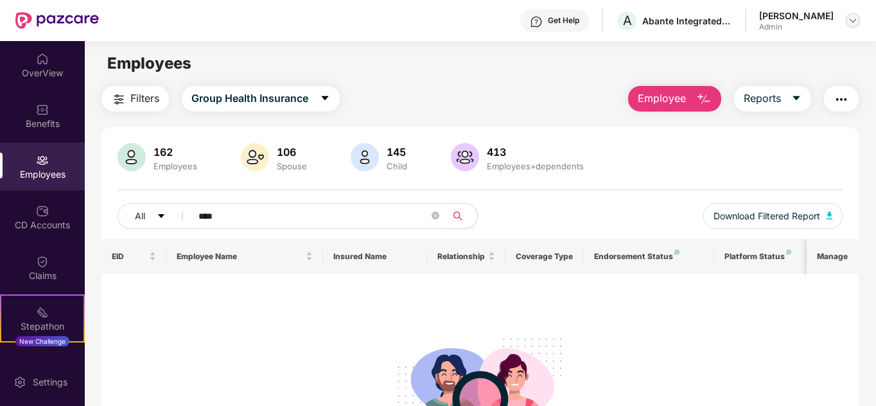
type input "****"
click at [853, 20] on img at bounding box center [852, 20] width 10 height 10
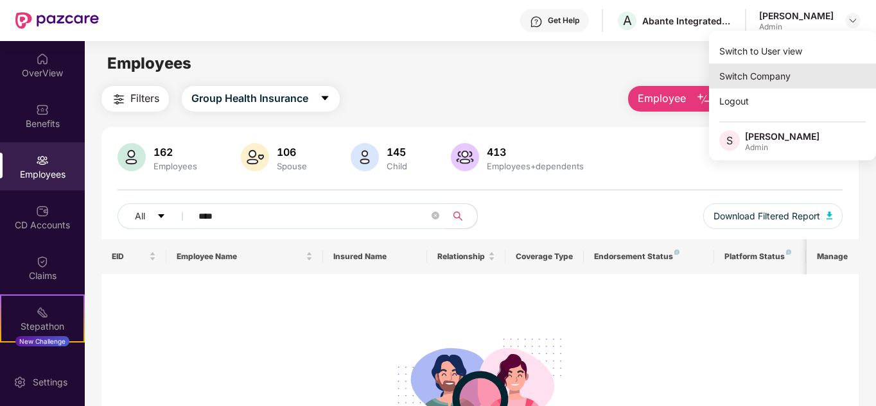
click at [783, 73] on div "Switch Company" at bounding box center [792, 76] width 167 height 25
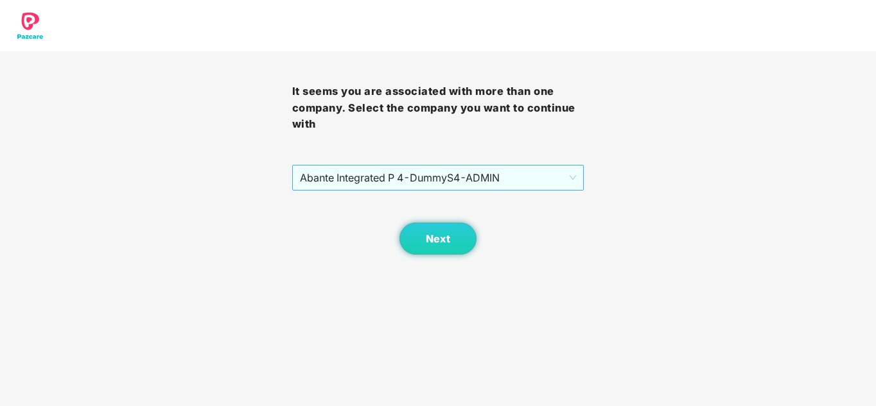
click at [546, 177] on span "Abante Integrated P 4 - DummyS4 - ADMIN" at bounding box center [438, 178] width 277 height 24
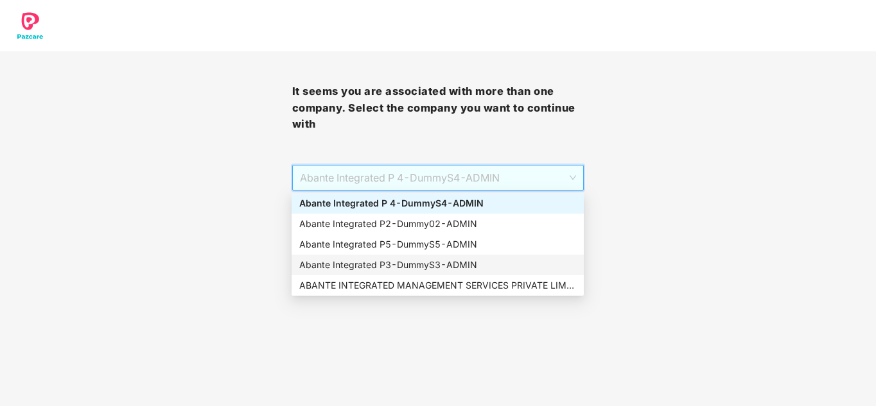
click at [406, 257] on div "Abante Integrated P3 - DummyS3 - ADMIN" at bounding box center [437, 265] width 292 height 21
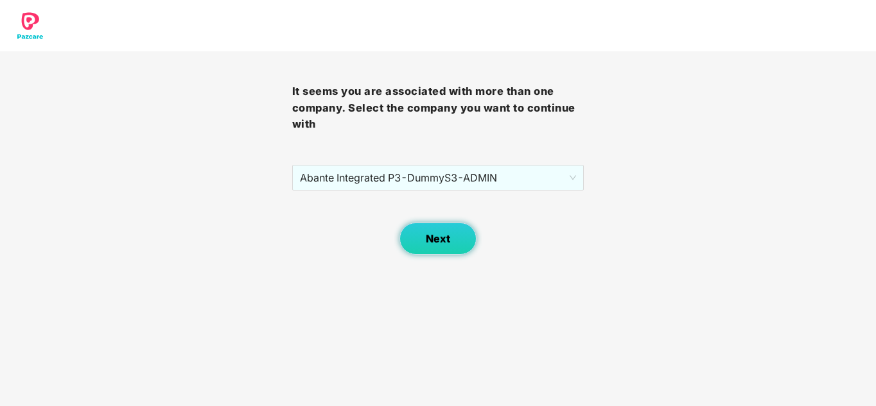
click at [439, 245] on button "Next" at bounding box center [437, 239] width 77 height 32
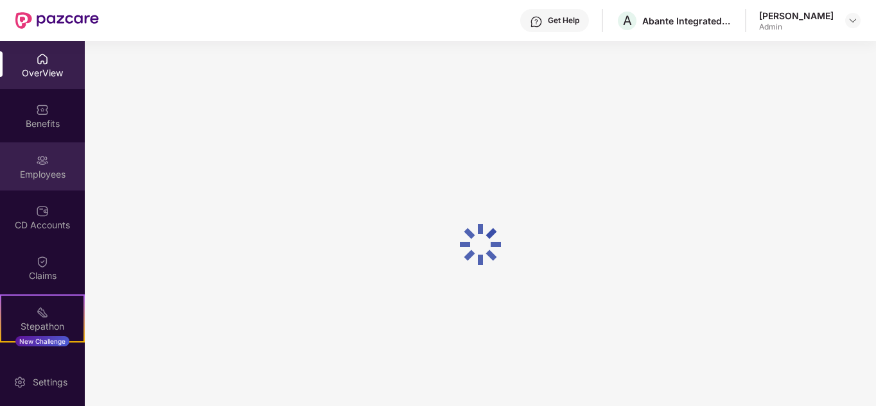
click at [36, 162] on img at bounding box center [42, 160] width 13 height 13
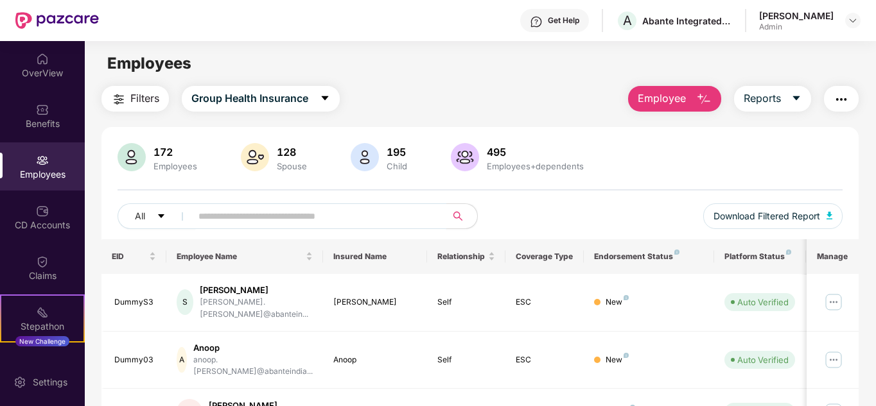
click at [298, 214] on input "text" at bounding box center [313, 216] width 230 height 19
type input "****"
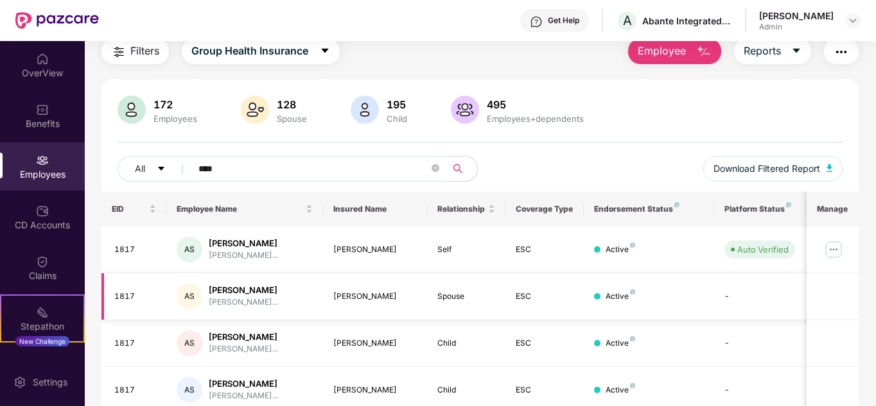
scroll to position [101, 0]
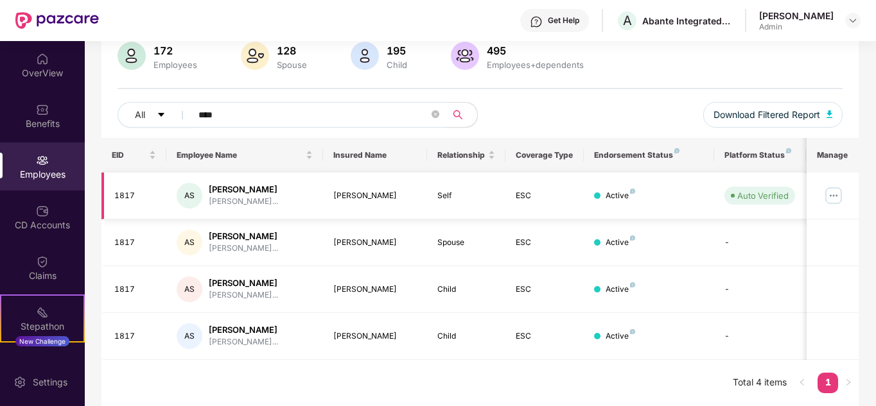
click at [835, 196] on img at bounding box center [833, 196] width 21 height 21
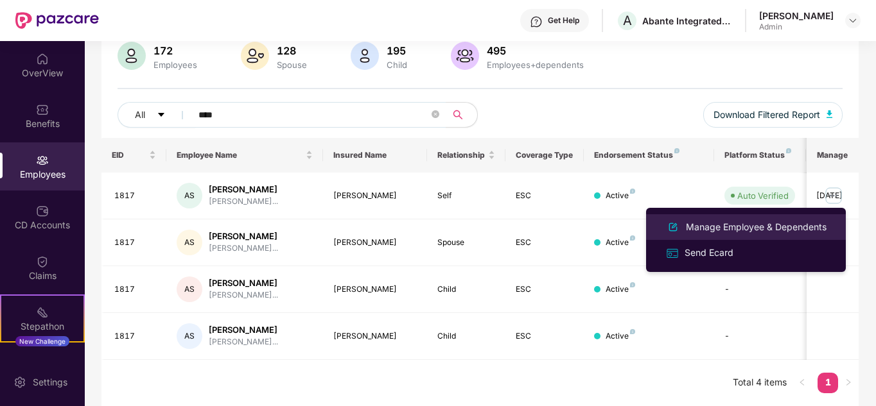
click at [766, 227] on div "Manage Employee & Dependents" at bounding box center [756, 227] width 146 height 14
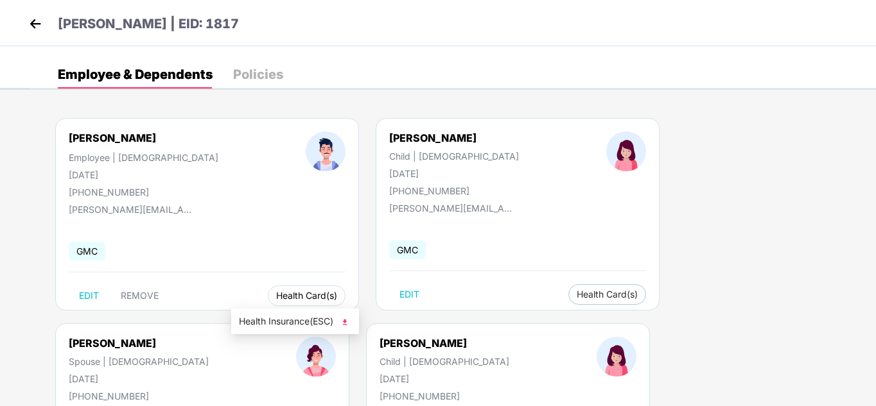
scroll to position [64, 0]
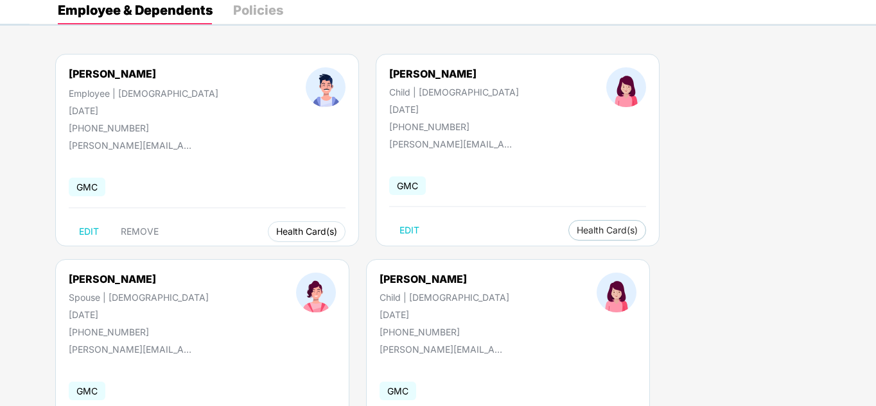
click at [285, 233] on span "Health Card(s)" at bounding box center [306, 232] width 61 height 6
click at [349, 257] on img at bounding box center [344, 258] width 13 height 13
click at [576, 234] on span "Health Card(s)" at bounding box center [606, 230] width 61 height 6
click at [568, 232] on button "Health Card(s)" at bounding box center [607, 230] width 78 height 21
click at [596, 257] on img at bounding box center [591, 256] width 13 height 13
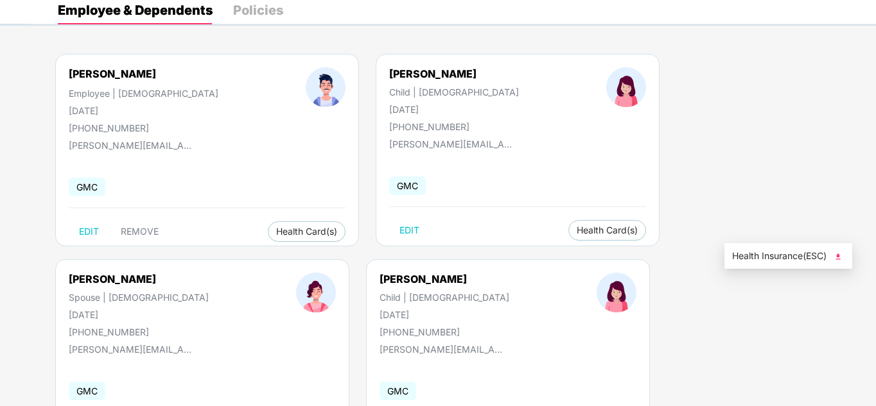
click at [840, 255] on img at bounding box center [837, 256] width 13 height 13
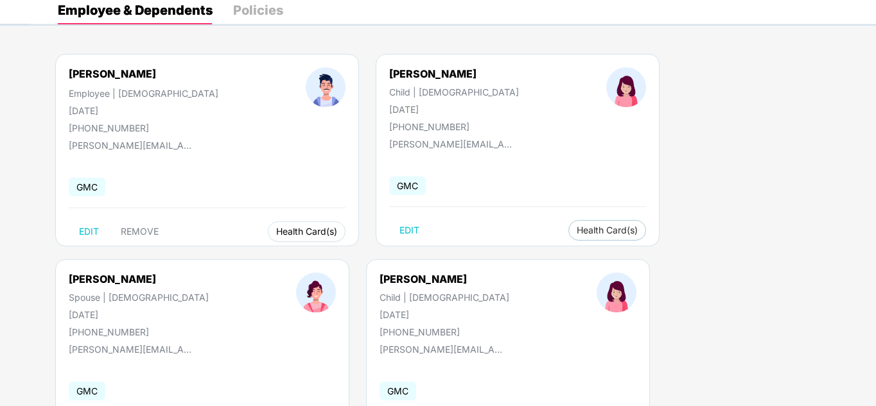
scroll to position [142, 0]
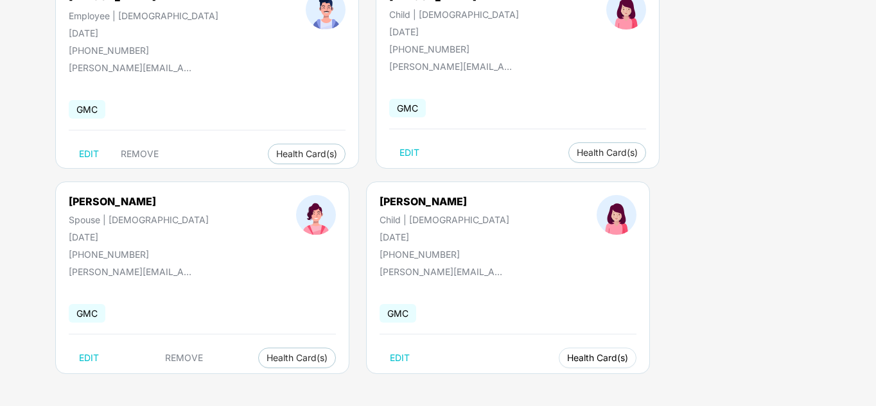
click at [558, 355] on button "Health Card(s)" at bounding box center [597, 358] width 78 height 21
drag, startPoint x: 261, startPoint y: 358, endPoint x: 285, endPoint y: 372, distance: 28.0
click at [567, 361] on span "Health Card(s)" at bounding box center [597, 358] width 61 height 6
click at [311, 384] on img at bounding box center [309, 384] width 13 height 13
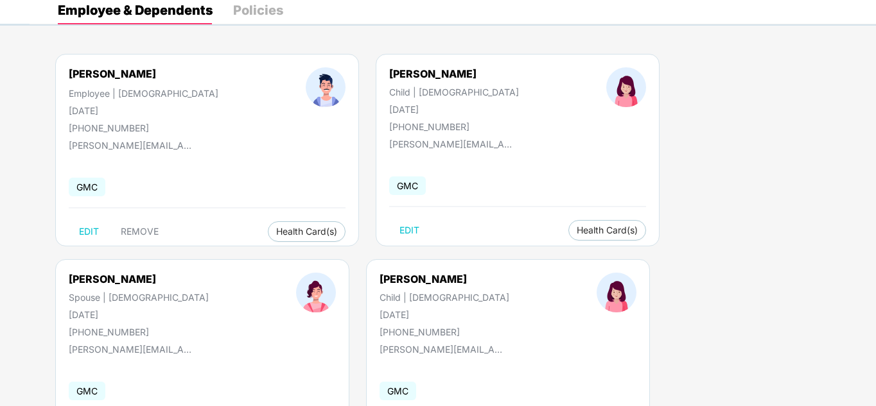
scroll to position [0, 0]
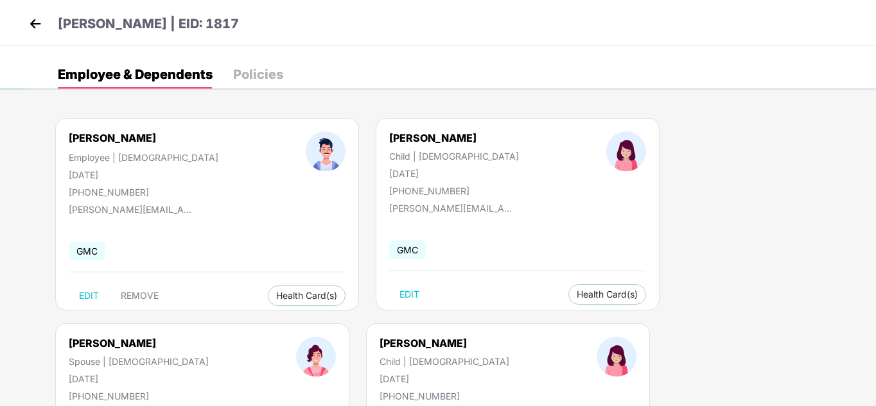
click at [36, 24] on img at bounding box center [35, 23] width 19 height 19
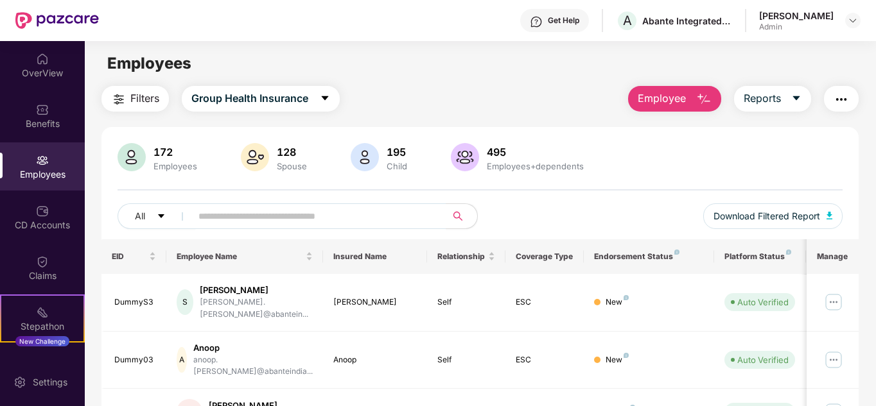
click at [54, 166] on div "Employees" at bounding box center [42, 167] width 85 height 48
click at [261, 216] on input "text" at bounding box center [313, 216] width 230 height 19
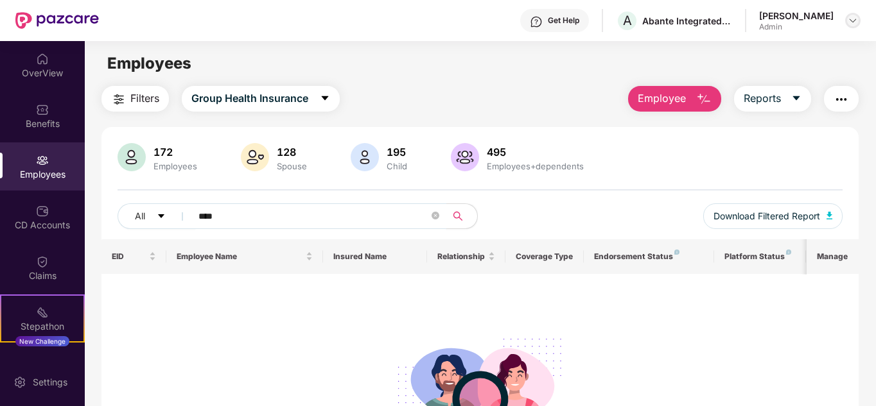
type input "****"
click at [849, 16] on img at bounding box center [852, 20] width 10 height 10
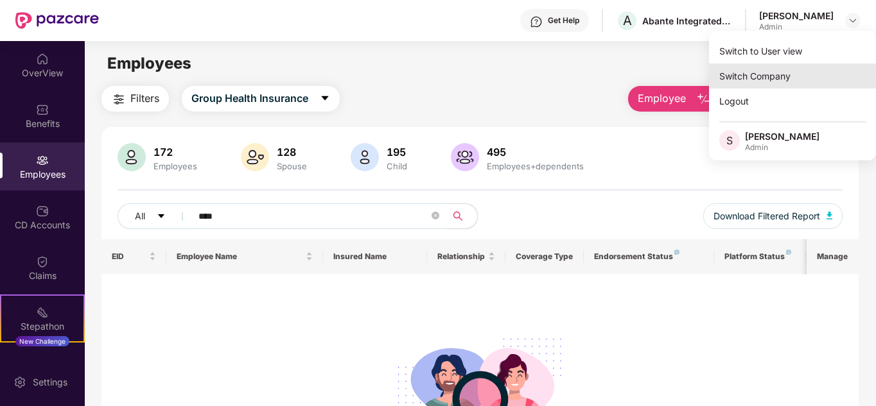
click at [723, 77] on div "Switch Company" at bounding box center [792, 76] width 167 height 25
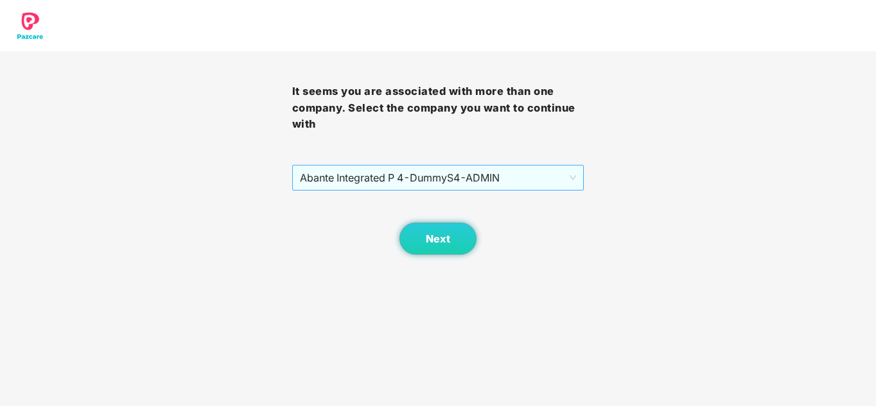
click at [355, 177] on span "Abante Integrated P 4 - DummyS4 - ADMIN" at bounding box center [438, 178] width 277 height 24
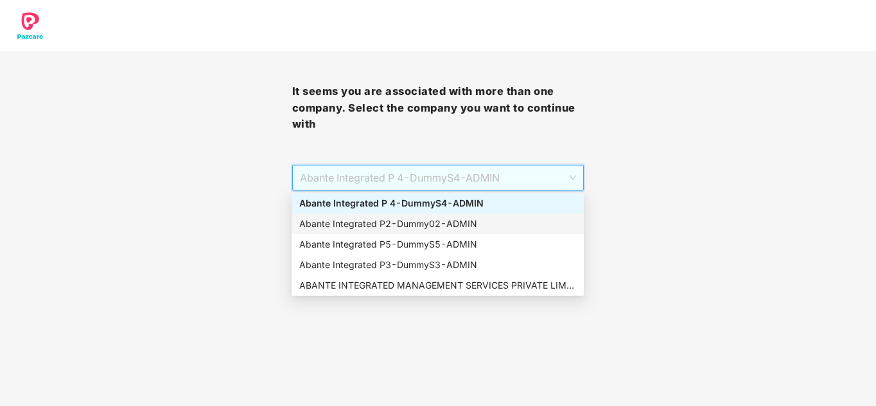
drag, startPoint x: 357, startPoint y: 221, endPoint x: 356, endPoint y: 253, distance: 32.1
click at [357, 221] on div "Abante Integrated P2 - Dummy02 - ADMIN" at bounding box center [437, 224] width 277 height 14
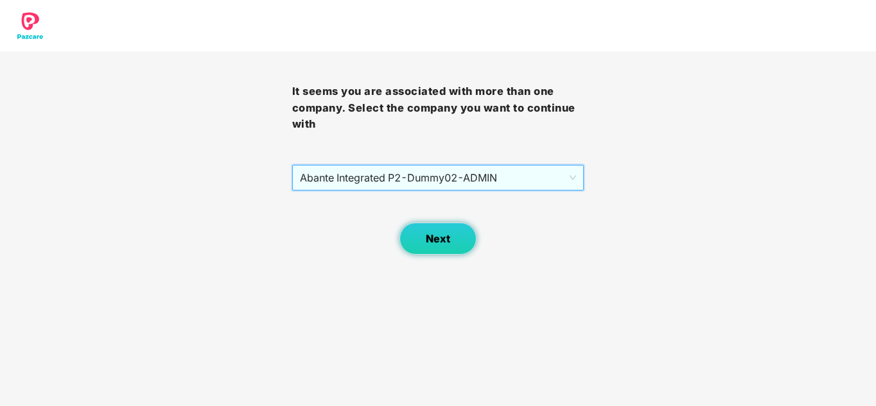
click at [427, 235] on span "Next" at bounding box center [438, 239] width 24 height 12
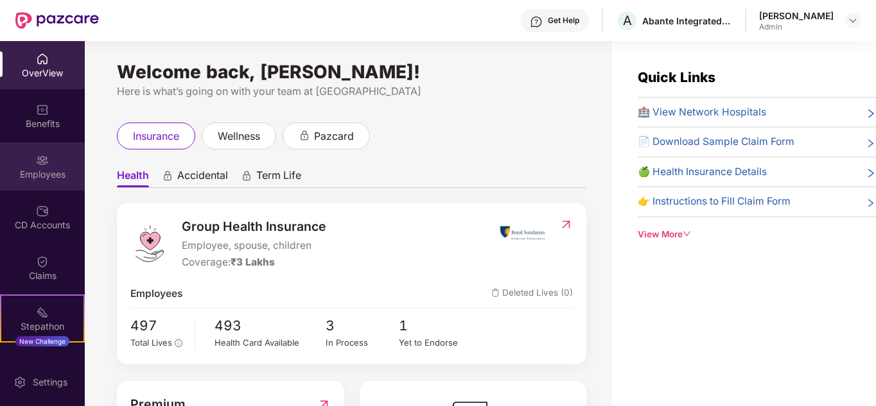
click at [43, 178] on div "Employees" at bounding box center [42, 174] width 85 height 13
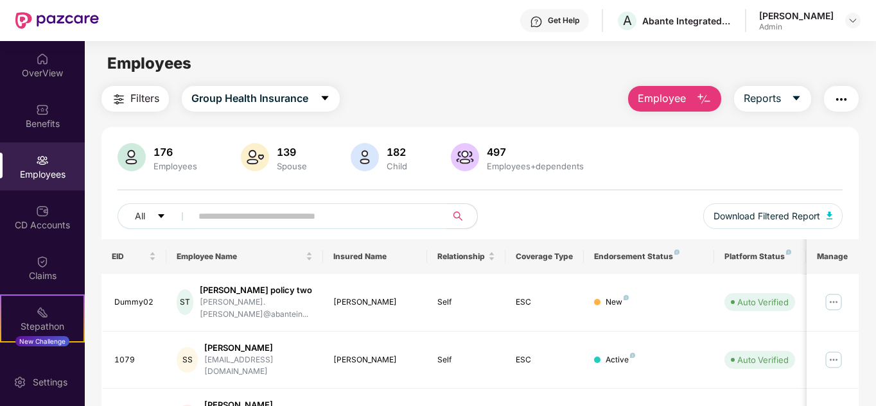
click at [243, 215] on input "text" at bounding box center [313, 216] width 230 height 19
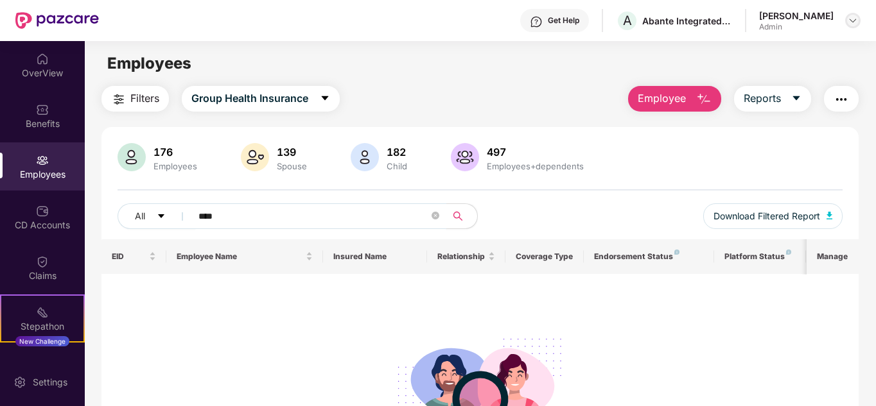
type input "****"
click at [856, 22] on img at bounding box center [852, 20] width 10 height 10
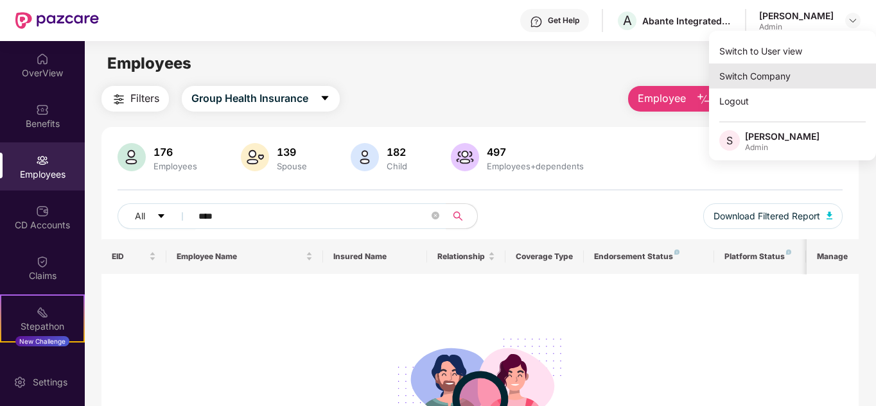
click at [749, 78] on div "Switch Company" at bounding box center [792, 76] width 167 height 25
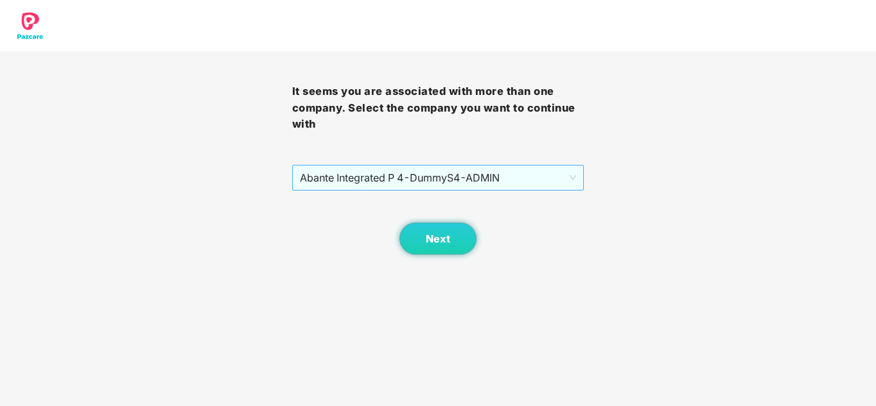
click at [381, 177] on span "Abante Integrated P 4 - DummyS4 - ADMIN" at bounding box center [438, 178] width 277 height 24
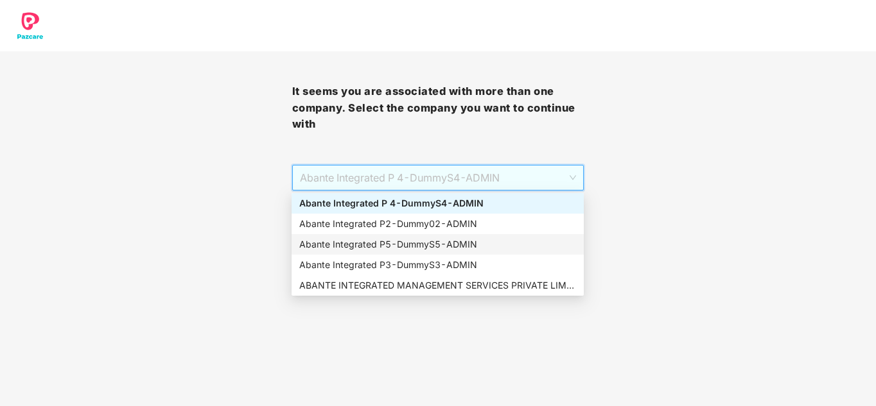
click at [354, 248] on div "Abante Integrated P5 - DummyS5 - ADMIN" at bounding box center [437, 245] width 277 height 14
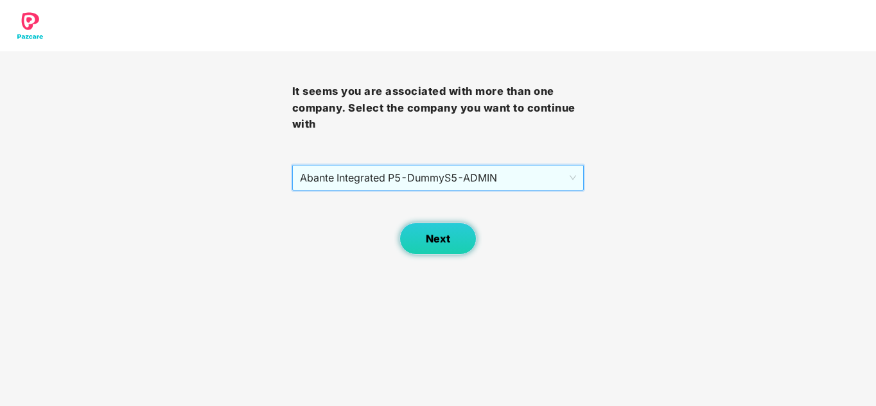
click at [419, 241] on button "Next" at bounding box center [437, 239] width 77 height 32
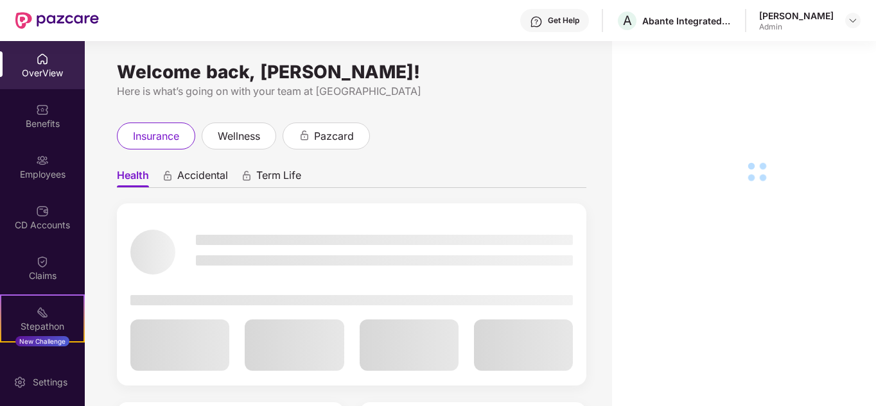
click at [37, 180] on div "Employees" at bounding box center [42, 174] width 85 height 13
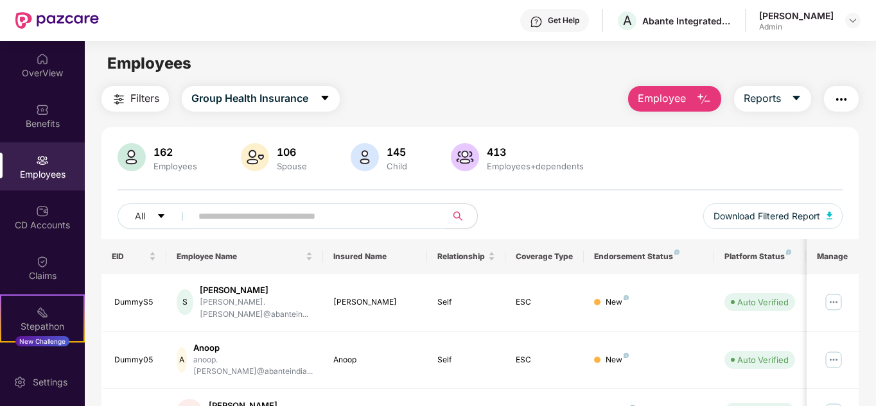
click at [234, 223] on input "text" at bounding box center [313, 216] width 230 height 19
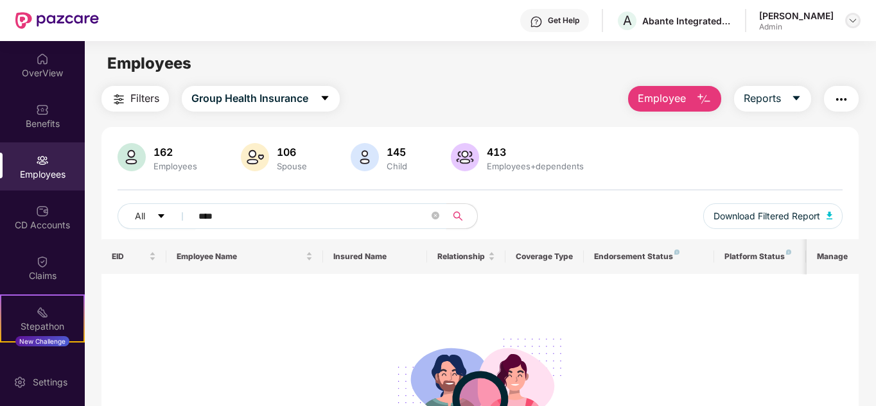
type input "****"
click at [852, 19] on img at bounding box center [852, 20] width 10 height 10
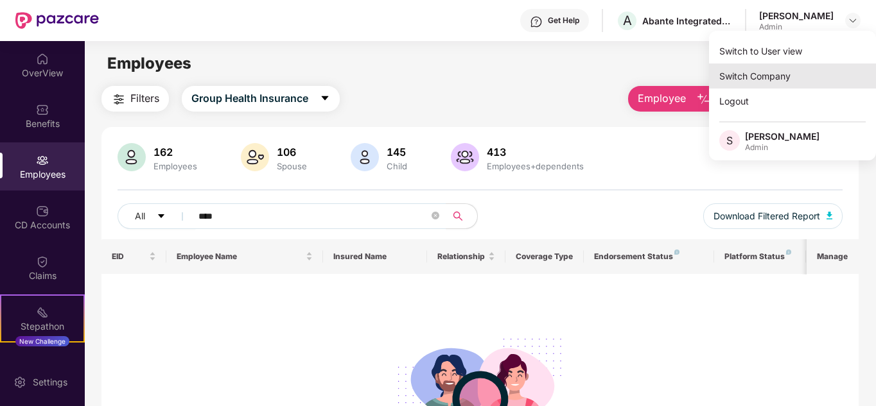
click at [799, 76] on div "Switch Company" at bounding box center [792, 76] width 167 height 25
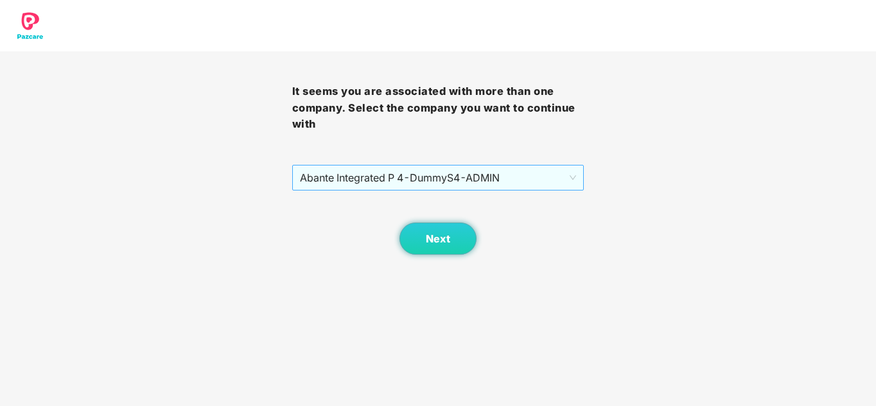
click at [388, 177] on span "Abante Integrated P 4 - DummyS4 - ADMIN" at bounding box center [438, 178] width 277 height 24
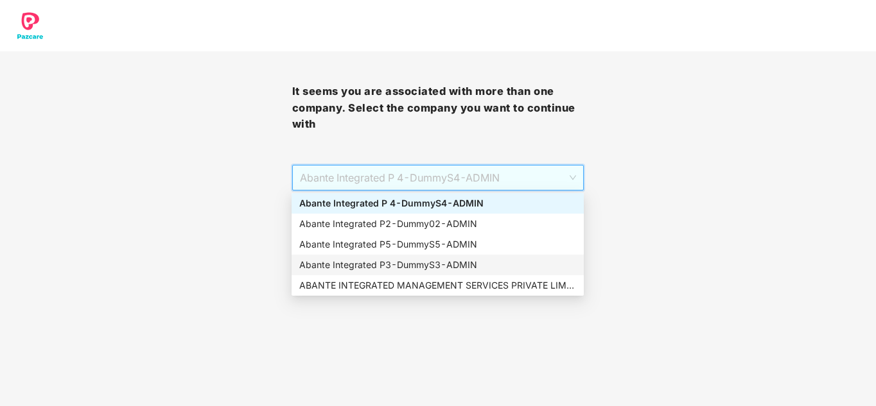
click at [380, 262] on div "Abante Integrated P3 - DummyS3 - ADMIN" at bounding box center [437, 265] width 277 height 14
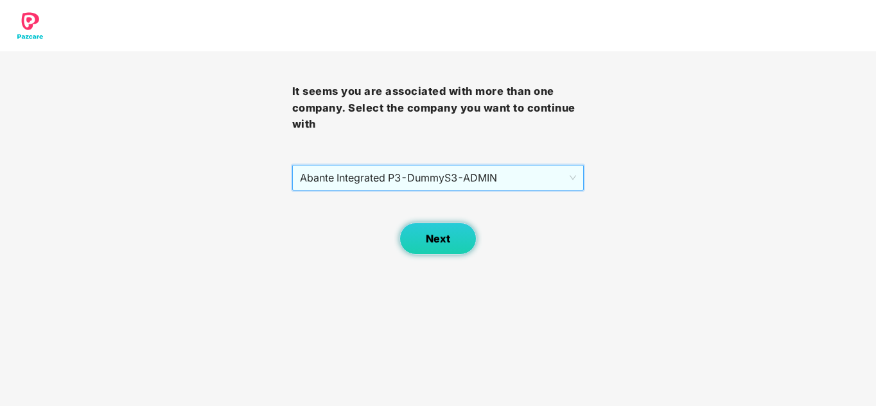
click at [436, 248] on button "Next" at bounding box center [437, 239] width 77 height 32
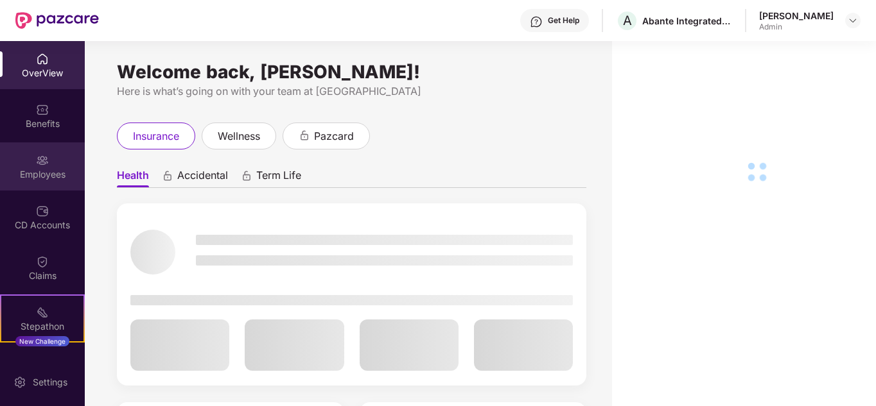
click at [58, 169] on div "Employees" at bounding box center [42, 174] width 85 height 13
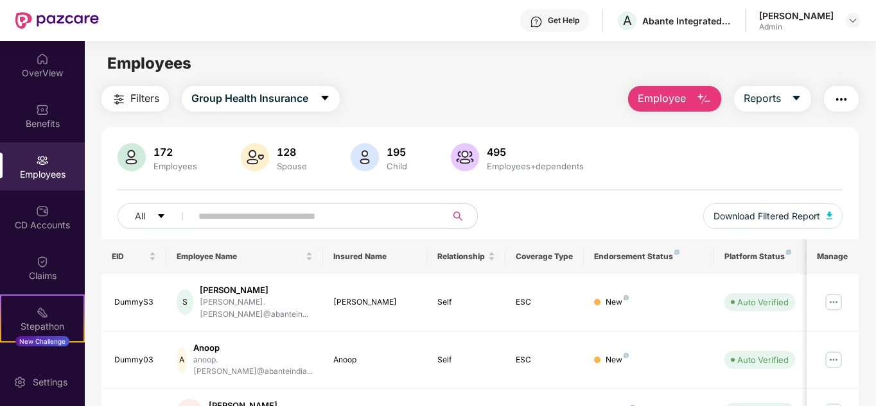
click at [266, 214] on input "text" at bounding box center [313, 216] width 230 height 19
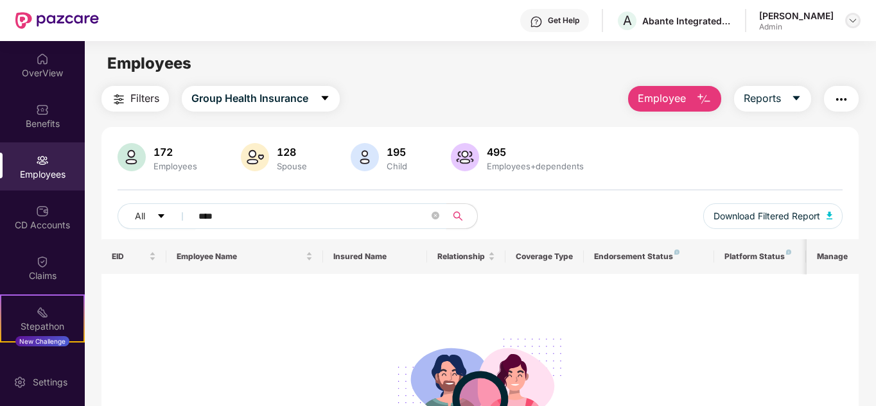
type input "****"
click at [855, 21] on img at bounding box center [852, 20] width 10 height 10
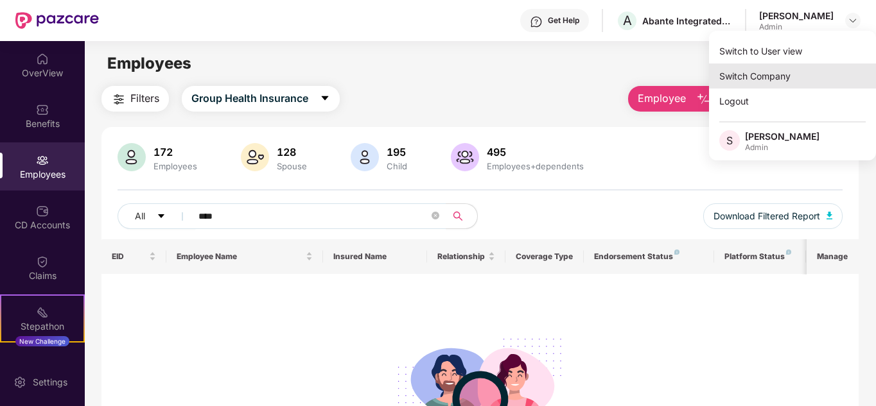
click at [786, 80] on div "Switch Company" at bounding box center [792, 76] width 167 height 25
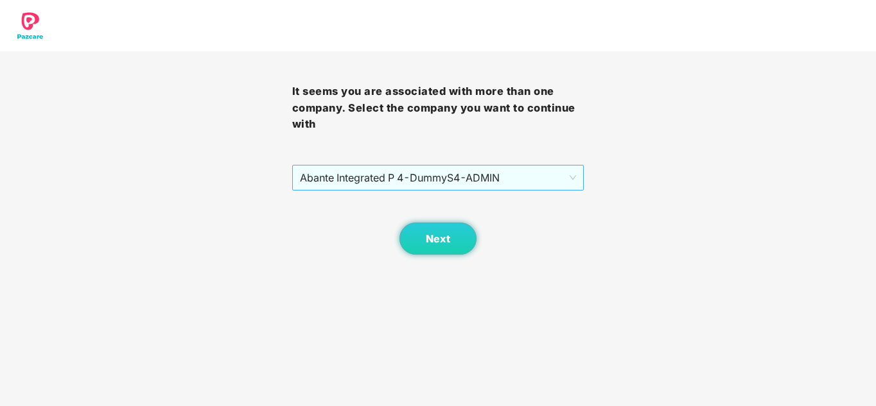
drag, startPoint x: 519, startPoint y: 173, endPoint x: 523, endPoint y: 185, distance: 12.8
click at [520, 176] on span "Abante Integrated P 4 - DummyS4 - ADMIN" at bounding box center [438, 178] width 277 height 24
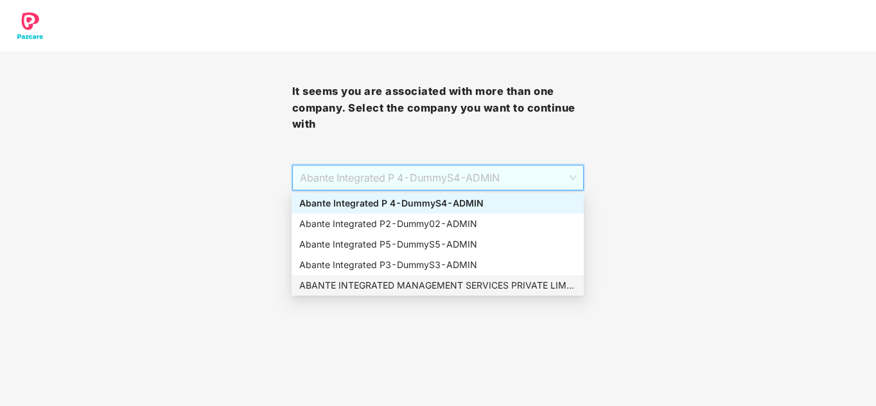
click at [423, 277] on div "ABANTE INTEGRATED MANAGEMENT SERVICES PRIVATE LIMITED - 660 - ADMIN" at bounding box center [437, 285] width 292 height 21
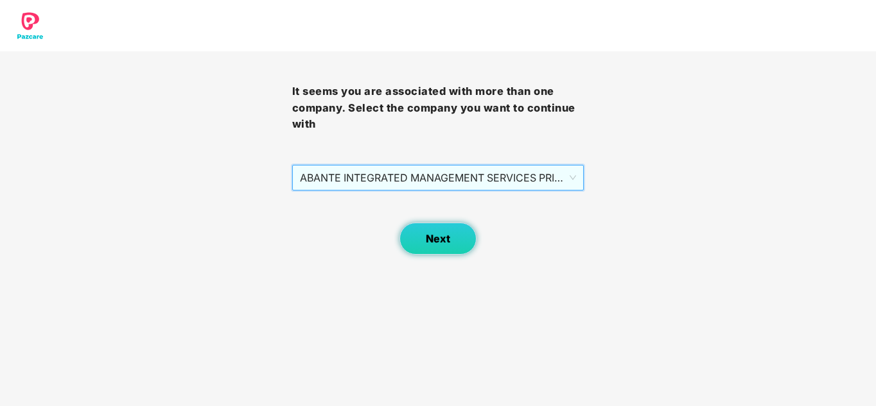
click at [441, 238] on span "Next" at bounding box center [438, 239] width 24 height 12
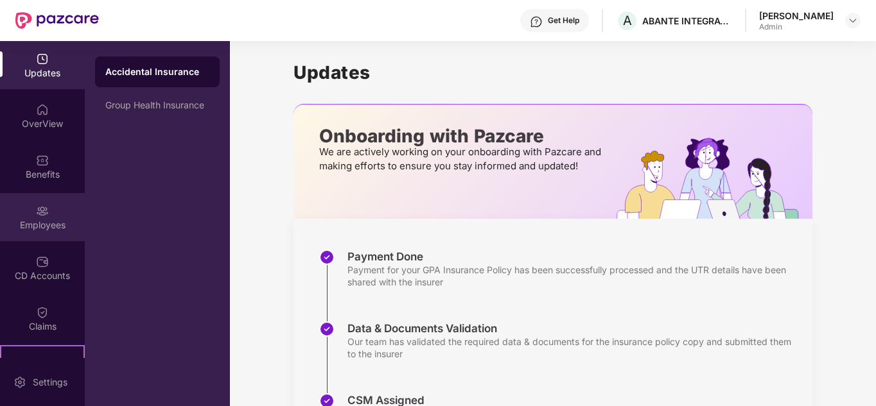
click at [46, 211] on img at bounding box center [42, 211] width 13 height 13
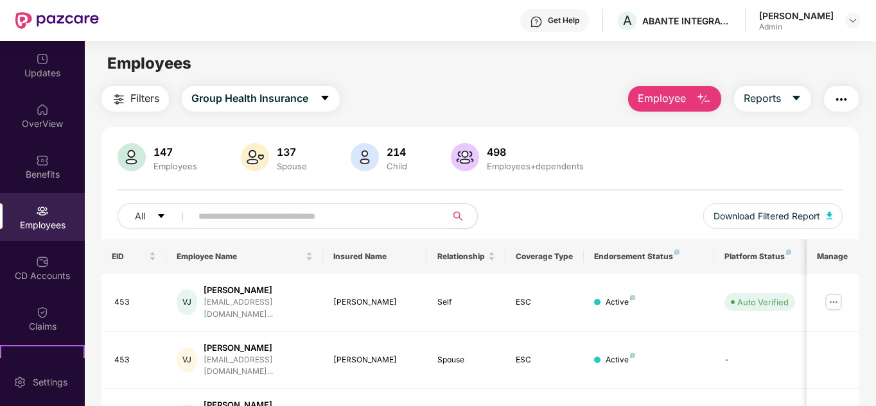
click at [318, 216] on input "text" at bounding box center [313, 216] width 230 height 19
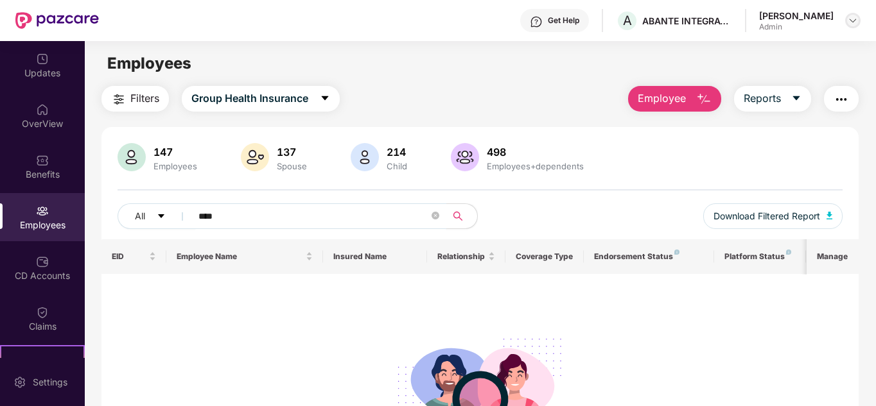
type input "****"
click at [860, 22] on div at bounding box center [852, 20] width 15 height 15
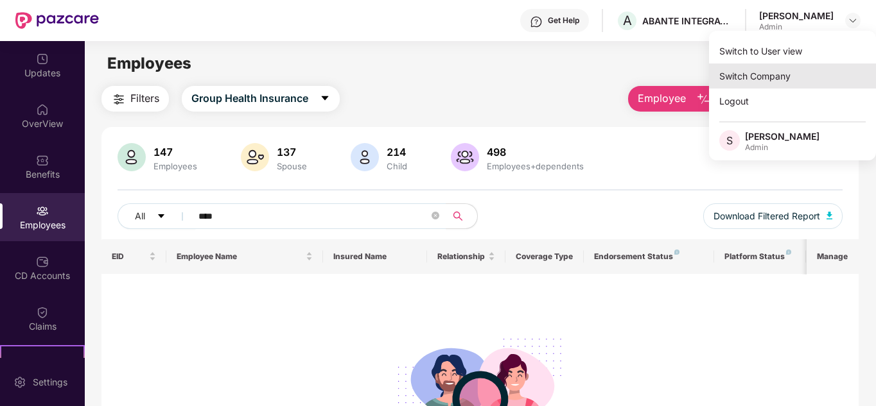
click at [788, 81] on div "Switch Company" at bounding box center [792, 76] width 167 height 25
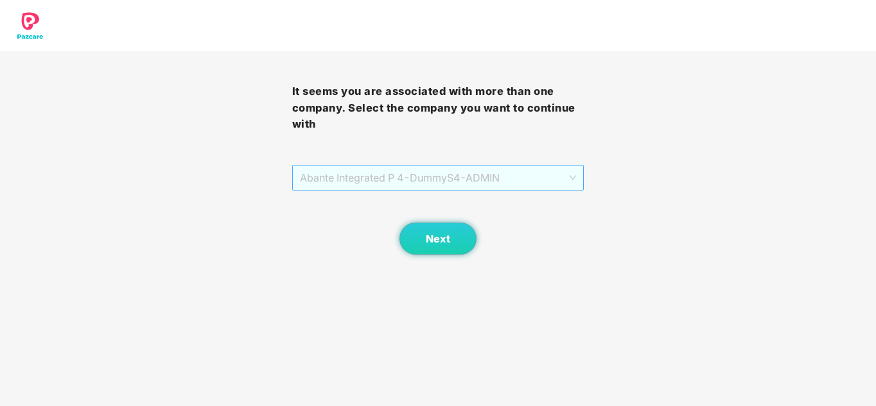
click at [404, 178] on span "Abante Integrated P 4 - DummyS4 - ADMIN" at bounding box center [438, 178] width 277 height 24
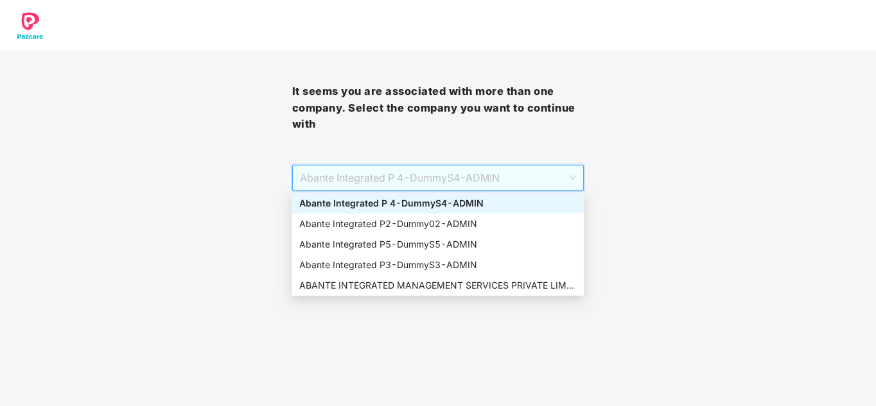
click at [401, 200] on div "Abante Integrated P 4 - DummyS4 - ADMIN" at bounding box center [437, 203] width 277 height 14
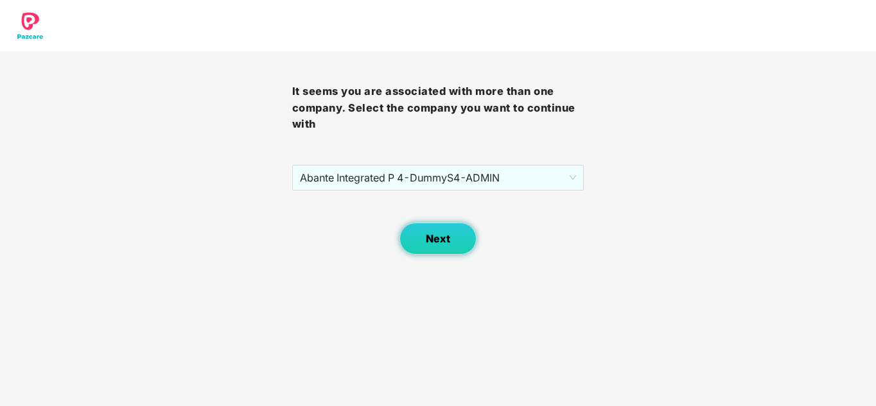
click at [420, 249] on button "Next" at bounding box center [437, 239] width 77 height 32
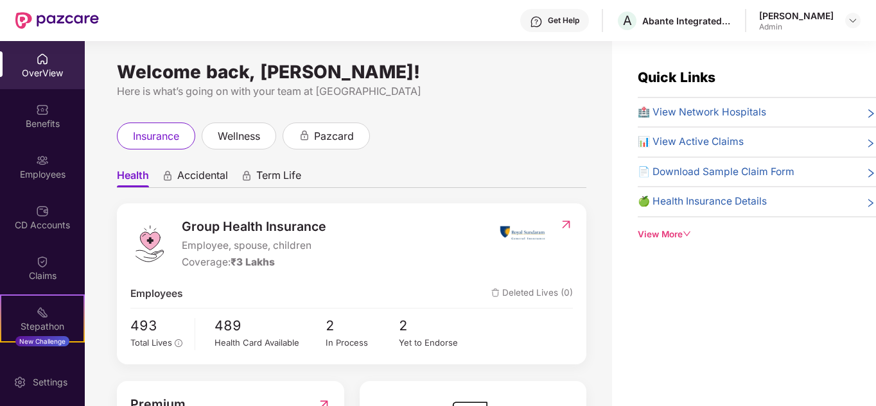
drag, startPoint x: 41, startPoint y: 153, endPoint x: 70, endPoint y: 191, distance: 47.1
click at [42, 154] on img at bounding box center [42, 160] width 13 height 13
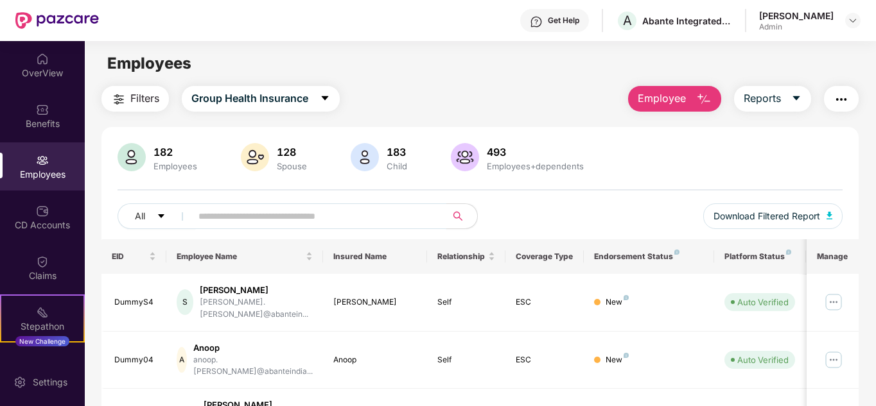
click at [264, 217] on input "text" at bounding box center [313, 216] width 230 height 19
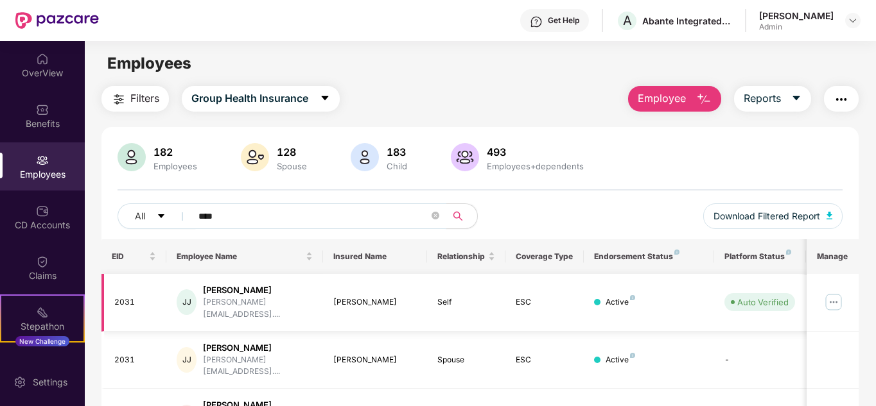
scroll to position [101, 0]
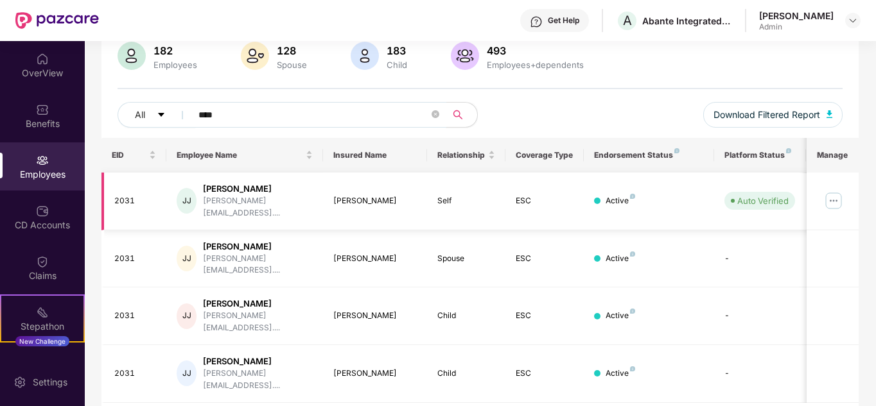
type input "****"
click at [836, 198] on img at bounding box center [833, 201] width 21 height 21
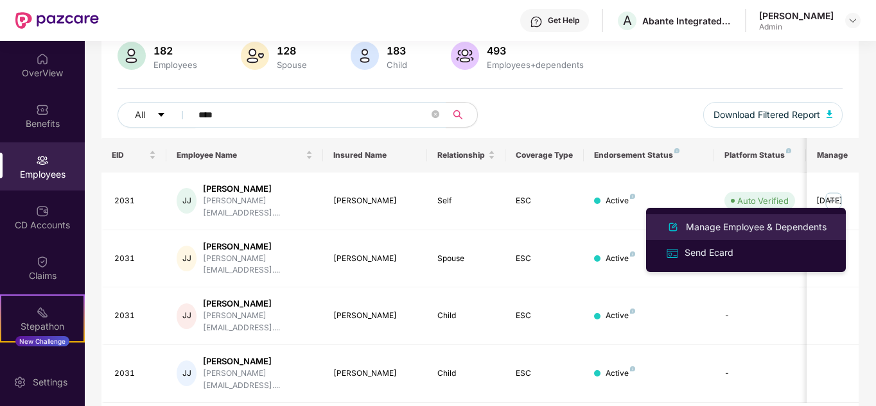
click at [772, 226] on div "Manage Employee & Dependents" at bounding box center [756, 227] width 146 height 14
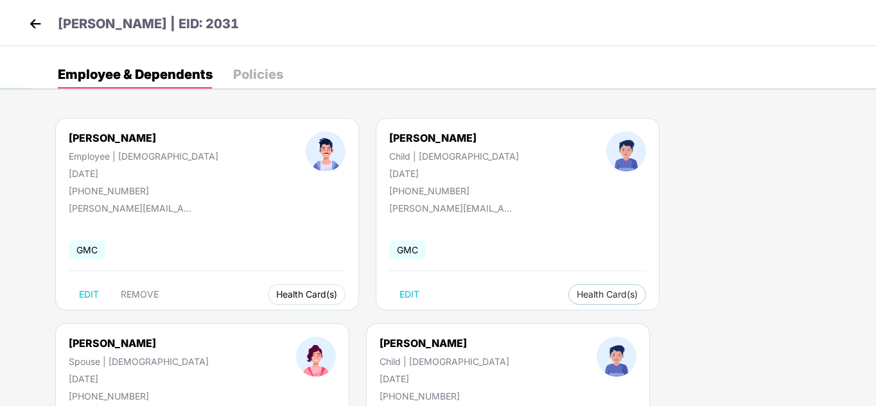
click at [276, 291] on span "Health Card(s)" at bounding box center [306, 294] width 61 height 6
click at [268, 300] on button "Health Card(s)" at bounding box center [307, 294] width 78 height 21
click at [276, 294] on span "Health Card(s)" at bounding box center [306, 294] width 61 height 6
click at [306, 320] on img at bounding box center [306, 321] width 13 height 13
click at [576, 294] on span "Health Card(s)" at bounding box center [606, 294] width 61 height 6
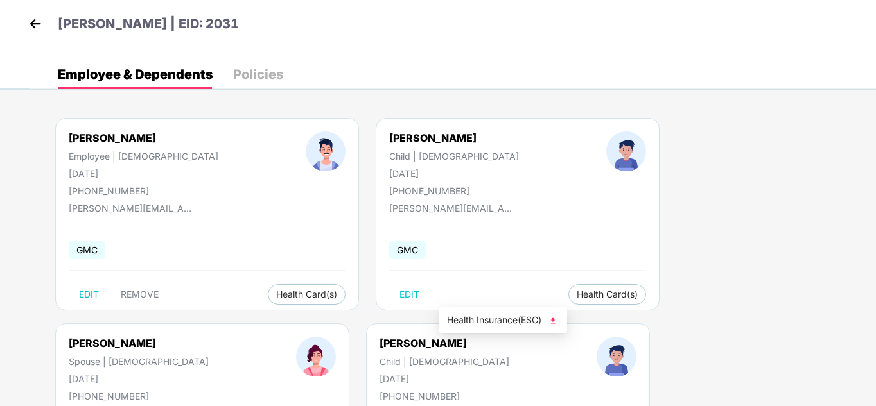
click at [555, 322] on img at bounding box center [552, 321] width 13 height 13
click at [803, 322] on img at bounding box center [799, 321] width 13 height 13
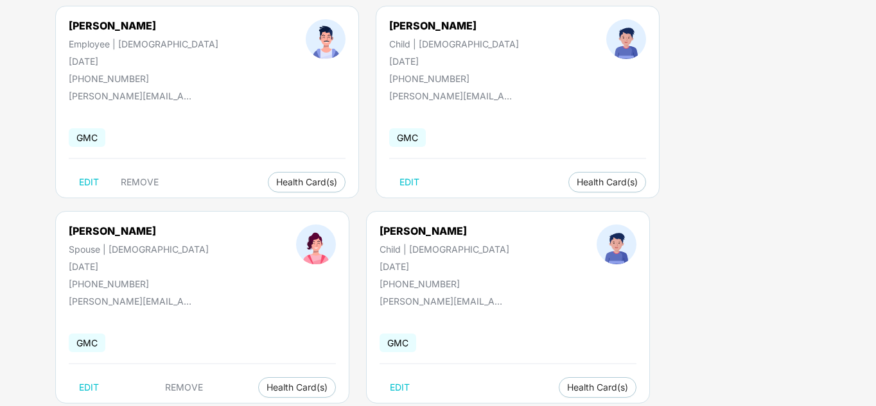
scroll to position [128, 0]
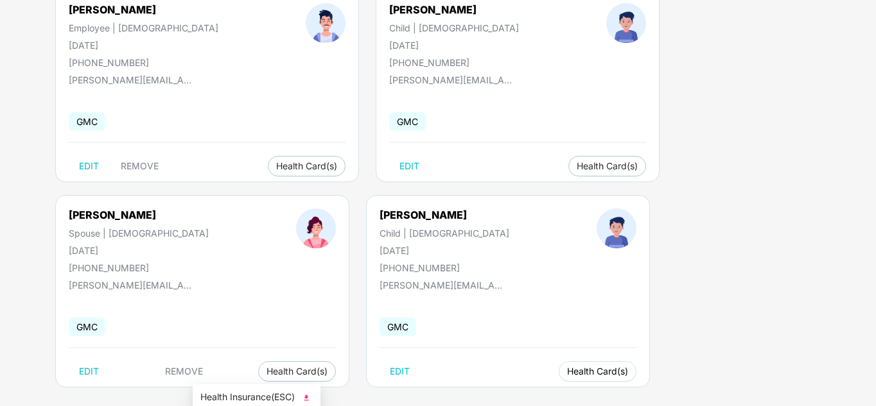
click at [567, 370] on span "Health Card(s)" at bounding box center [597, 371] width 61 height 6
click at [567, 372] on span "Health Card(s)" at bounding box center [597, 371] width 61 height 6
click at [310, 399] on img at bounding box center [306, 398] width 13 height 13
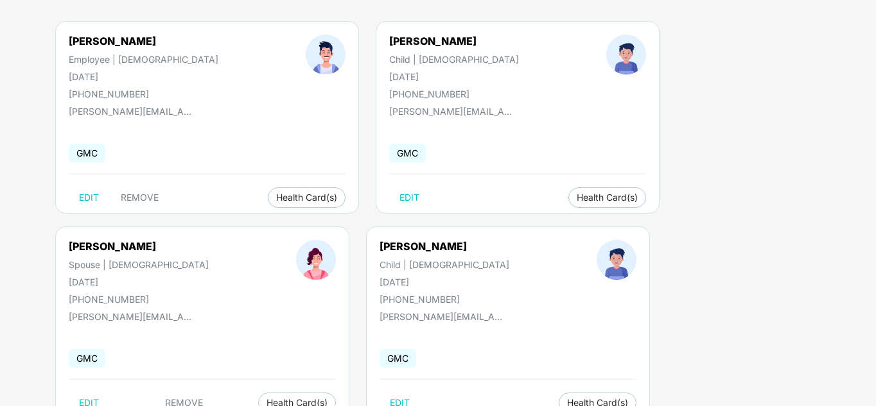
scroll to position [0, 0]
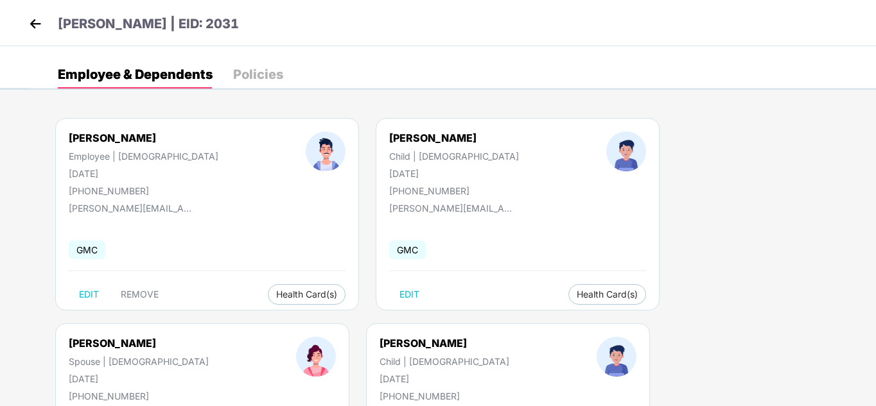
click at [36, 25] on img at bounding box center [35, 23] width 19 height 19
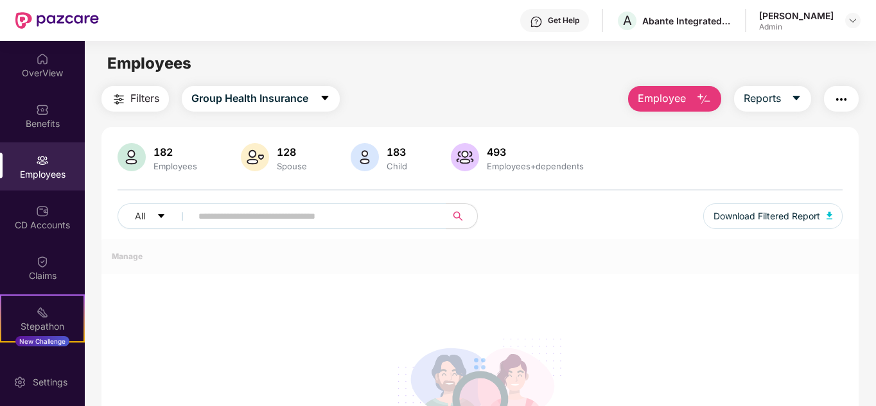
click at [31, 172] on div "Employees" at bounding box center [42, 174] width 85 height 13
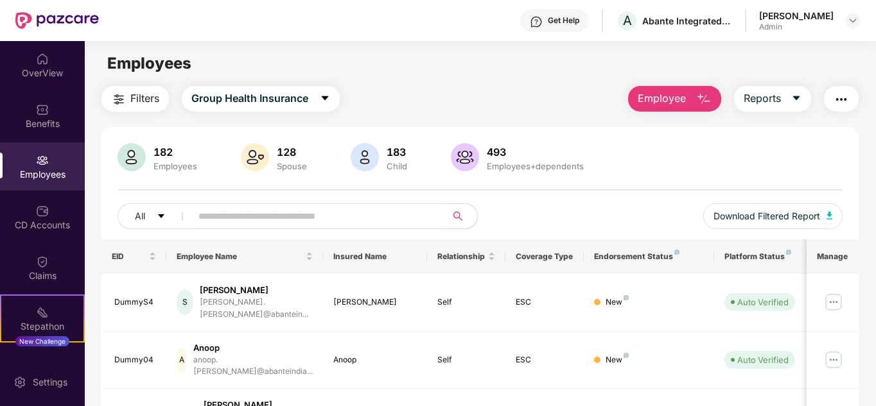
click at [282, 220] on input "text" at bounding box center [313, 216] width 230 height 19
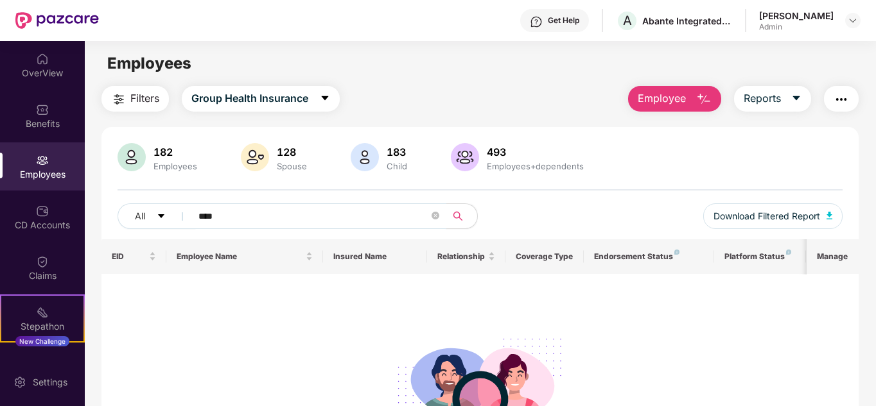
type input "****"
click at [47, 161] on div "Employees" at bounding box center [42, 167] width 85 height 48
click at [857, 15] on img at bounding box center [852, 20] width 10 height 10
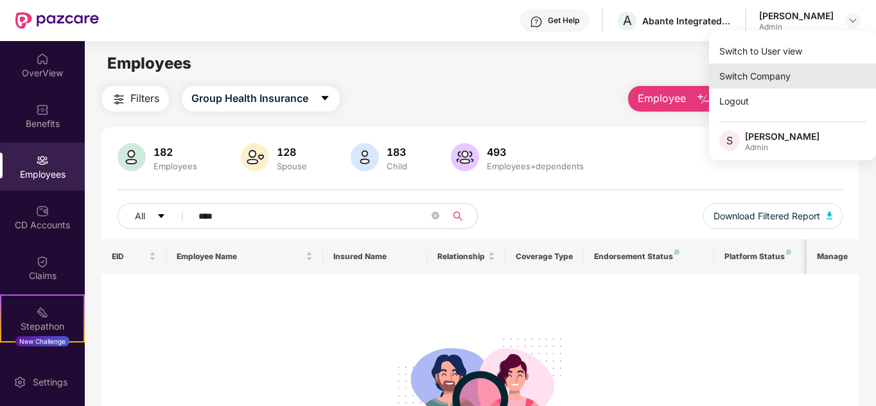
click at [809, 82] on div "Switch Company" at bounding box center [792, 76] width 167 height 25
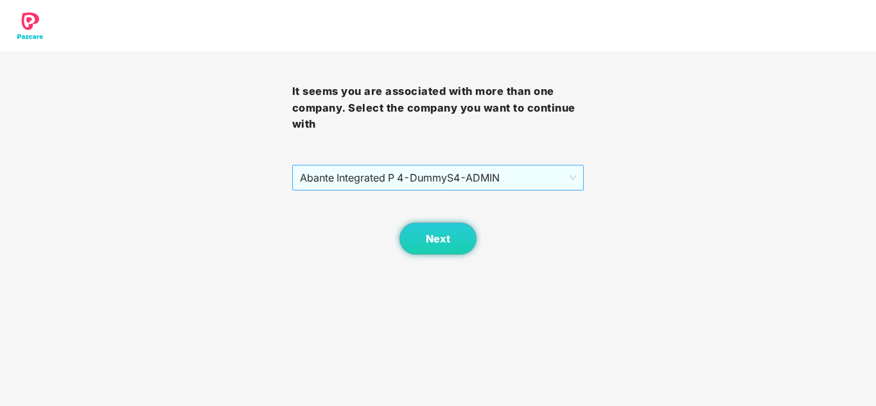
click at [397, 168] on span "Abante Integrated P 4 - DummyS4 - ADMIN" at bounding box center [438, 178] width 277 height 24
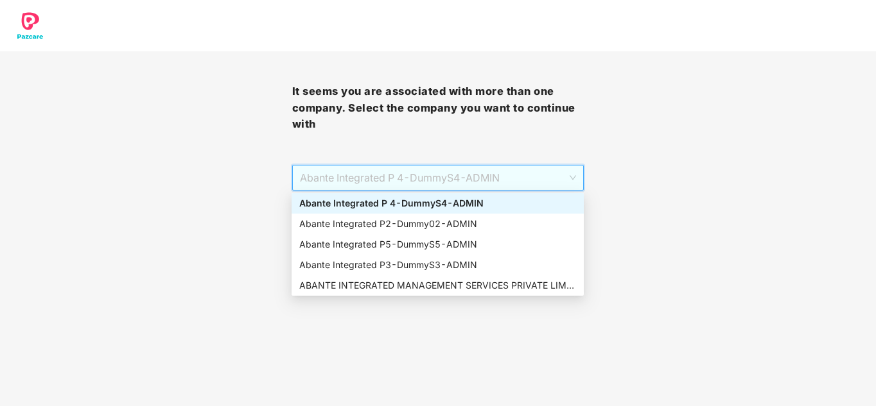
click at [386, 197] on div "Abante Integrated P 4 - DummyS4 - ADMIN" at bounding box center [437, 203] width 277 height 14
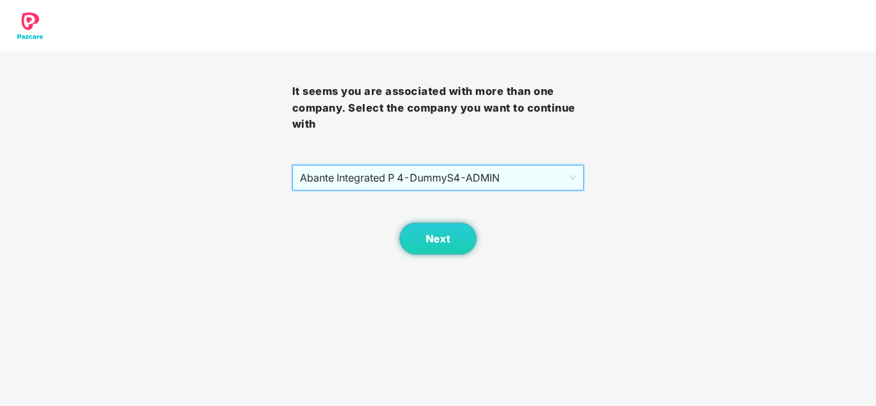
click at [419, 222] on div "Next" at bounding box center [438, 223] width 292 height 64
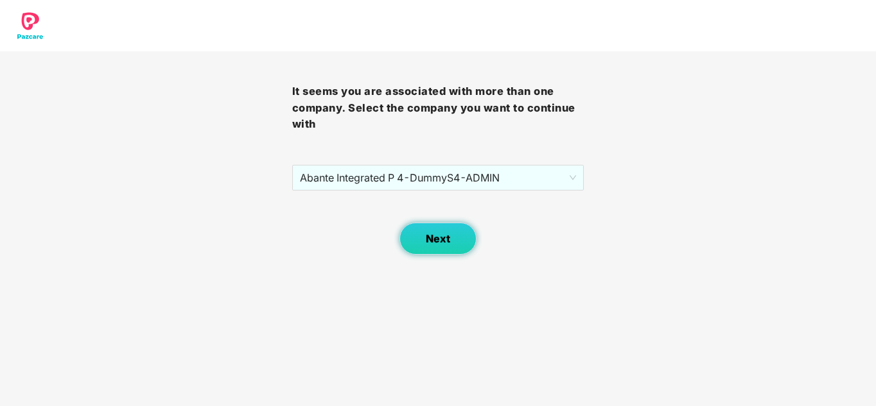
click at [423, 237] on button "Next" at bounding box center [437, 239] width 77 height 32
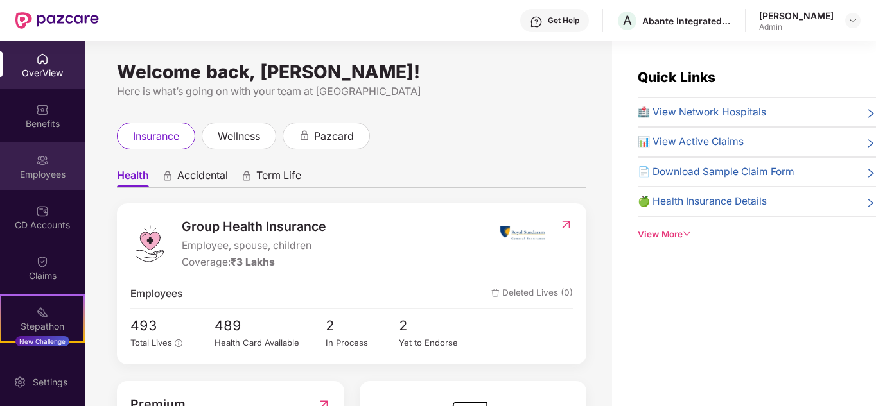
click at [29, 172] on div "Employees" at bounding box center [42, 174] width 85 height 13
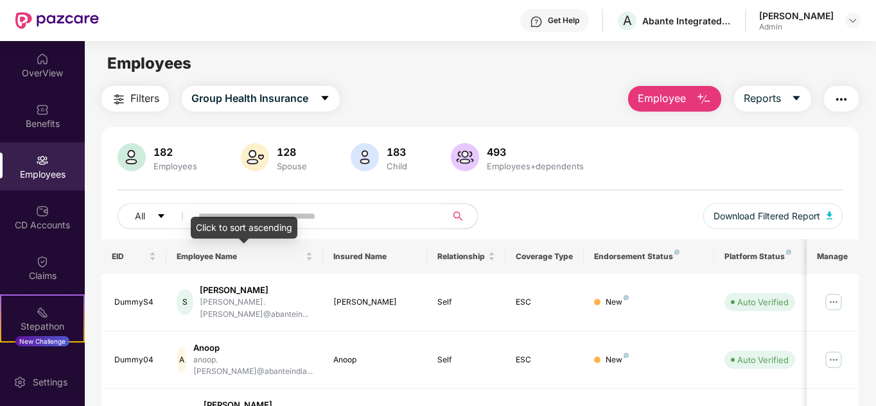
click at [220, 214] on input "text" at bounding box center [313, 216] width 230 height 19
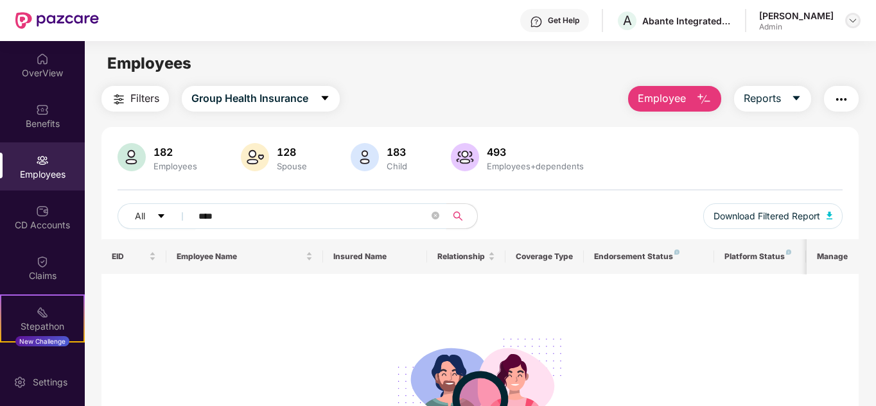
type input "****"
click at [852, 24] on img at bounding box center [852, 20] width 10 height 10
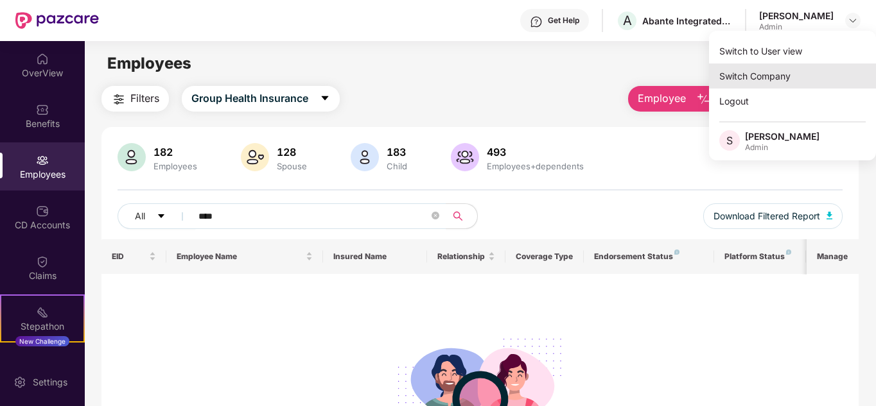
click at [736, 72] on div "Switch Company" at bounding box center [792, 76] width 167 height 25
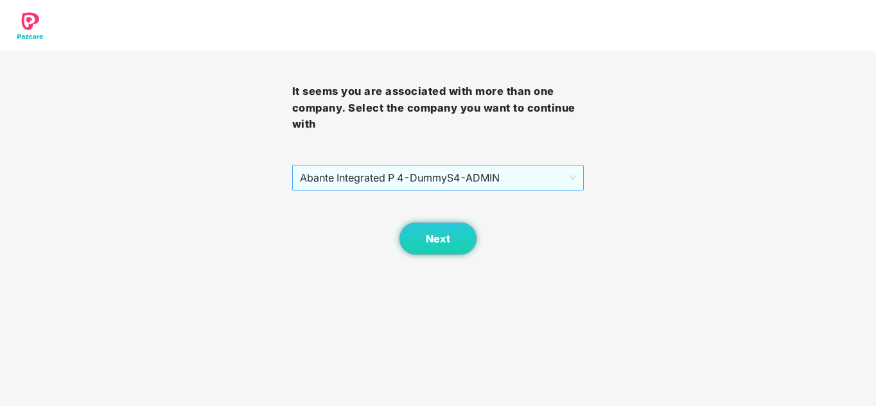
click at [544, 167] on span "Abante Integrated P 4 - DummyS4 - ADMIN" at bounding box center [438, 178] width 277 height 24
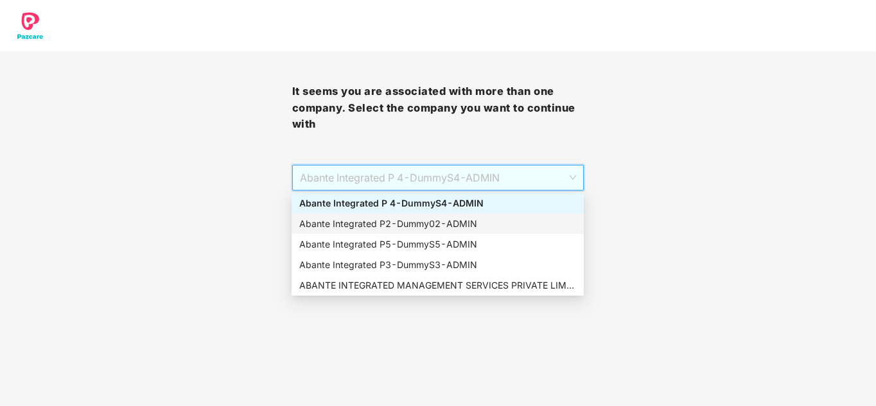
click at [438, 218] on div "Abante Integrated P2 - Dummy02 - ADMIN" at bounding box center [437, 224] width 277 height 14
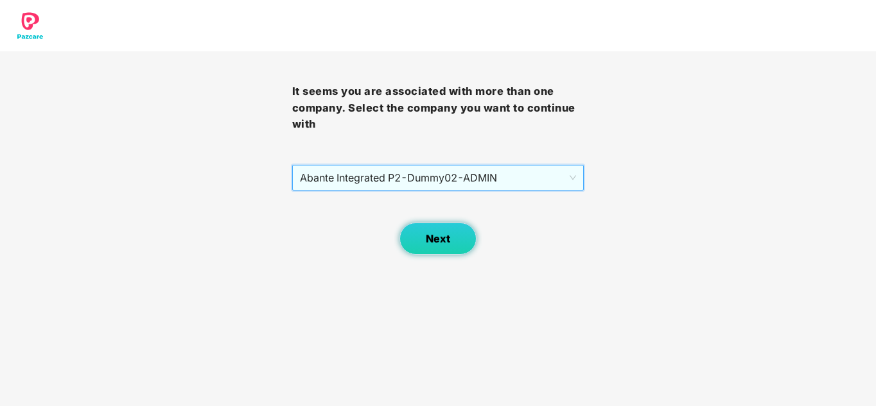
click at [456, 235] on button "Next" at bounding box center [437, 239] width 77 height 32
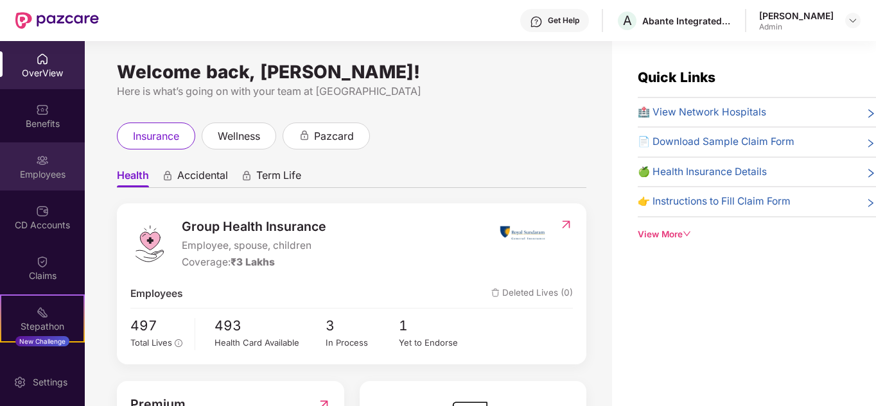
click at [42, 158] on img at bounding box center [42, 160] width 13 height 13
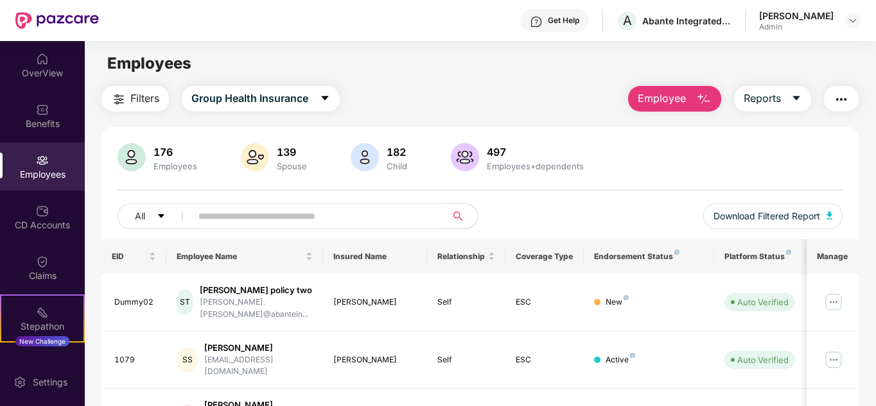
click at [227, 221] on input "text" at bounding box center [313, 216] width 230 height 19
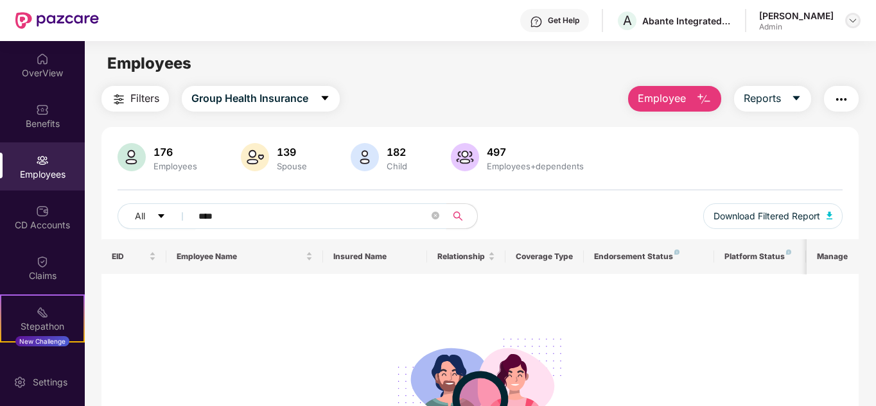
type input "****"
click at [847, 21] on div at bounding box center [852, 20] width 15 height 15
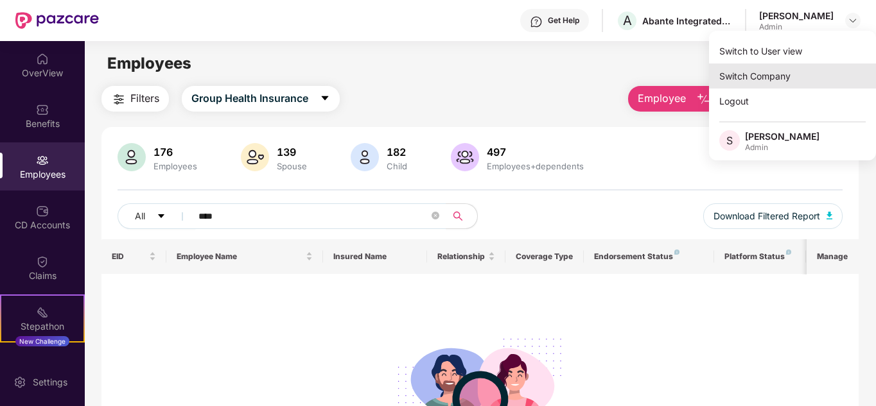
click at [779, 73] on div "Switch Company" at bounding box center [792, 76] width 167 height 25
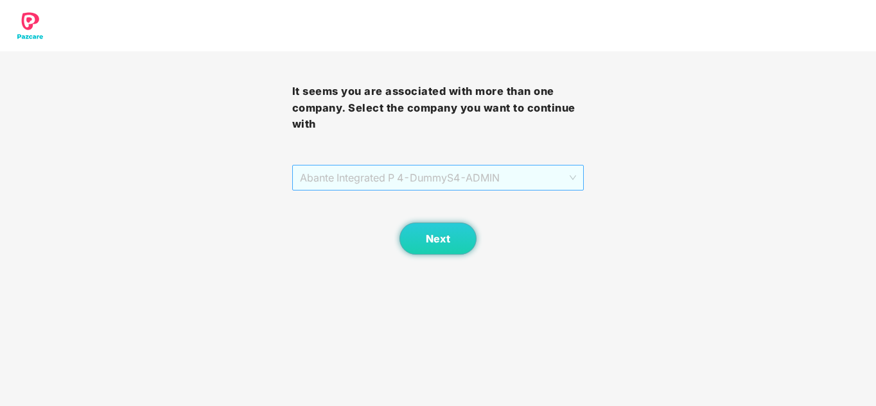
click at [415, 173] on span "Abante Integrated P 4 - DummyS4 - ADMIN" at bounding box center [438, 178] width 277 height 24
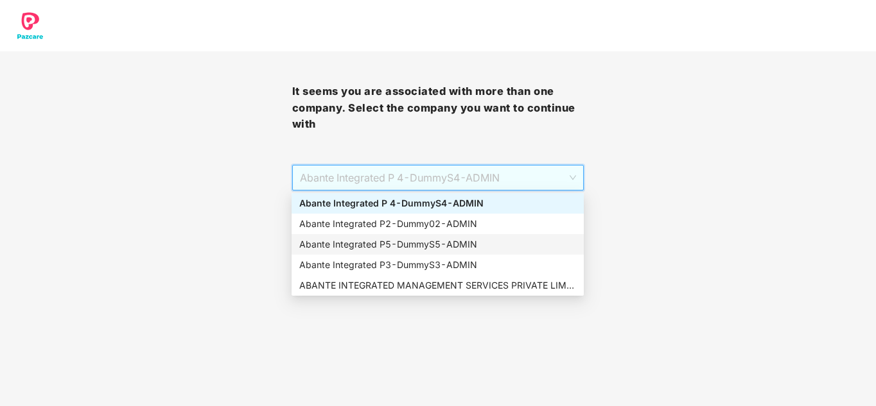
click at [407, 239] on div "Abante Integrated P5 - DummyS5 - ADMIN" at bounding box center [437, 245] width 277 height 14
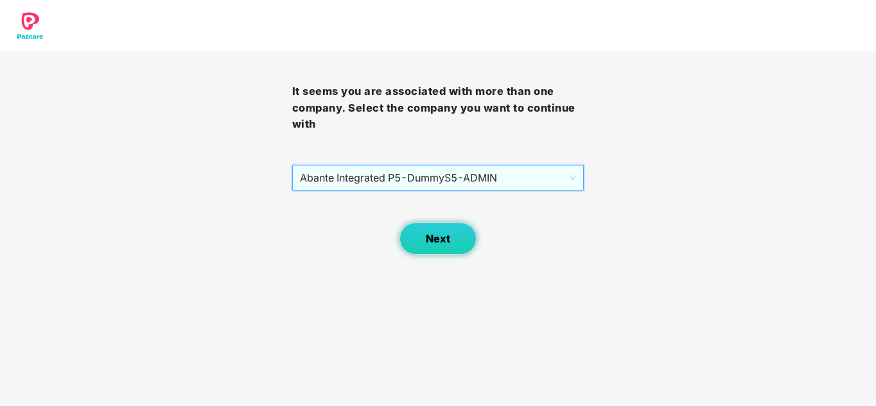
click at [433, 240] on span "Next" at bounding box center [438, 239] width 24 height 12
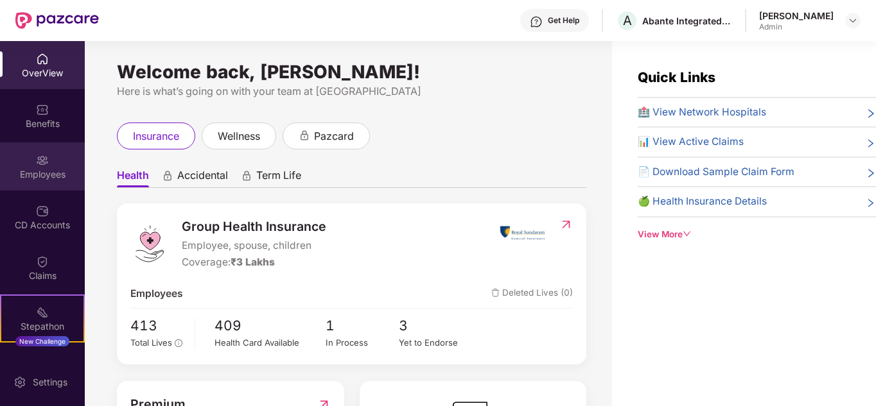
click at [23, 151] on div "Employees" at bounding box center [42, 167] width 85 height 48
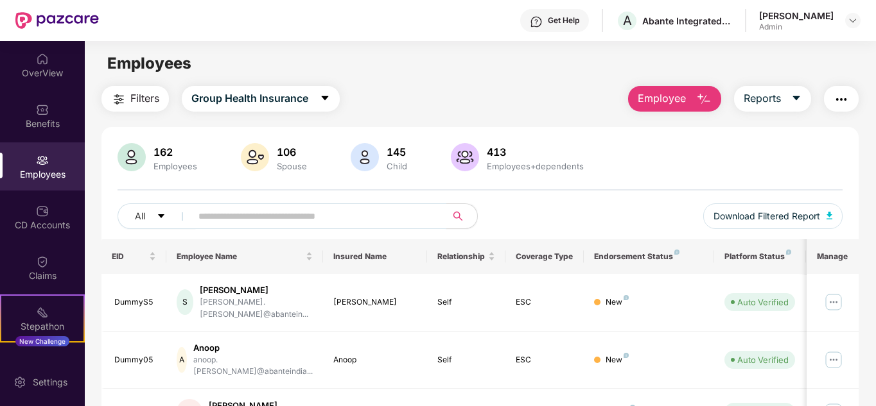
click at [191, 223] on span at bounding box center [314, 216] width 263 height 26
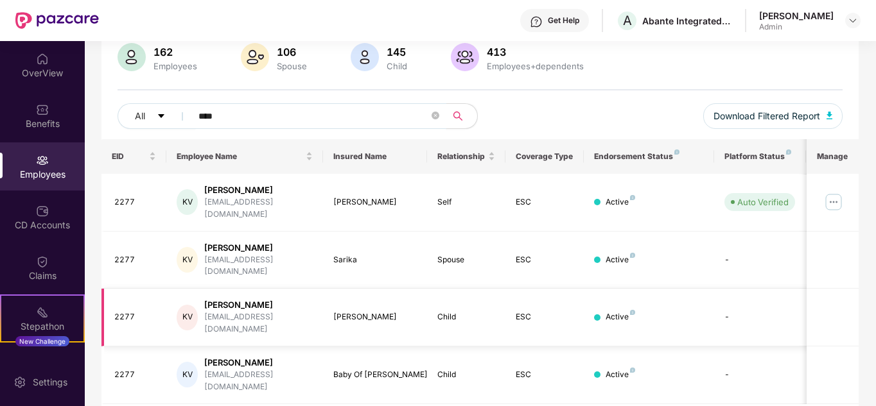
scroll to position [101, 0]
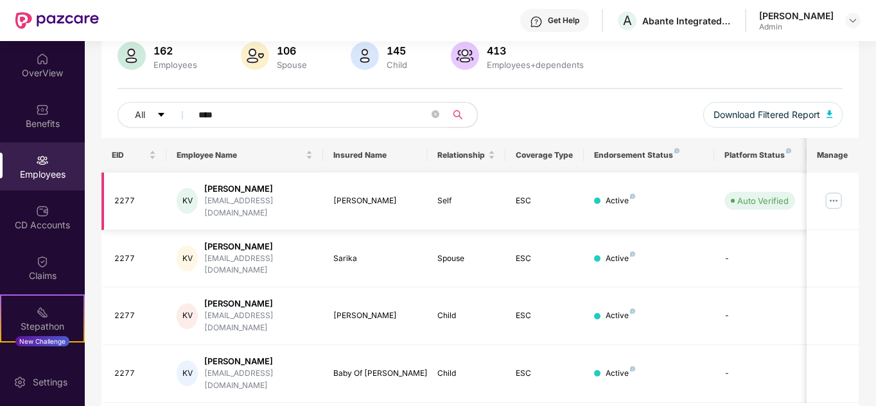
type input "****"
click at [836, 192] on img at bounding box center [833, 201] width 21 height 21
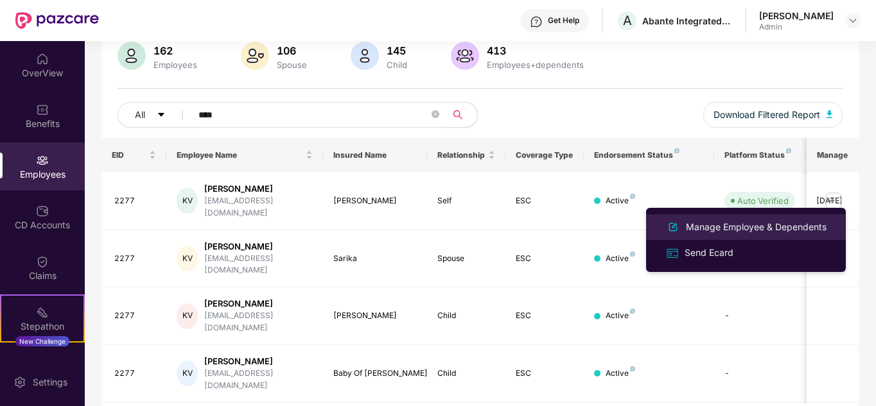
click at [799, 222] on div "Manage Employee & Dependents" at bounding box center [756, 227] width 146 height 14
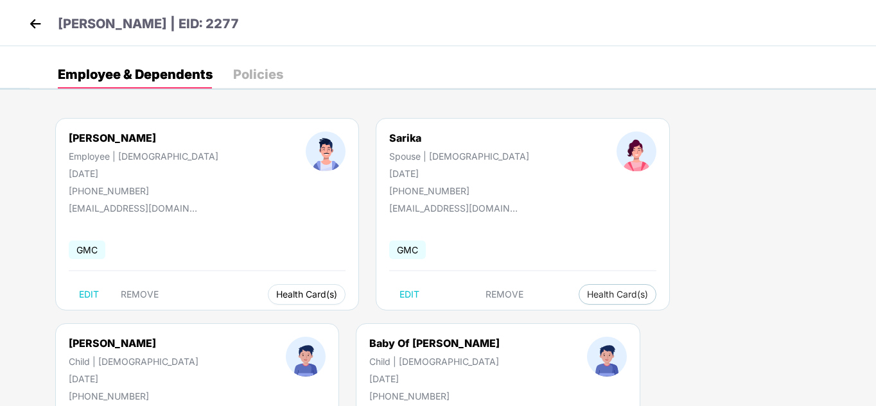
click at [276, 295] on span "Health Card(s)" at bounding box center [306, 294] width 61 height 6
click at [307, 319] on div "[PERSON_NAME] Employee | [DEMOGRAPHIC_DATA] [DATE] [PHONE_NUMBER] [EMAIL_ADDRES…" at bounding box center [453, 323] width 846 height 449
click at [268, 303] on div "Health Card(s)" at bounding box center [307, 294] width 78 height 21
drag, startPoint x: 268, startPoint y: 295, endPoint x: 307, endPoint y: 318, distance: 46.0
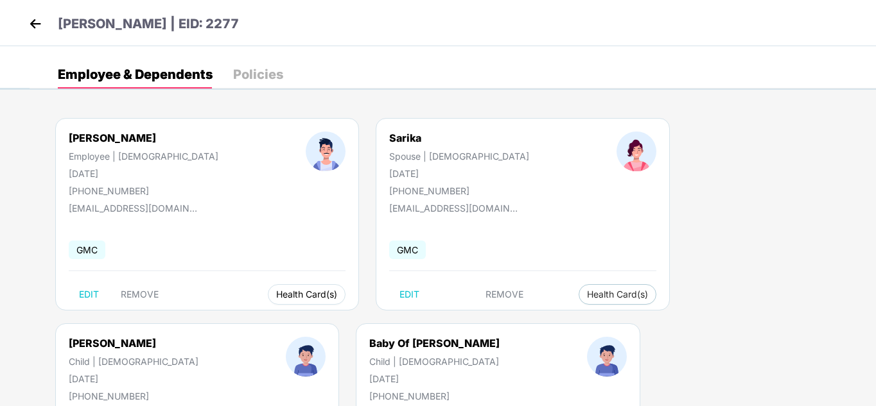
click at [268, 295] on button "Health Card(s)" at bounding box center [307, 294] width 78 height 21
click at [311, 321] on img at bounding box center [306, 321] width 13 height 13
click at [578, 286] on button "Health Card(s)" at bounding box center [617, 294] width 78 height 21
click at [557, 321] on img at bounding box center [552, 321] width 13 height 13
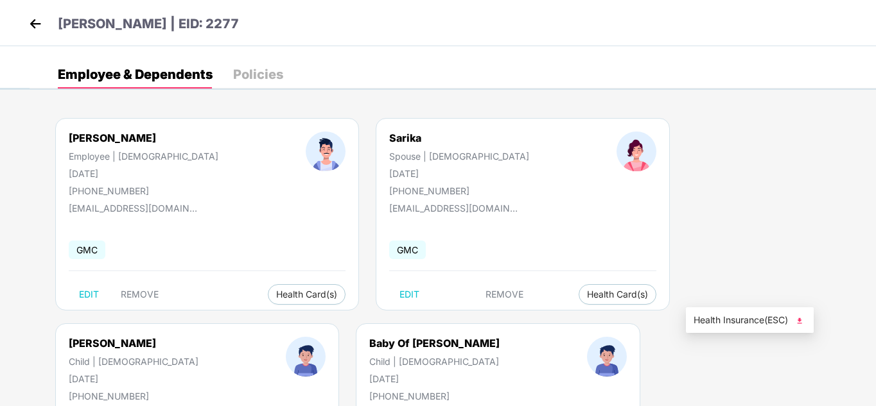
click at [802, 319] on img at bounding box center [799, 321] width 13 height 13
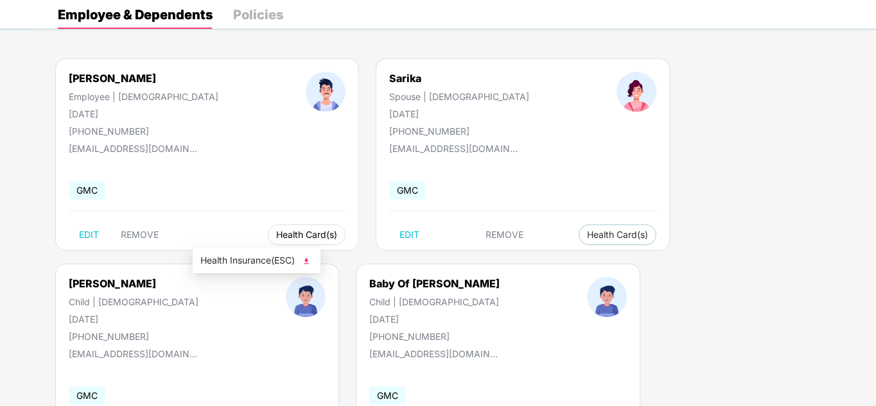
scroll to position [142, 0]
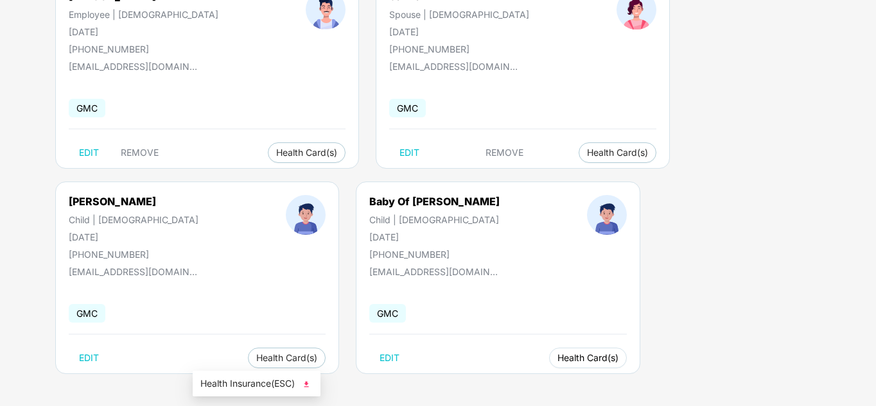
click at [557, 355] on span "Health Card(s)" at bounding box center [587, 358] width 61 height 6
click at [549, 365] on button "Health Card(s)" at bounding box center [588, 358] width 78 height 21
click at [306, 383] on div "[PERSON_NAME] Employee | [DEMOGRAPHIC_DATA] [DATE] [PHONE_NUMBER] [EMAIL_ADDRES…" at bounding box center [453, 181] width 846 height 449
click at [557, 361] on span "Health Card(s)" at bounding box center [587, 358] width 61 height 6
click at [309, 379] on img at bounding box center [306, 384] width 13 height 13
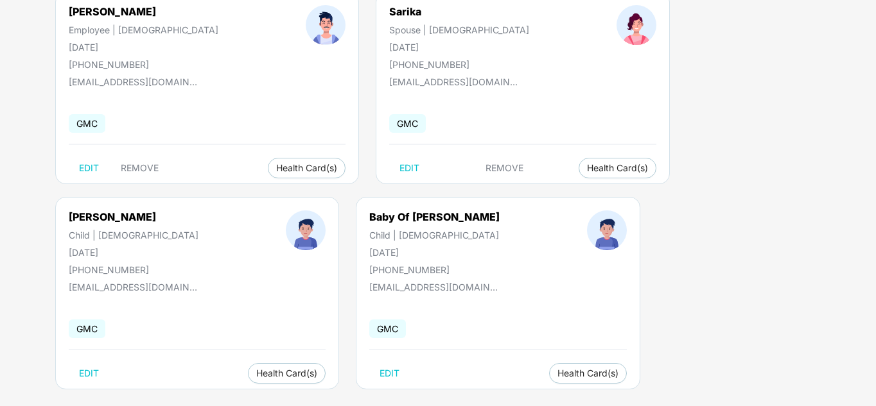
scroll to position [0, 0]
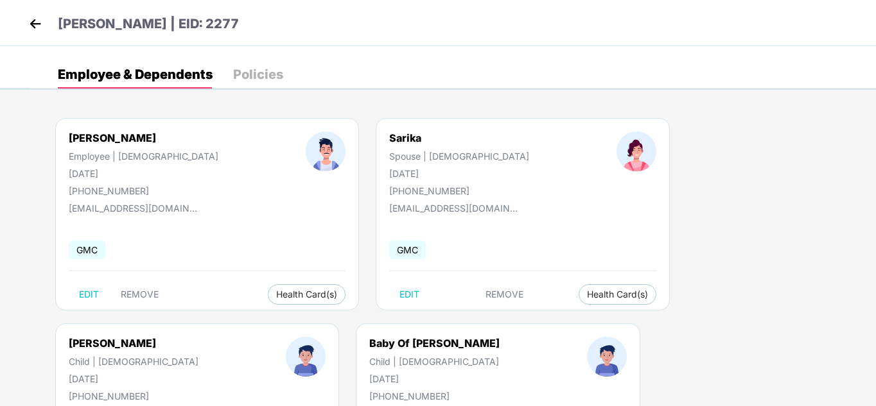
click at [37, 24] on img at bounding box center [35, 23] width 19 height 19
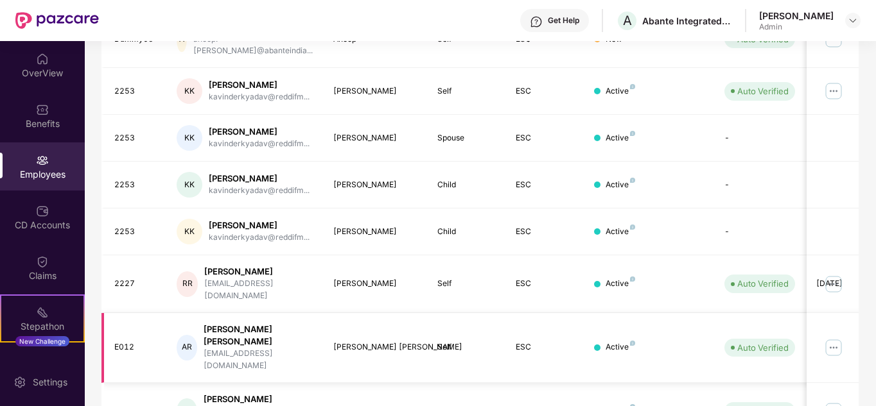
scroll to position [383, 0]
